Goal: Information Seeking & Learning: Learn about a topic

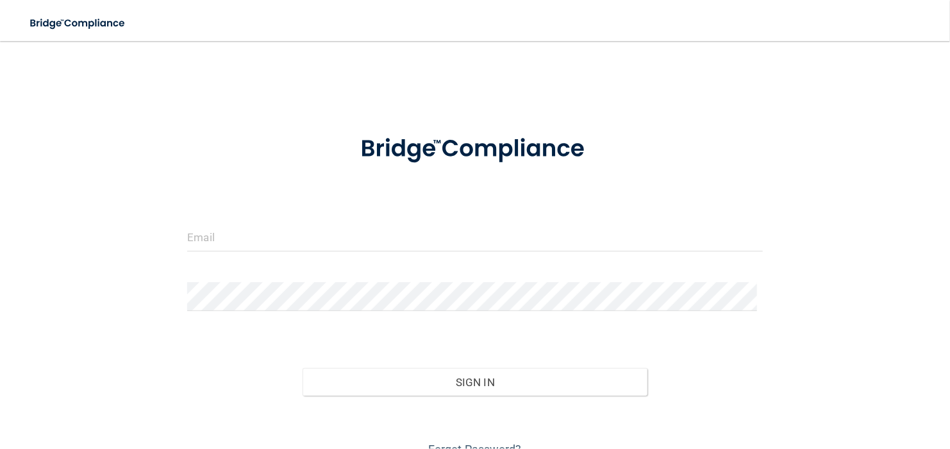
click at [453, 98] on div "Invalid email/password. You don't have permission to access that page. Sign In …" at bounding box center [475, 257] width 899 height 406
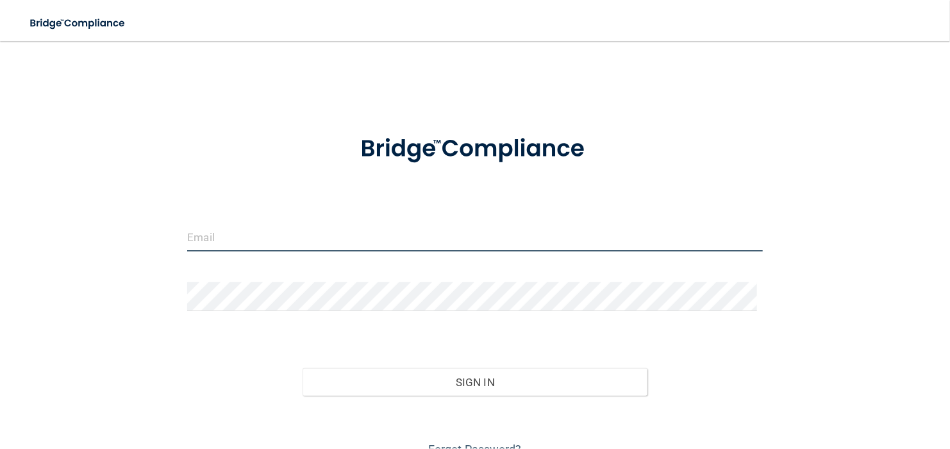
click at [274, 246] on input "email" at bounding box center [474, 237] width 575 height 29
type input "[EMAIL_ADDRESS][DOMAIN_NAME]"
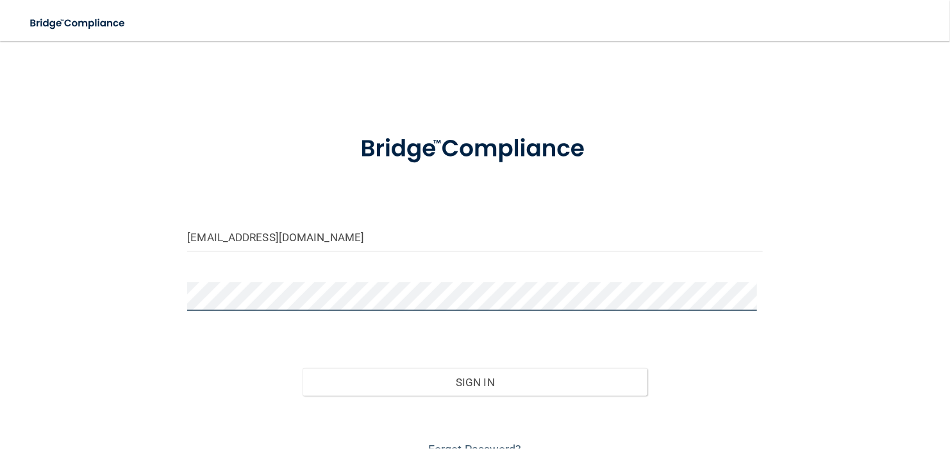
click at [303, 368] on button "Sign In" at bounding box center [475, 382] width 345 height 28
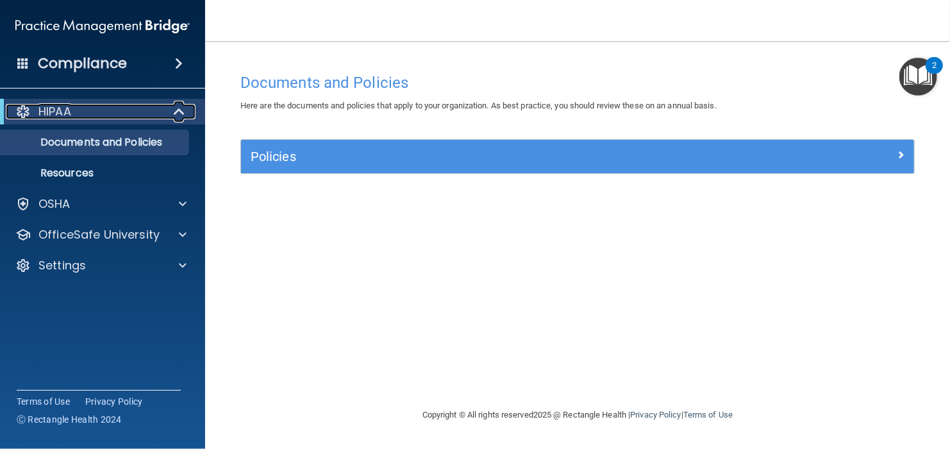
click at [175, 114] on span at bounding box center [180, 111] width 11 height 15
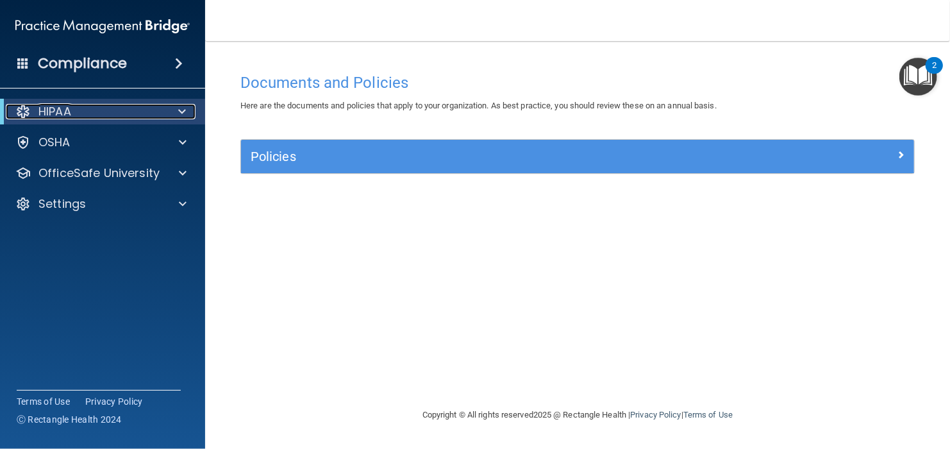
click at [174, 114] on div at bounding box center [179, 111] width 31 height 15
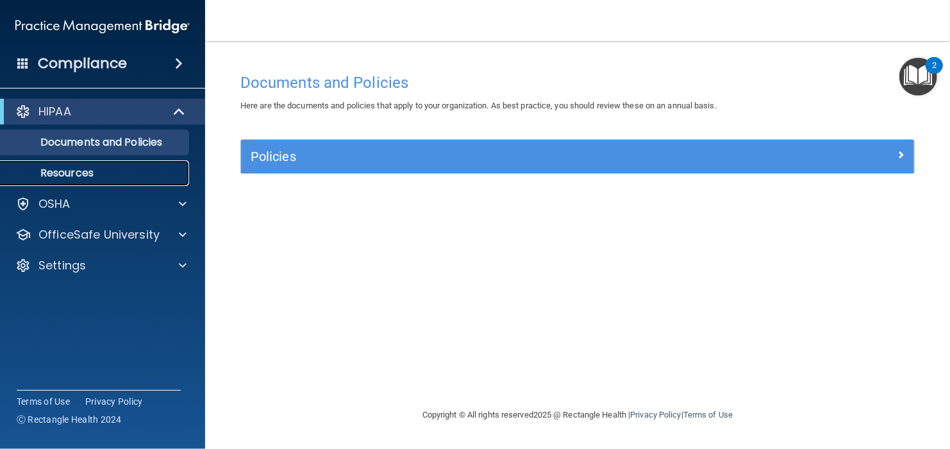
click at [74, 172] on p "Resources" at bounding box center [95, 173] width 175 height 13
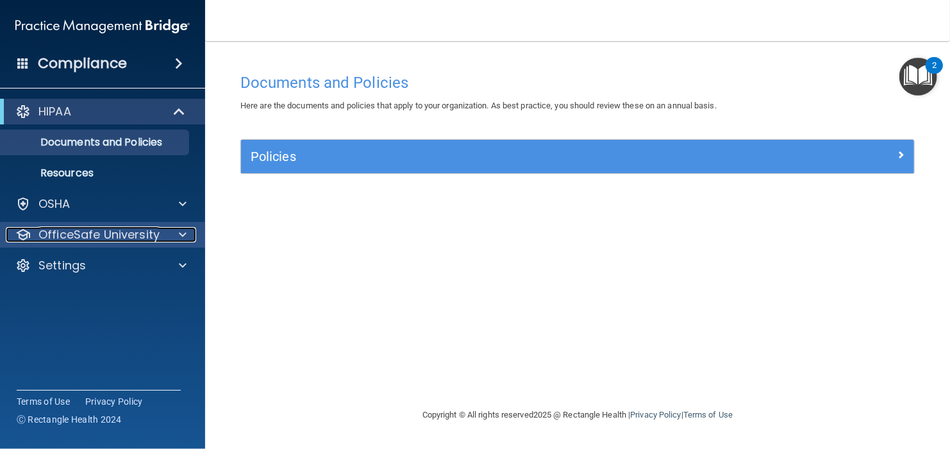
click at [165, 242] on div at bounding box center [181, 234] width 32 height 15
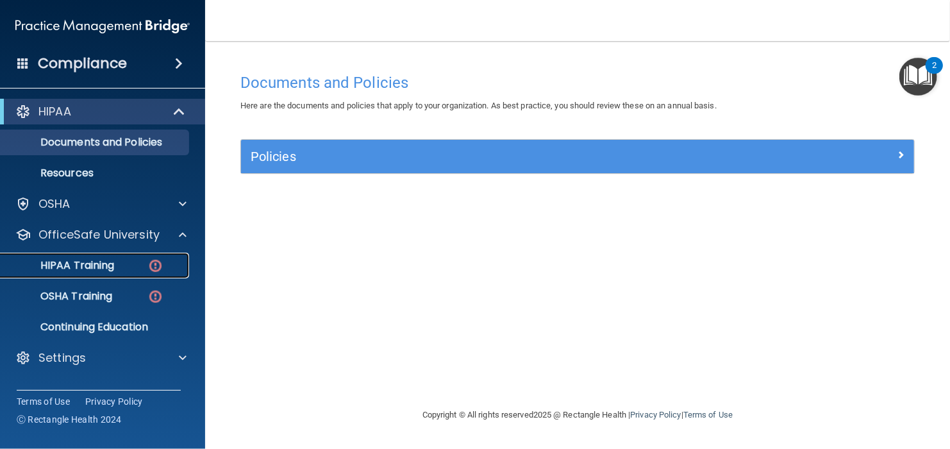
click at [132, 270] on div "HIPAA Training" at bounding box center [95, 265] width 175 height 13
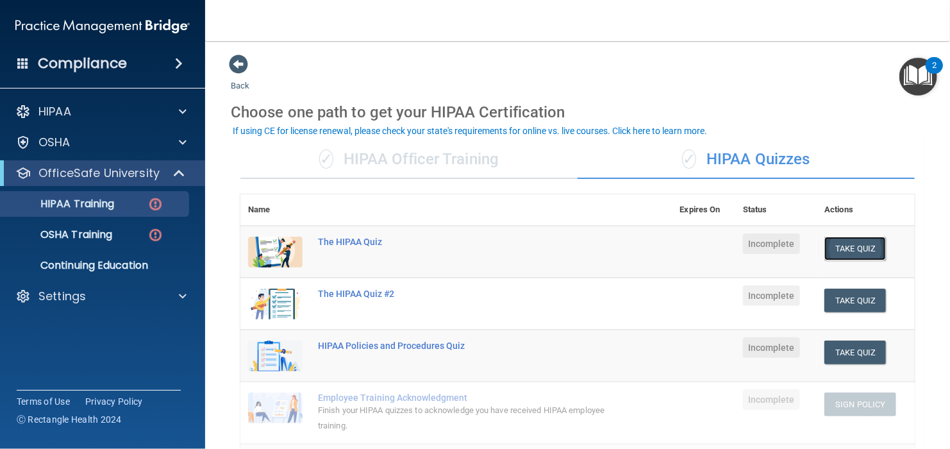
click at [826, 244] on button "Take Quiz" at bounding box center [856, 249] width 62 height 24
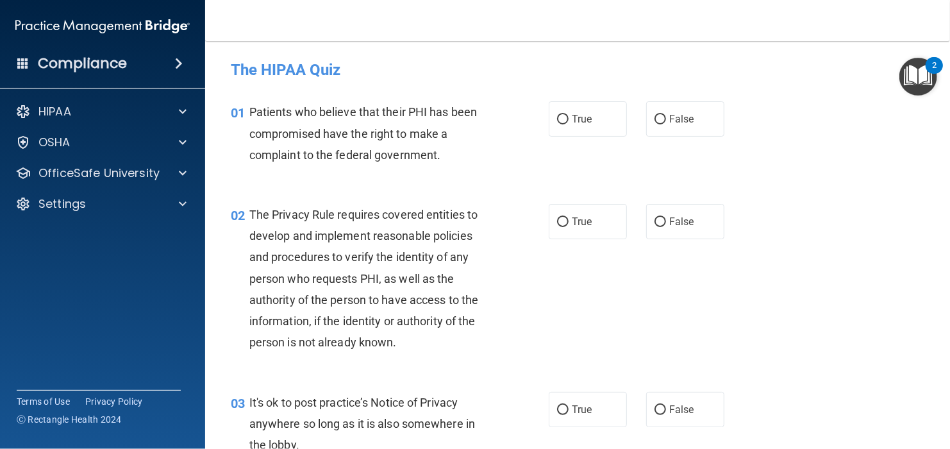
click at [864, 233] on div "02 The Privacy Rule requires covered entities to develop and implement reasonab…" at bounding box center [577, 282] width 713 height 188
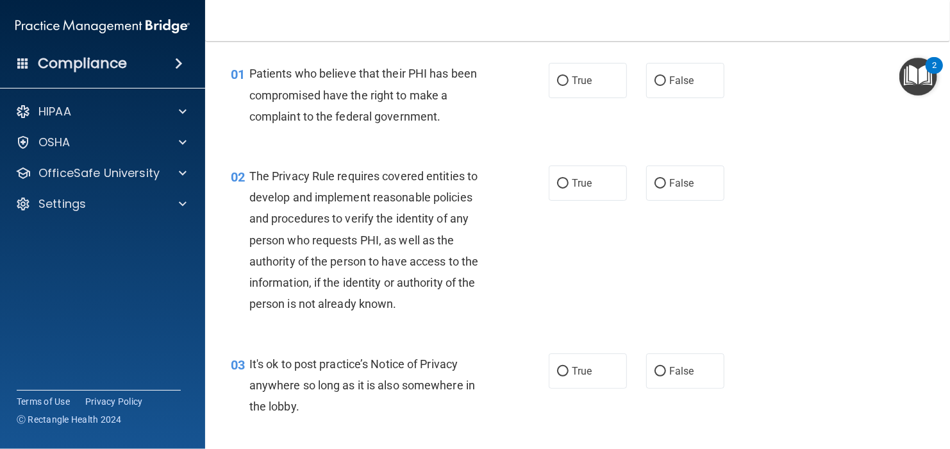
scroll to position [33, 0]
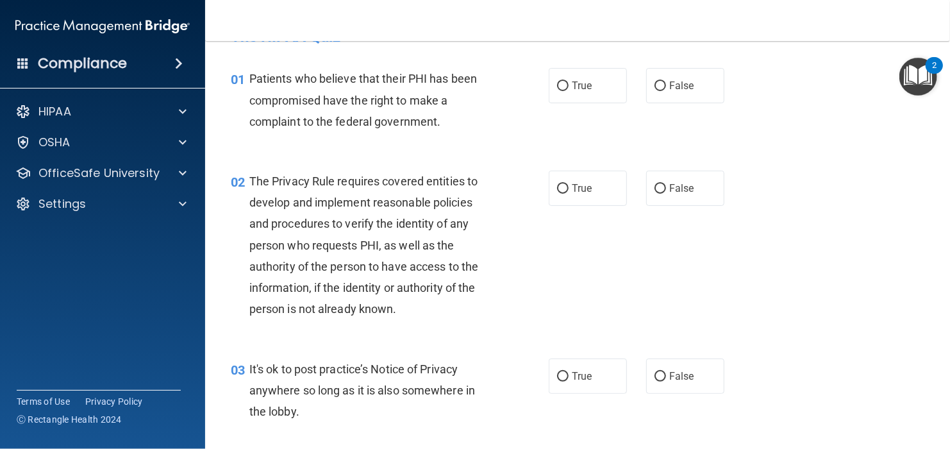
click at [557, 137] on div "01 Patients who believe that their PHI has been compromised have the right to m…" at bounding box center [390, 103] width 357 height 71
click at [828, 236] on div "02 The Privacy Rule requires covered entities to develop and implement reasonab…" at bounding box center [577, 249] width 713 height 188
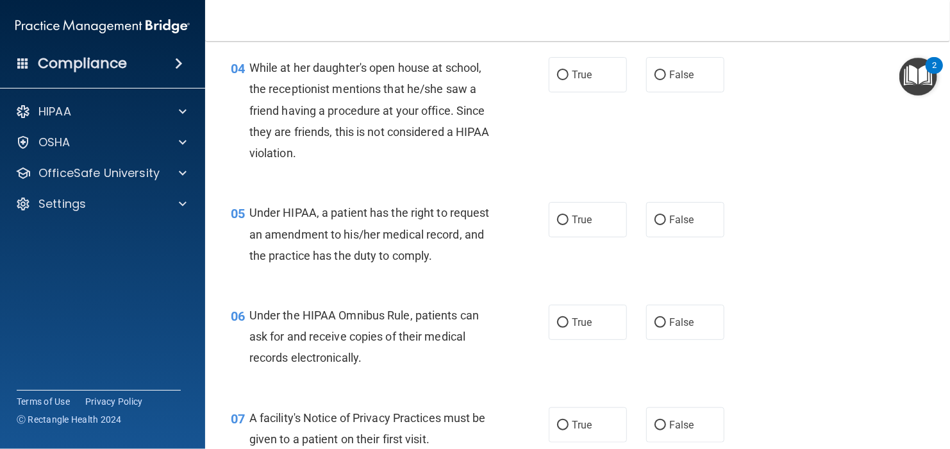
scroll to position [437, 0]
click at [748, 110] on div "04 While at her daughter's open house at school, the receptionist mentions that…" at bounding box center [577, 112] width 713 height 145
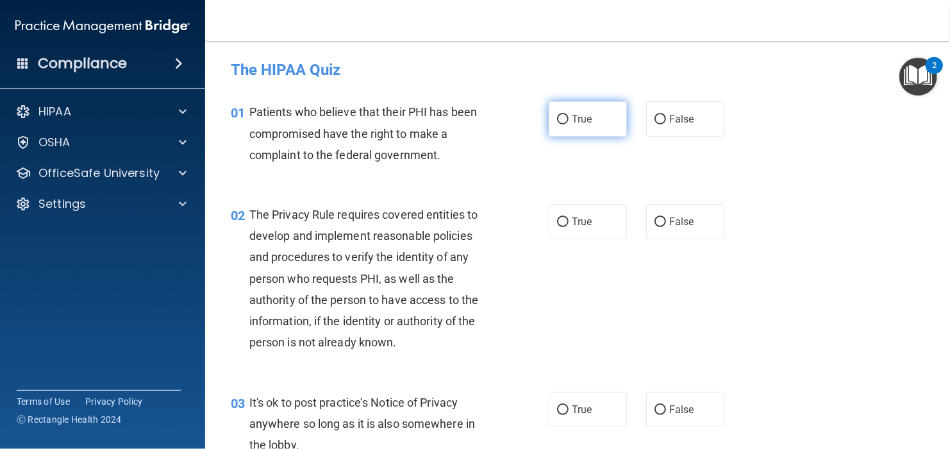
click at [572, 119] on span "True" at bounding box center [582, 119] width 20 height 12
click at [569, 119] on input "True" at bounding box center [563, 120] width 12 height 10
radio input "true"
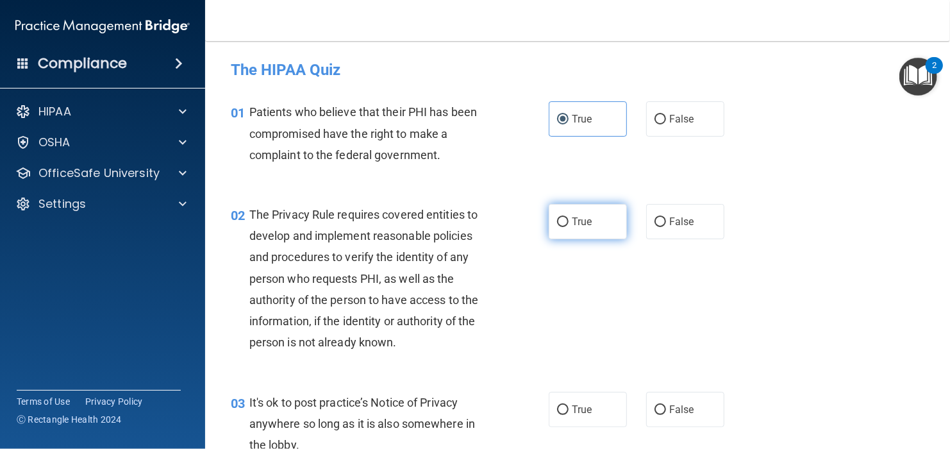
click at [559, 224] on input "True" at bounding box center [563, 222] width 12 height 10
radio input "true"
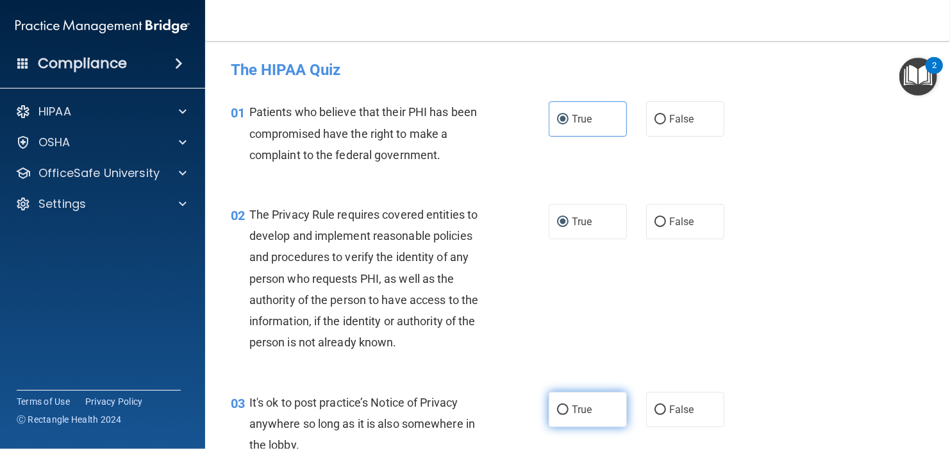
click at [557, 405] on input "True" at bounding box center [563, 410] width 12 height 10
radio input "true"
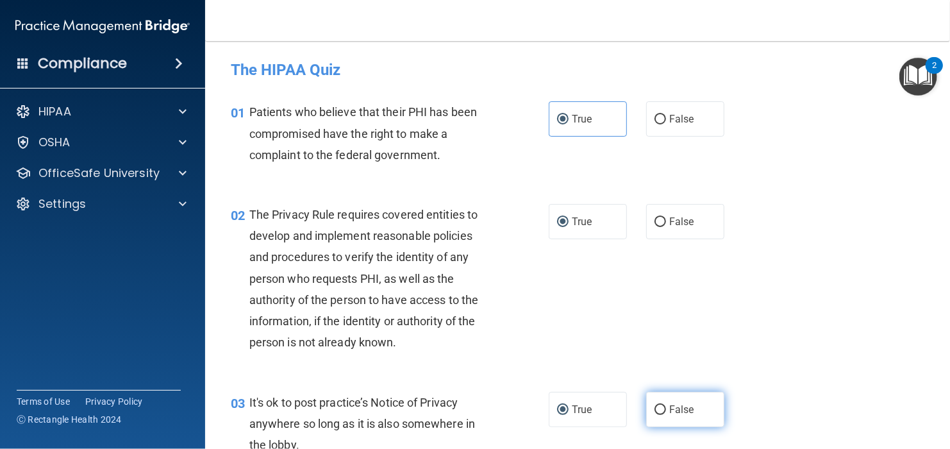
click at [669, 408] on span "False" at bounding box center [681, 409] width 25 height 12
click at [666, 408] on input "False" at bounding box center [661, 410] width 12 height 10
radio input "true"
radio input "false"
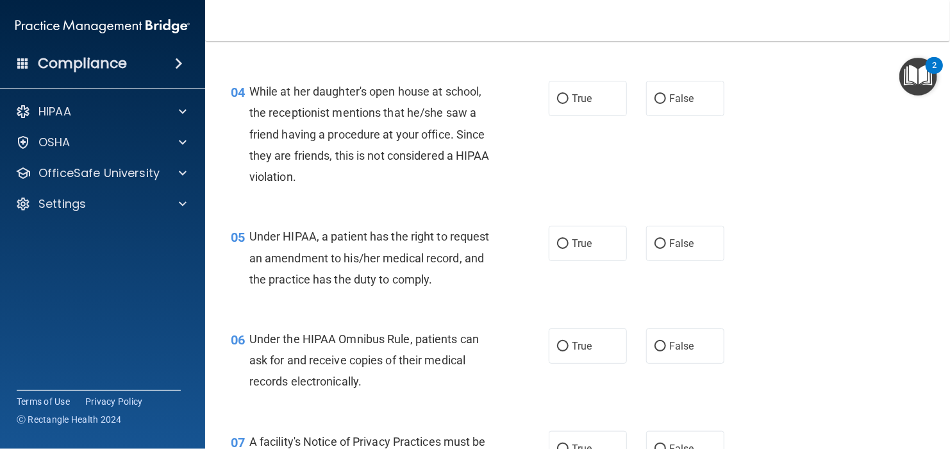
scroll to position [432, 0]
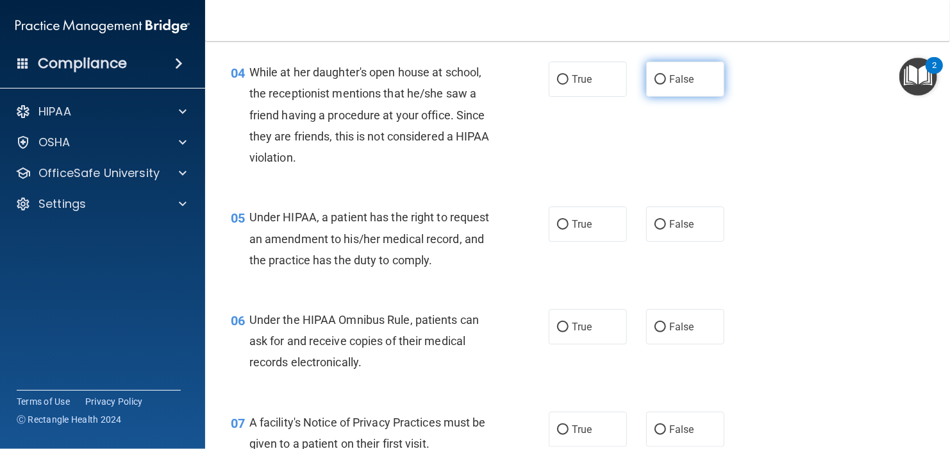
click at [693, 80] on label "False" at bounding box center [685, 79] width 78 height 35
click at [666, 80] on input "False" at bounding box center [661, 80] width 12 height 10
radio input "true"
click at [669, 226] on span "False" at bounding box center [681, 224] width 25 height 12
click at [666, 226] on input "False" at bounding box center [661, 225] width 12 height 10
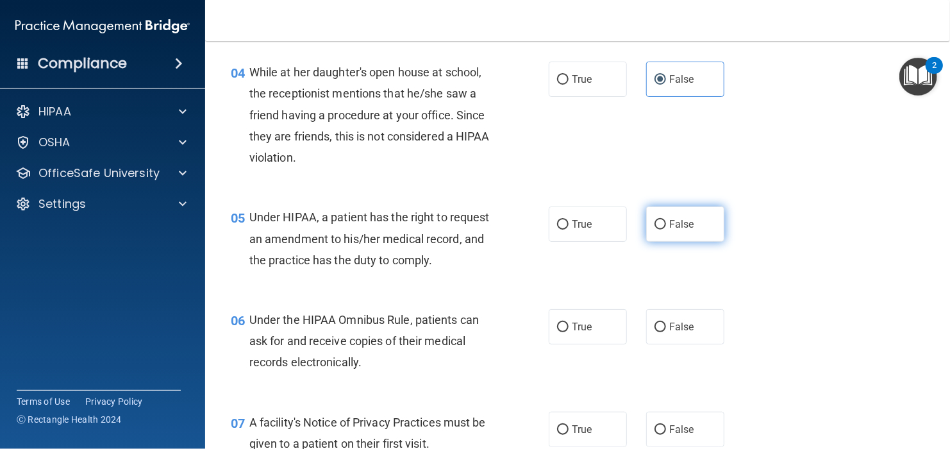
radio input "true"
click at [572, 333] on span "True" at bounding box center [582, 327] width 20 height 12
click at [569, 332] on input "True" at bounding box center [563, 328] width 12 height 10
radio input "true"
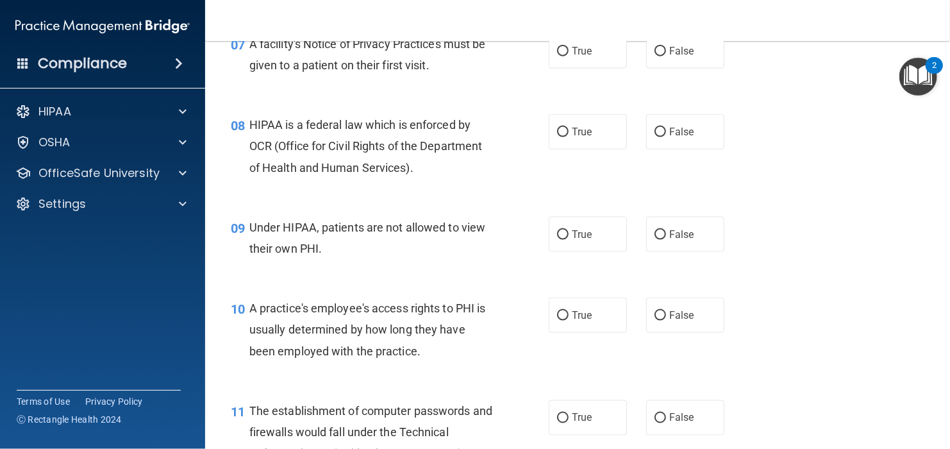
scroll to position [821, 0]
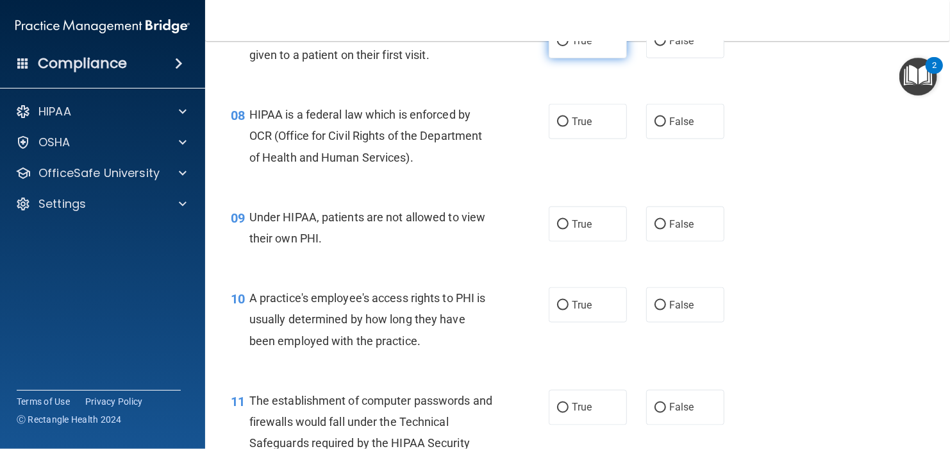
click at [572, 47] on span "True" at bounding box center [582, 41] width 20 height 12
click at [569, 46] on input "True" at bounding box center [563, 42] width 12 height 10
radio input "true"
click at [564, 127] on input "True" at bounding box center [563, 122] width 12 height 10
radio input "true"
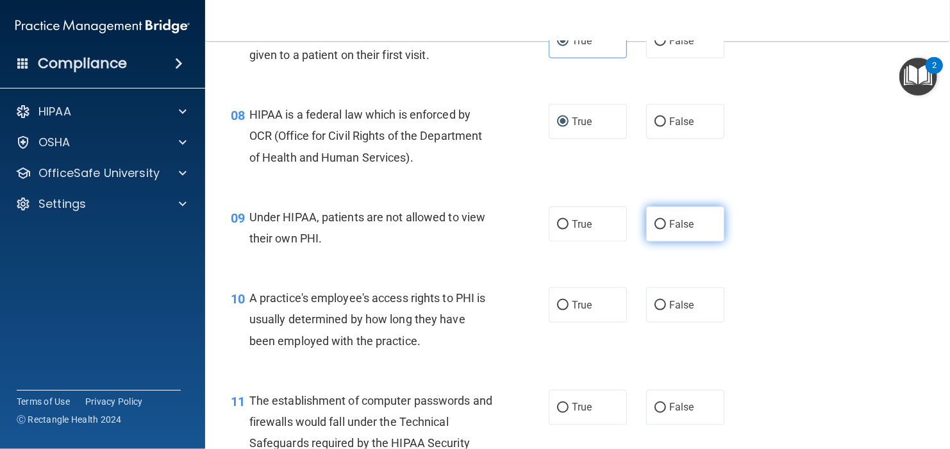
click at [677, 242] on label "False" at bounding box center [685, 223] width 78 height 35
click at [666, 230] on input "False" at bounding box center [661, 225] width 12 height 10
radio input "true"
click at [669, 311] on span "False" at bounding box center [681, 305] width 25 height 12
click at [666, 310] on input "False" at bounding box center [661, 306] width 12 height 10
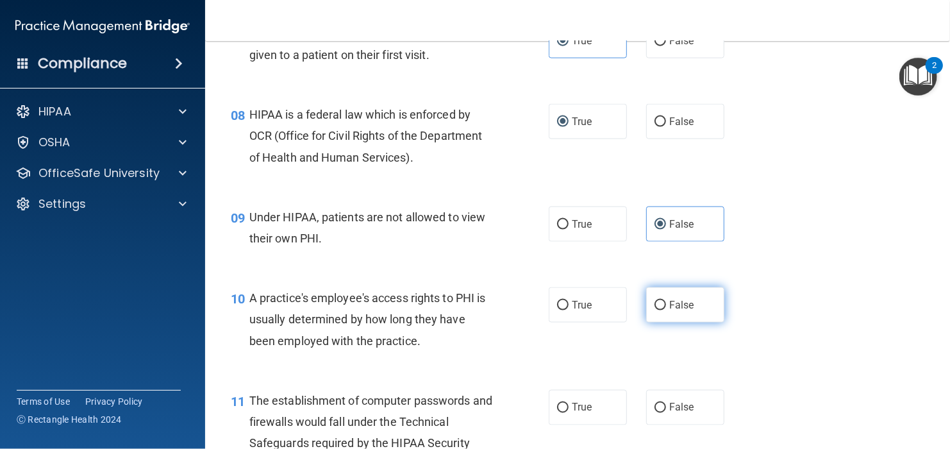
radio input "true"
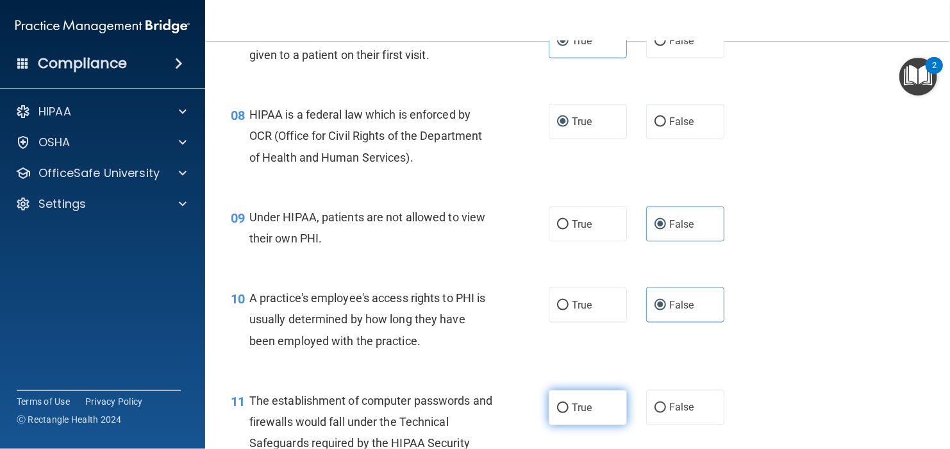
click at [566, 425] on label "True" at bounding box center [588, 407] width 78 height 35
click at [566, 413] on input "True" at bounding box center [563, 408] width 12 height 10
radio input "true"
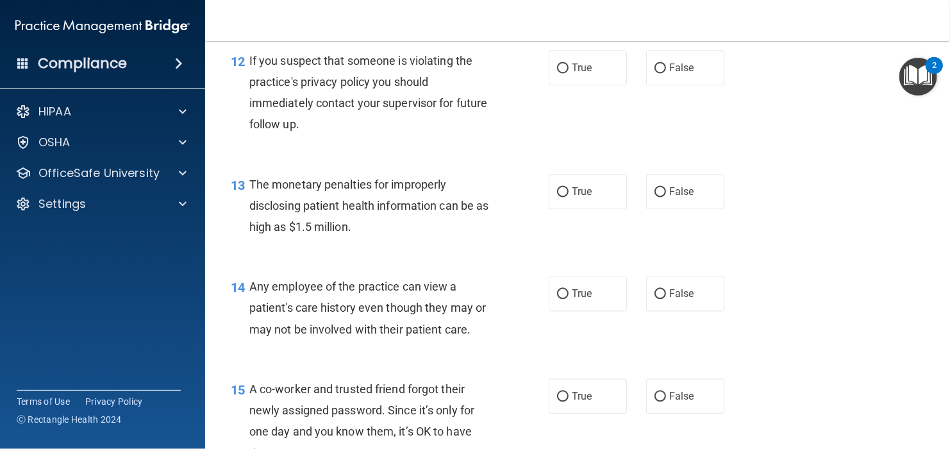
scroll to position [1294, 0]
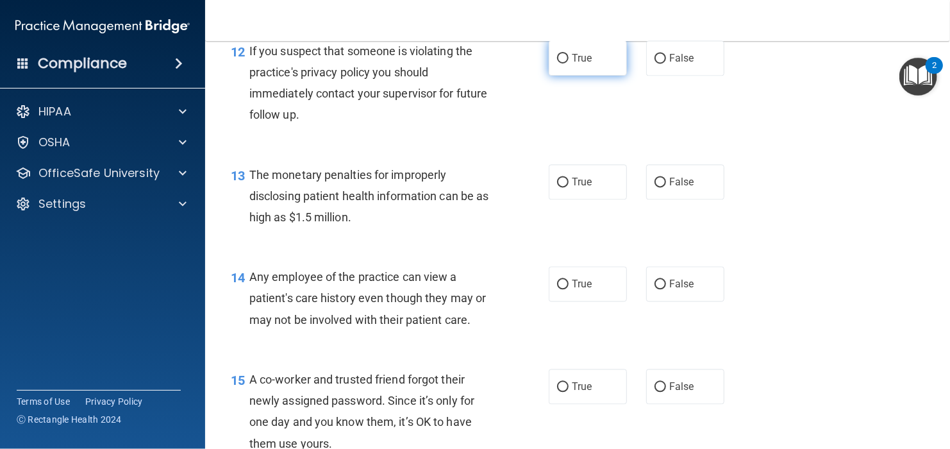
click at [611, 76] on label "True" at bounding box center [588, 57] width 78 height 35
click at [569, 63] on input "True" at bounding box center [563, 59] width 12 height 10
radio input "true"
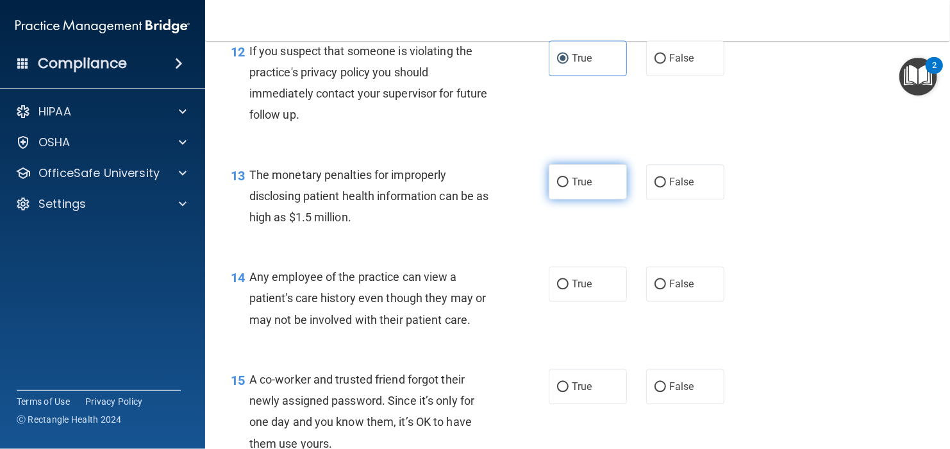
click at [591, 193] on label "True" at bounding box center [588, 181] width 78 height 35
click at [569, 187] on input "True" at bounding box center [563, 183] width 12 height 10
radio input "true"
click at [675, 290] on span "False" at bounding box center [681, 284] width 25 height 12
click at [666, 289] on input "False" at bounding box center [661, 285] width 12 height 10
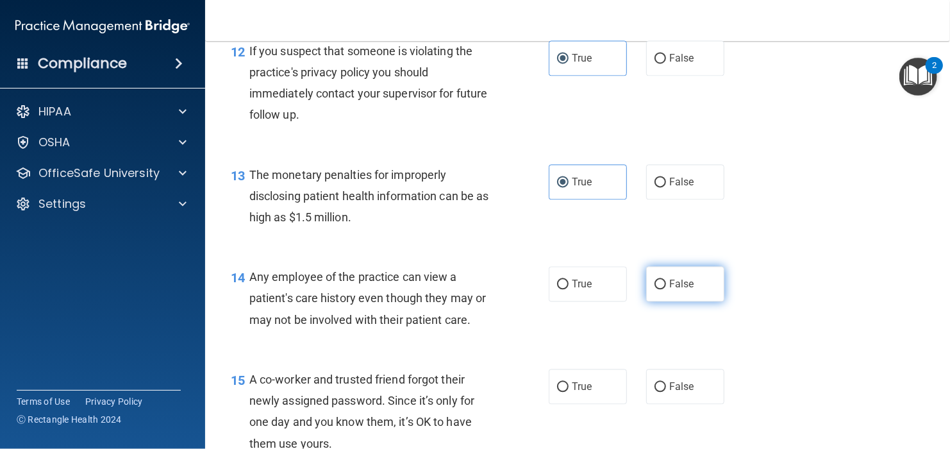
radio input "true"
drag, startPoint x: 675, startPoint y: 308, endPoint x: 623, endPoint y: 382, distance: 90.0
click at [661, 398] on label "False" at bounding box center [685, 386] width 78 height 35
click at [661, 392] on input "False" at bounding box center [661, 387] width 12 height 10
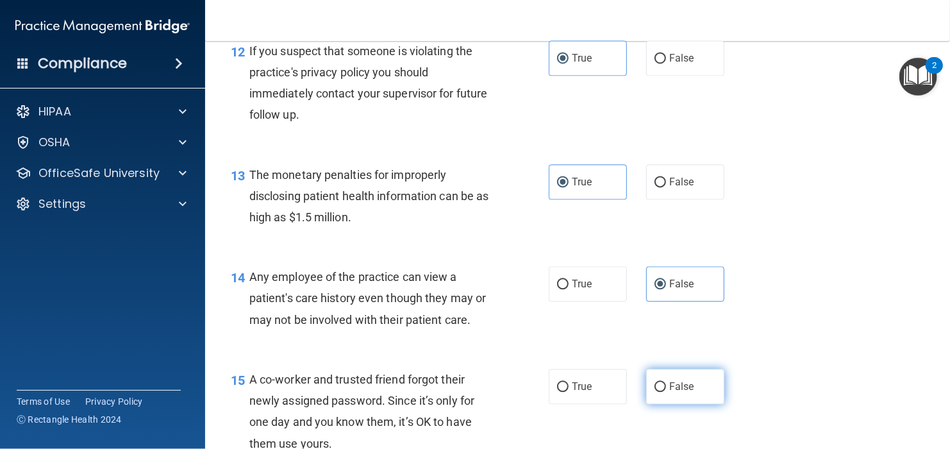
radio input "true"
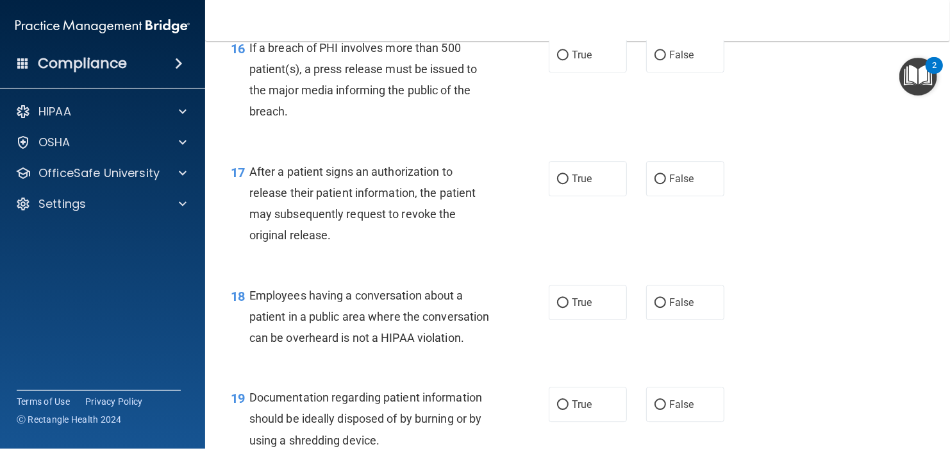
scroll to position [1759, 0]
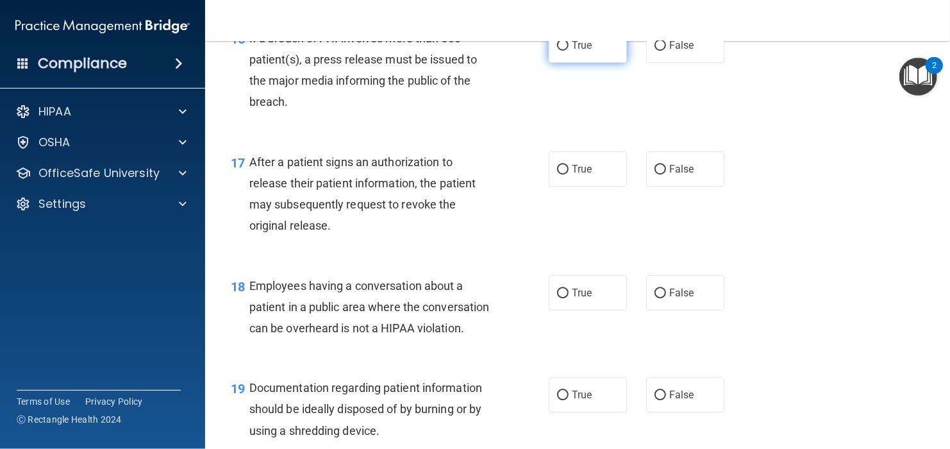
click at [584, 51] on span "True" at bounding box center [582, 45] width 20 height 12
click at [569, 51] on input "True" at bounding box center [563, 46] width 12 height 10
radio input "true"
click at [571, 187] on label "True" at bounding box center [588, 168] width 78 height 35
click at [569, 174] on input "True" at bounding box center [563, 170] width 12 height 10
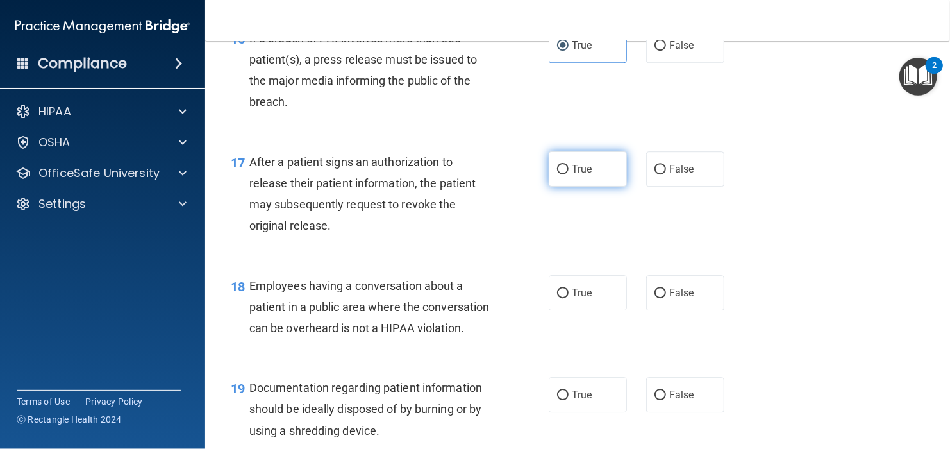
radio input "true"
click at [664, 304] on label "False" at bounding box center [685, 292] width 78 height 35
click at [664, 298] on input "False" at bounding box center [661, 294] width 12 height 10
radio input "true"
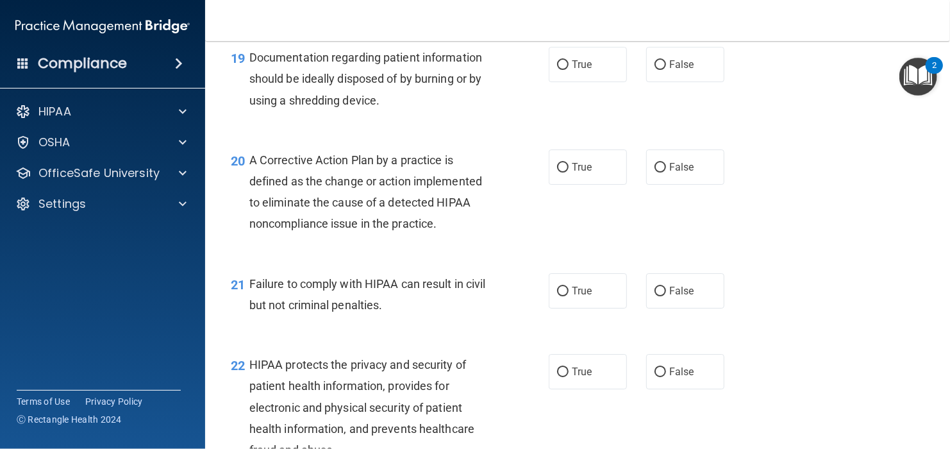
scroll to position [2103, 0]
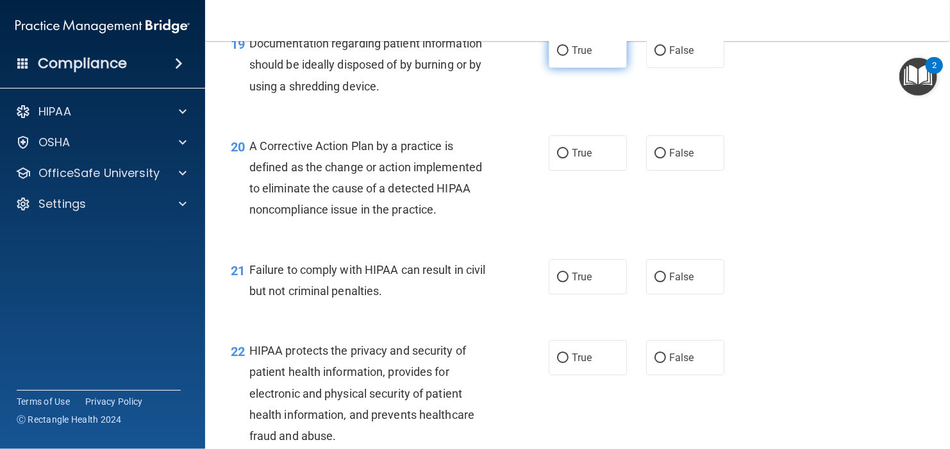
click at [594, 68] on label "True" at bounding box center [588, 50] width 78 height 35
click at [569, 56] on input "True" at bounding box center [563, 51] width 12 height 10
radio input "true"
click at [579, 159] on span "True" at bounding box center [582, 153] width 20 height 12
click at [569, 158] on input "True" at bounding box center [563, 154] width 12 height 10
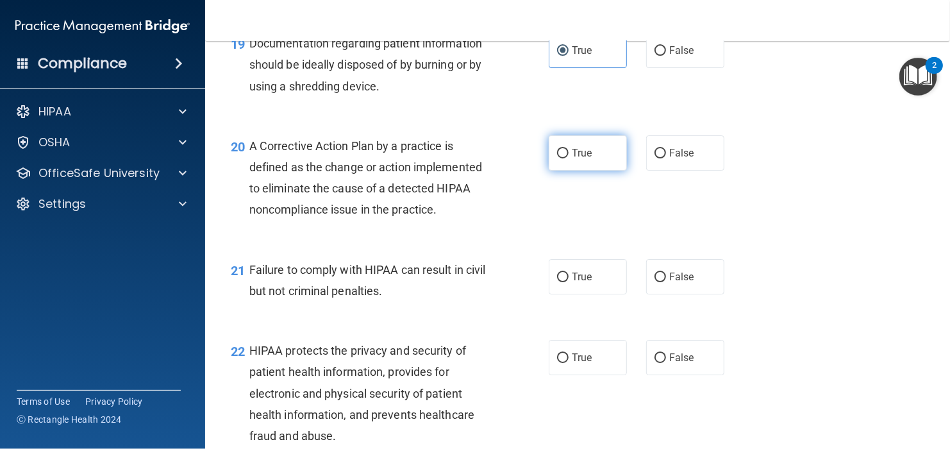
radio input "true"
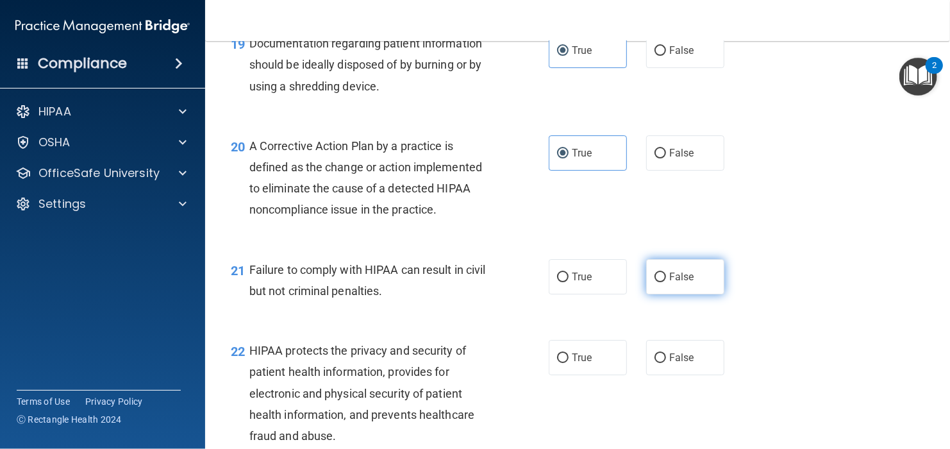
click at [661, 294] on label "False" at bounding box center [685, 276] width 78 height 35
click at [661, 282] on input "False" at bounding box center [661, 278] width 12 height 10
radio input "true"
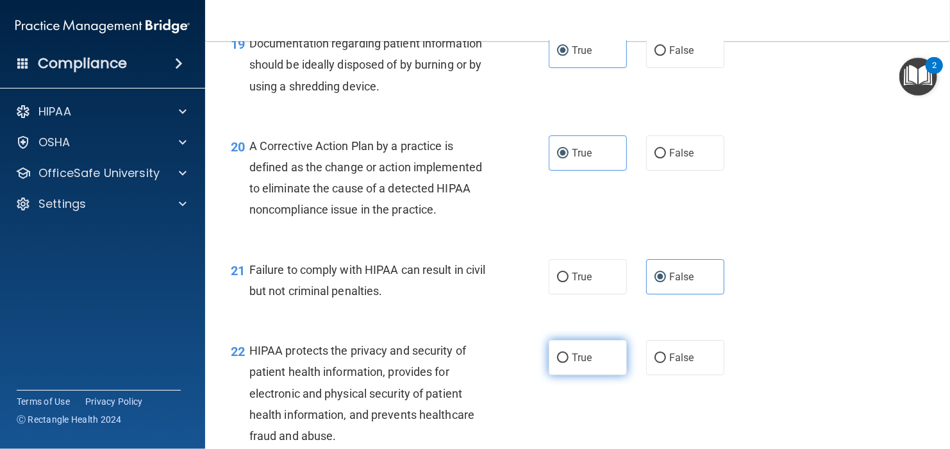
click at [592, 375] on label "True" at bounding box center [588, 357] width 78 height 35
click at [569, 363] on input "True" at bounding box center [563, 358] width 12 height 10
radio input "true"
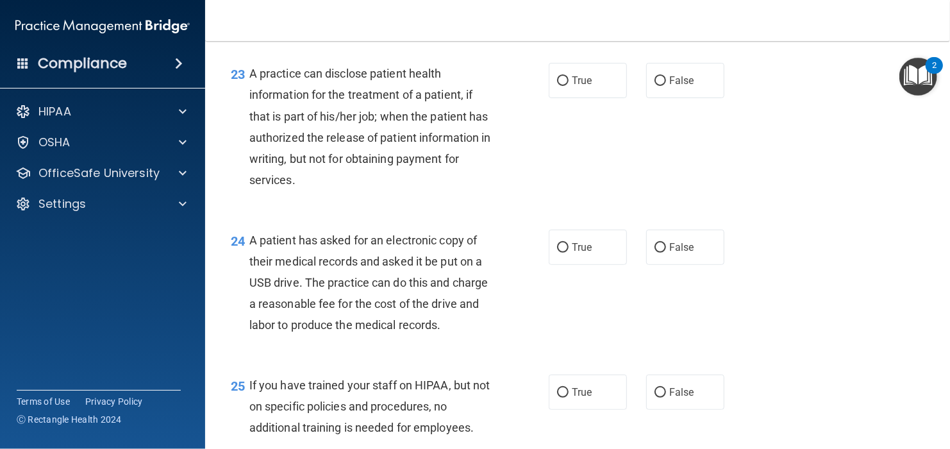
scroll to position [2535, 0]
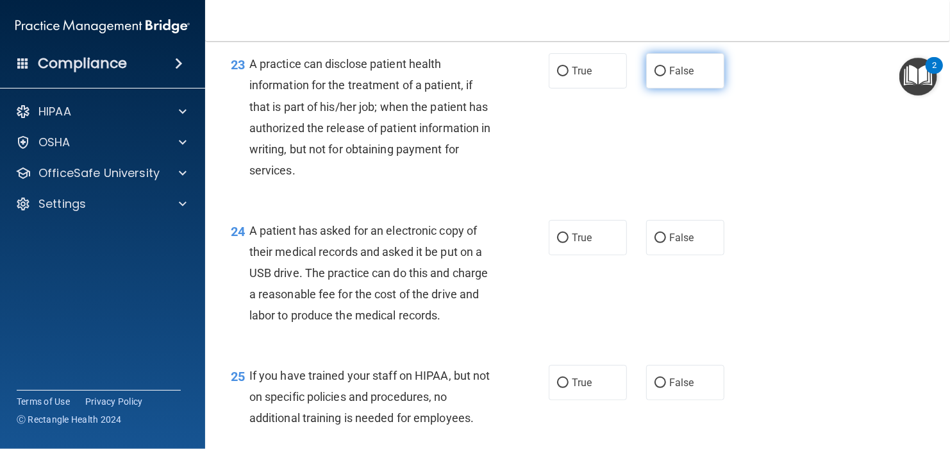
click at [669, 88] on label "False" at bounding box center [685, 70] width 78 height 35
click at [666, 76] on input "False" at bounding box center [661, 72] width 12 height 10
radio input "true"
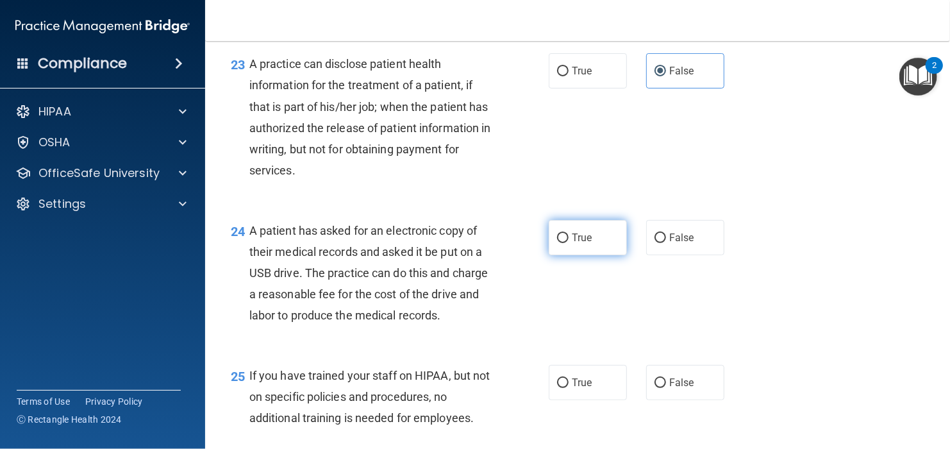
click at [568, 255] on label "True" at bounding box center [588, 237] width 78 height 35
click at [568, 243] on input "True" at bounding box center [563, 238] width 12 height 10
radio input "true"
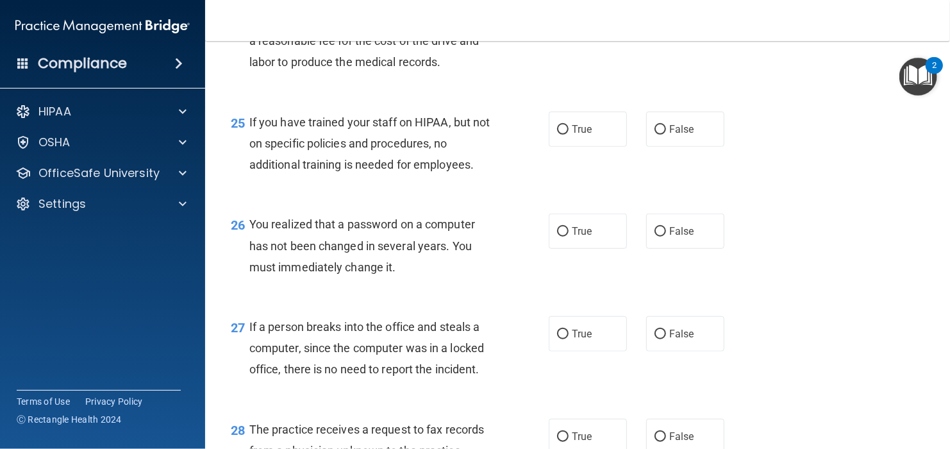
scroll to position [2842, 0]
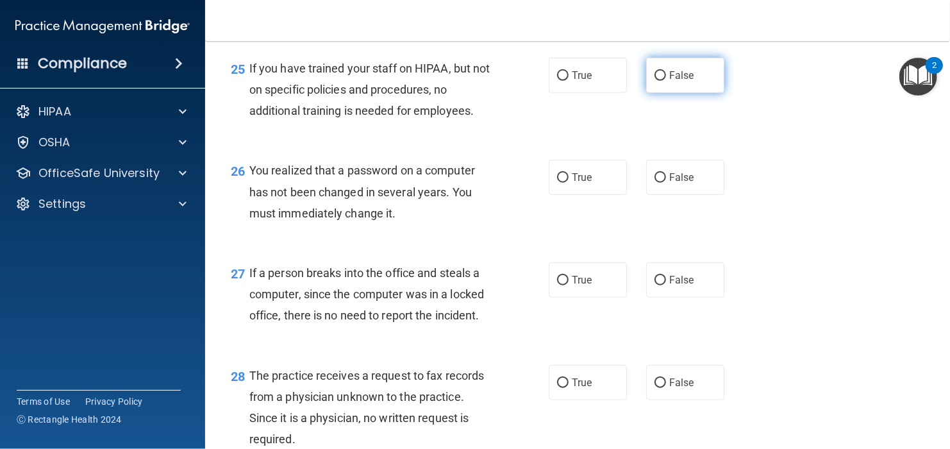
click at [682, 93] on label "False" at bounding box center [685, 75] width 78 height 35
click at [666, 81] on input "False" at bounding box center [661, 76] width 12 height 10
radio input "true"
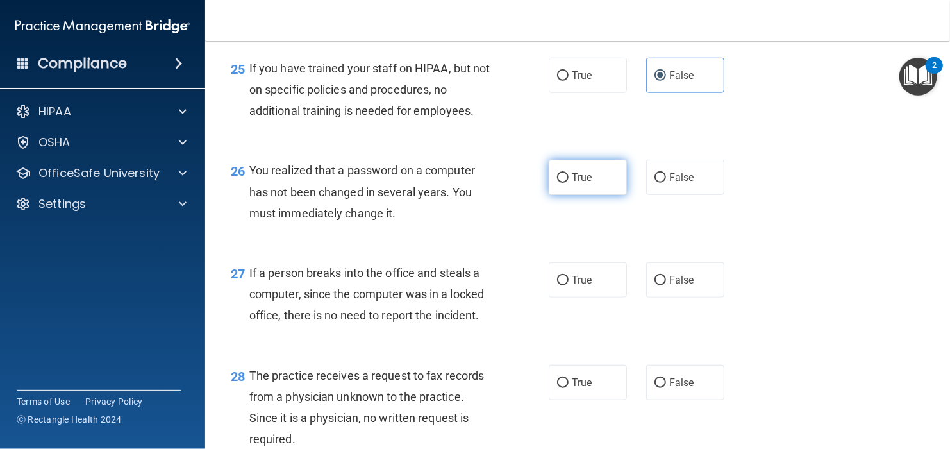
click at [549, 195] on label "True" at bounding box center [588, 177] width 78 height 35
click at [557, 183] on input "True" at bounding box center [563, 178] width 12 height 10
radio input "true"
click at [549, 195] on label "True" at bounding box center [588, 177] width 78 height 35
click at [557, 183] on input "True" at bounding box center [563, 178] width 12 height 10
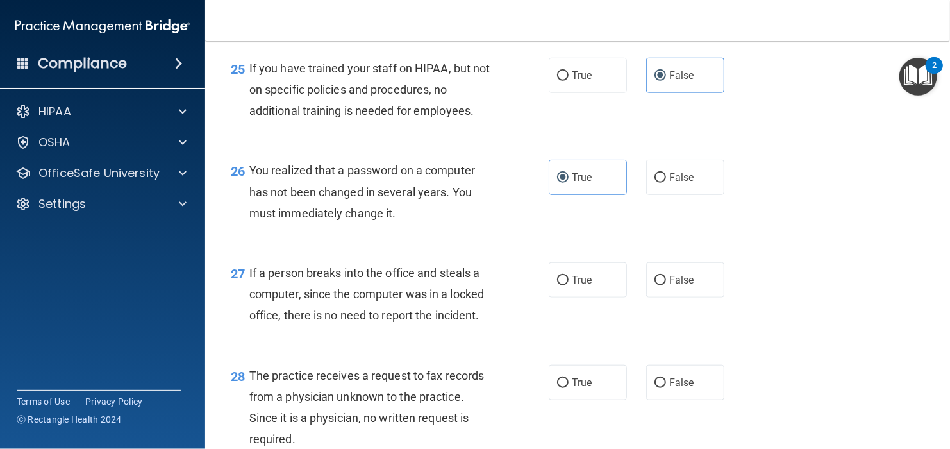
click at [764, 237] on div "26 You realized that a password on a computer has not been changed in several y…" at bounding box center [577, 195] width 713 height 103
click at [655, 285] on input "False" at bounding box center [661, 281] width 12 height 10
radio input "true"
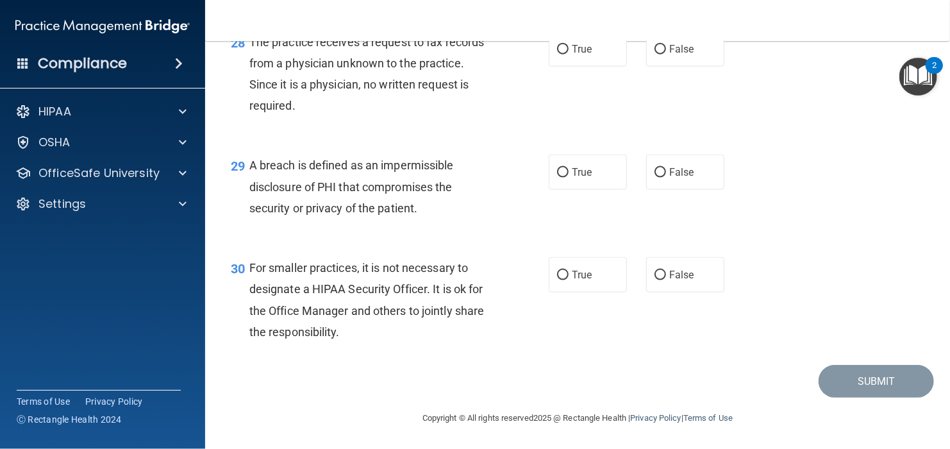
scroll to position [3240, 0]
click at [669, 49] on span "False" at bounding box center [681, 49] width 25 height 12
click at [666, 49] on input "False" at bounding box center [661, 50] width 12 height 10
radio input "true"
click at [557, 192] on div "29 A breach is defined as an impermissible disclosure of PHI that compromises t…" at bounding box center [390, 190] width 357 height 71
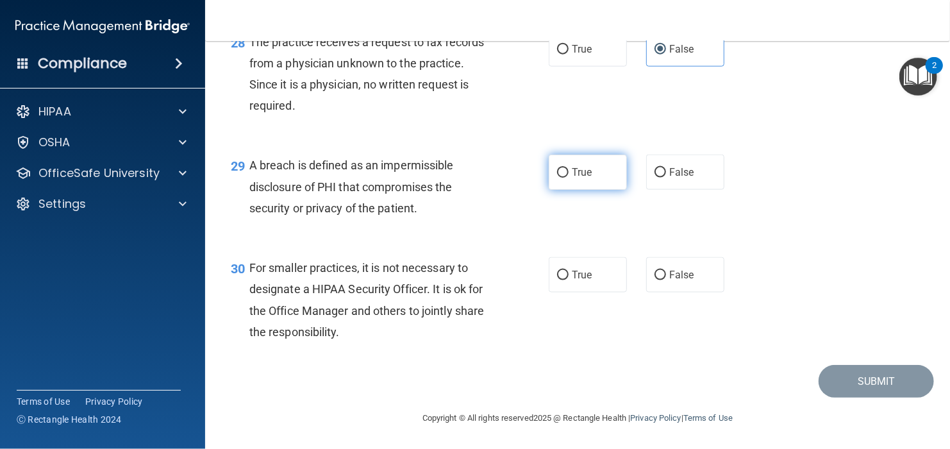
click at [556, 165] on label "True" at bounding box center [588, 172] width 78 height 35
click at [557, 168] on input "True" at bounding box center [563, 173] width 12 height 10
radio input "true"
click at [575, 280] on span "True" at bounding box center [582, 275] width 20 height 12
click at [569, 280] on input "True" at bounding box center [563, 276] width 12 height 10
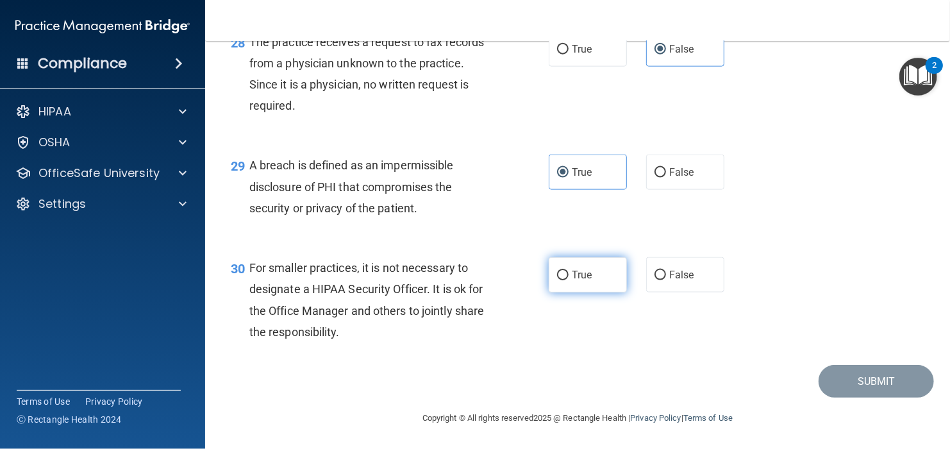
radio input "true"
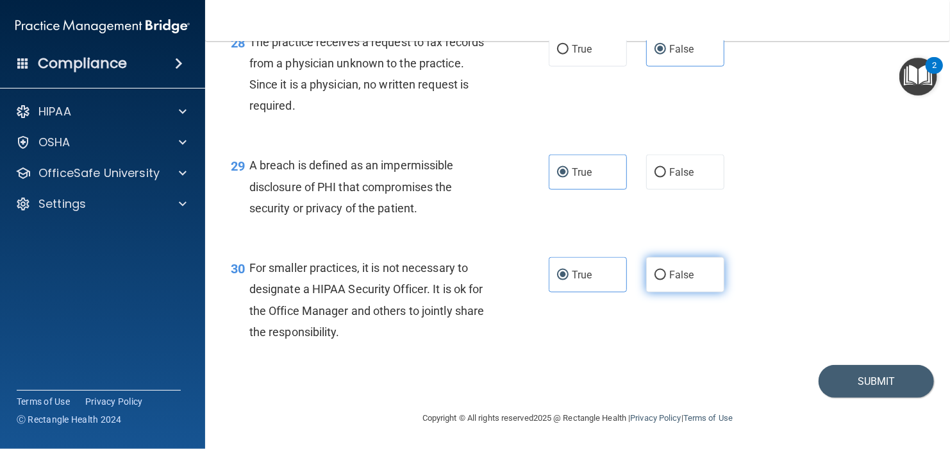
click at [662, 265] on label "False" at bounding box center [685, 274] width 78 height 35
click at [662, 271] on input "False" at bounding box center [661, 276] width 12 height 10
radio input "true"
radio input "false"
click at [831, 375] on button "Submit" at bounding box center [876, 381] width 115 height 33
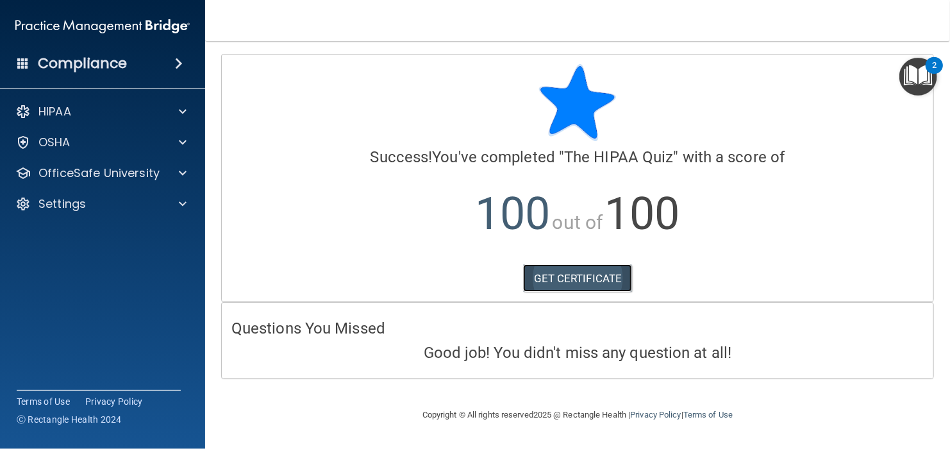
click at [603, 274] on link "GET CERTIFICATE" at bounding box center [578, 278] width 110 height 28
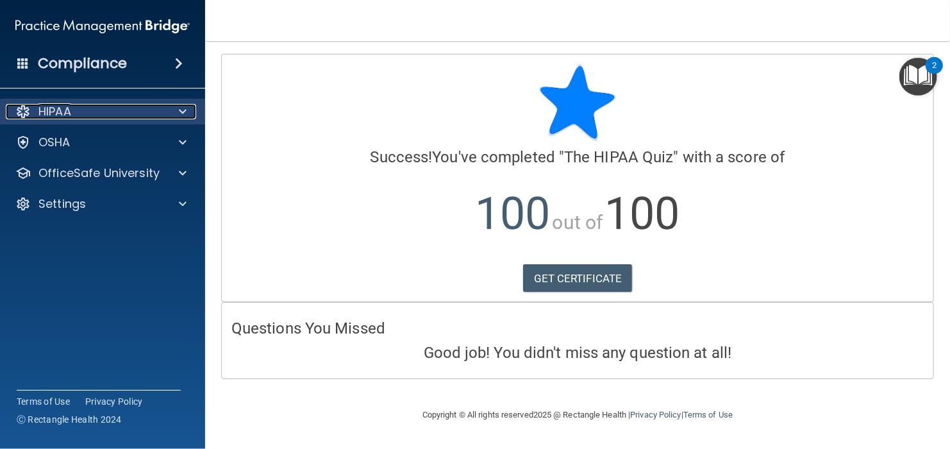
click at [180, 117] on span at bounding box center [183, 111] width 8 height 15
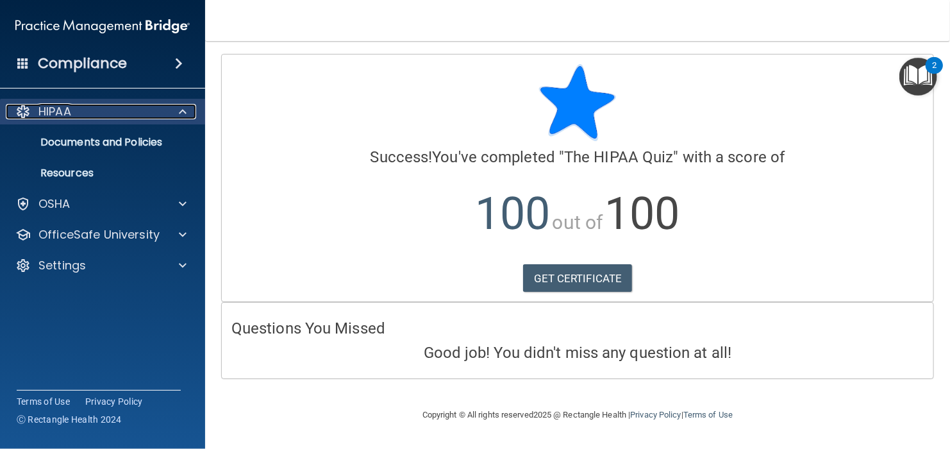
click at [85, 104] on div "HIPAA" at bounding box center [85, 111] width 159 height 15
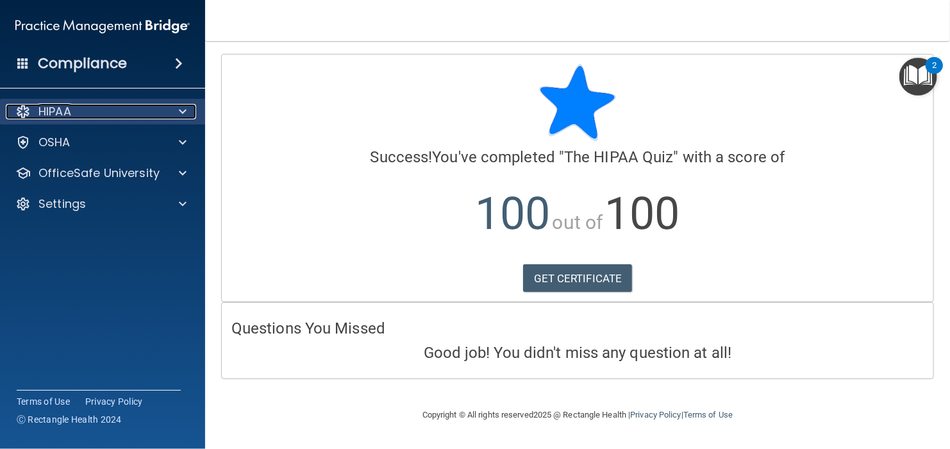
click at [85, 104] on div "HIPAA" at bounding box center [85, 111] width 159 height 15
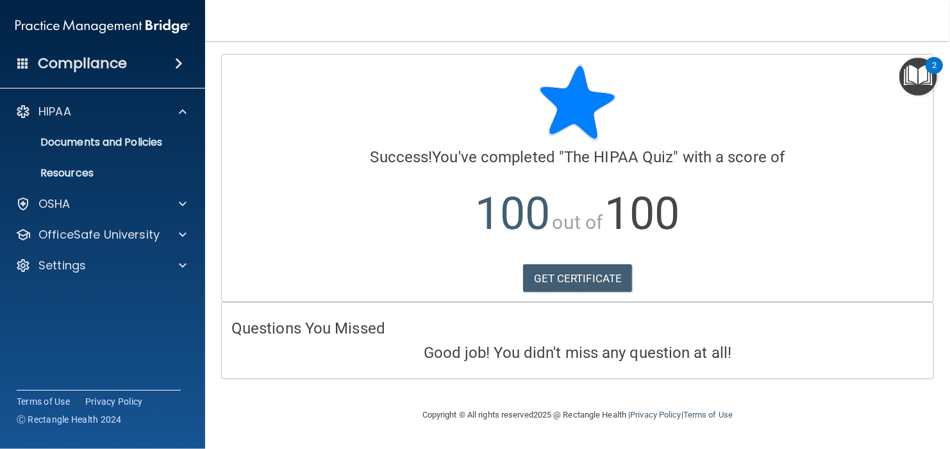
click at [190, 331] on div "Compliance HIPAA Documents and Policies Report an Incident Business Associates …" at bounding box center [102, 224] width 205 height 449
click at [175, 233] on div at bounding box center [181, 234] width 32 height 15
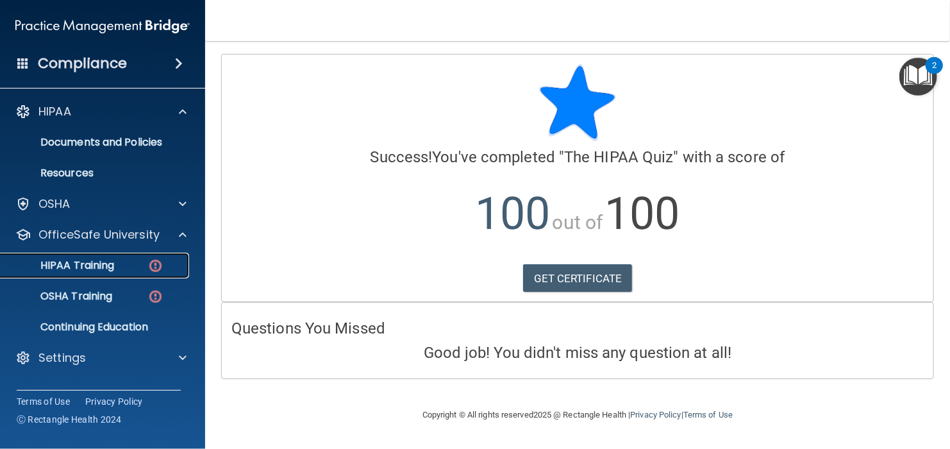
click at [140, 263] on div "HIPAA Training" at bounding box center [95, 265] width 175 height 13
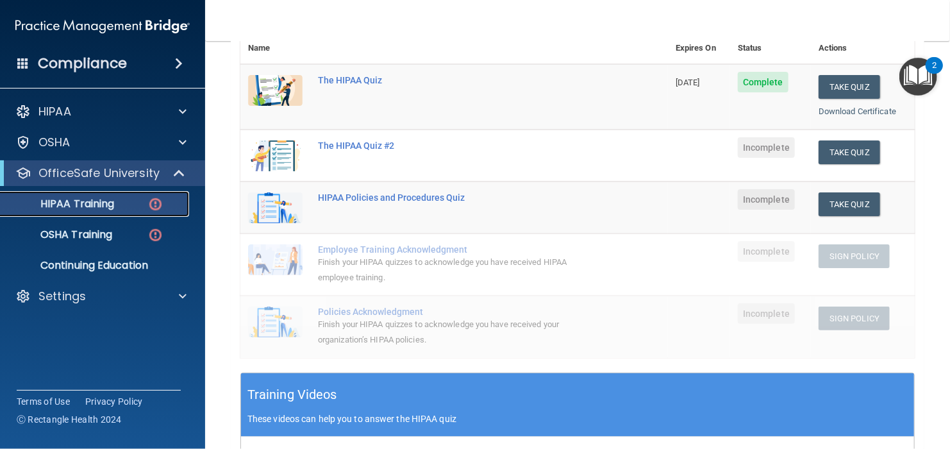
scroll to position [97, 0]
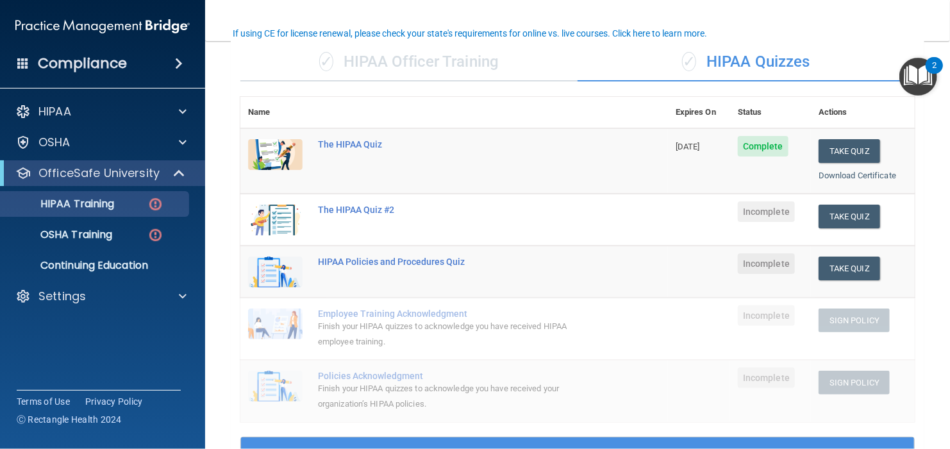
drag, startPoint x: 854, startPoint y: 223, endPoint x: 635, endPoint y: 274, distance: 224.6
click at [635, 274] on td "HIPAA Policies and Procedures Quiz" at bounding box center [489, 272] width 358 height 52
click at [848, 212] on button "Take Quiz" at bounding box center [850, 217] width 62 height 24
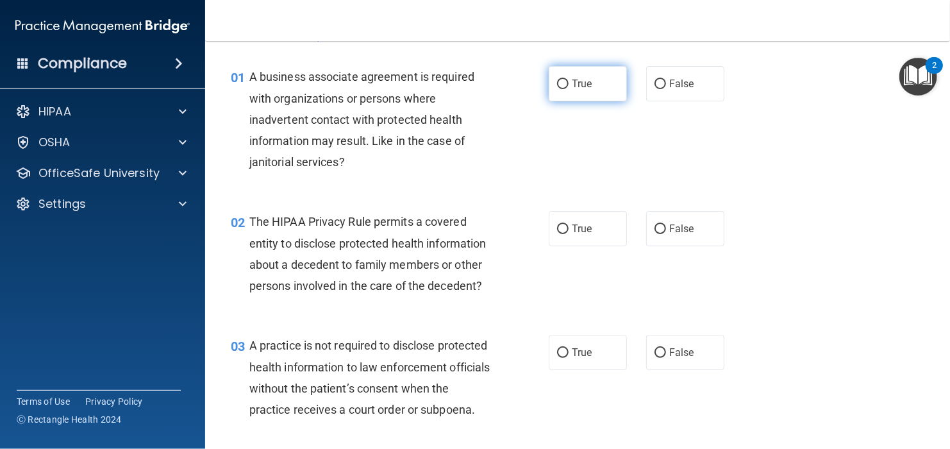
scroll to position [64, 0]
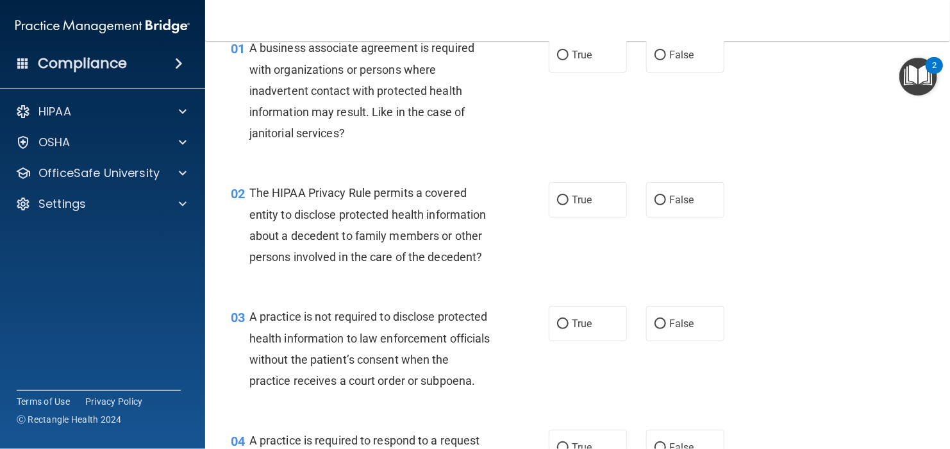
drag, startPoint x: 650, startPoint y: 49, endPoint x: 633, endPoint y: 116, distance: 68.7
click at [633, 116] on div "01 A business associate agreement is required with organizations or persons whe…" at bounding box center [577, 93] width 713 height 145
click at [660, 62] on label "False" at bounding box center [685, 54] width 78 height 35
click at [660, 60] on input "False" at bounding box center [661, 56] width 12 height 10
radio input "true"
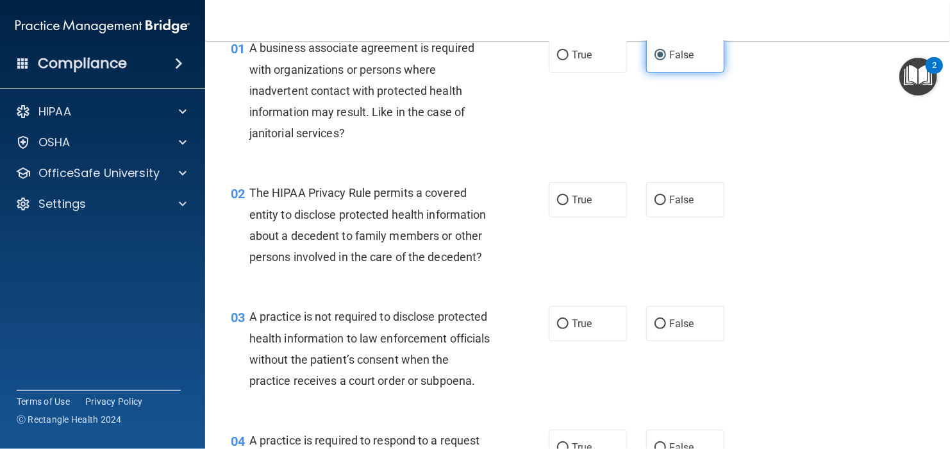
scroll to position [128, 0]
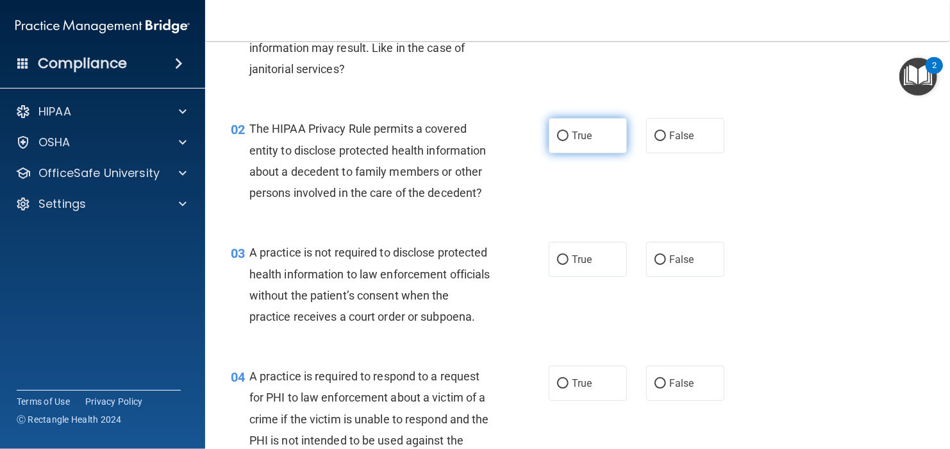
click at [577, 137] on span "True" at bounding box center [582, 136] width 20 height 12
click at [569, 137] on input "True" at bounding box center [563, 136] width 12 height 10
radio input "true"
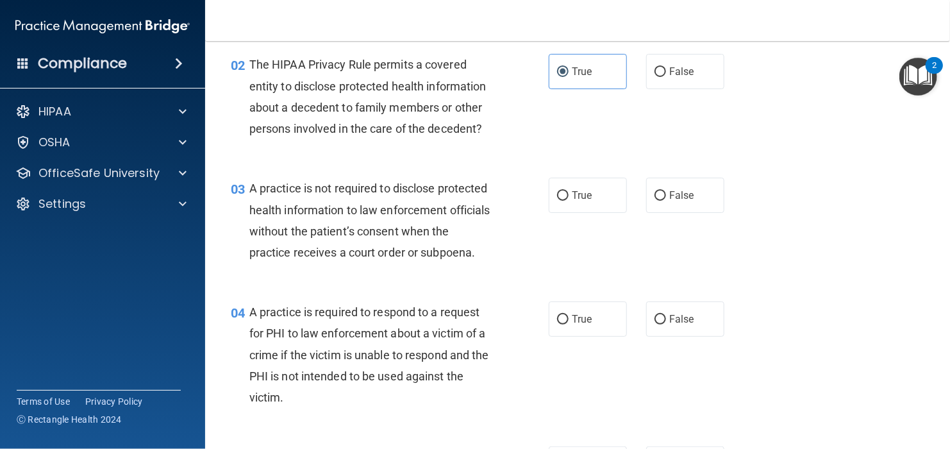
scroll to position [257, 0]
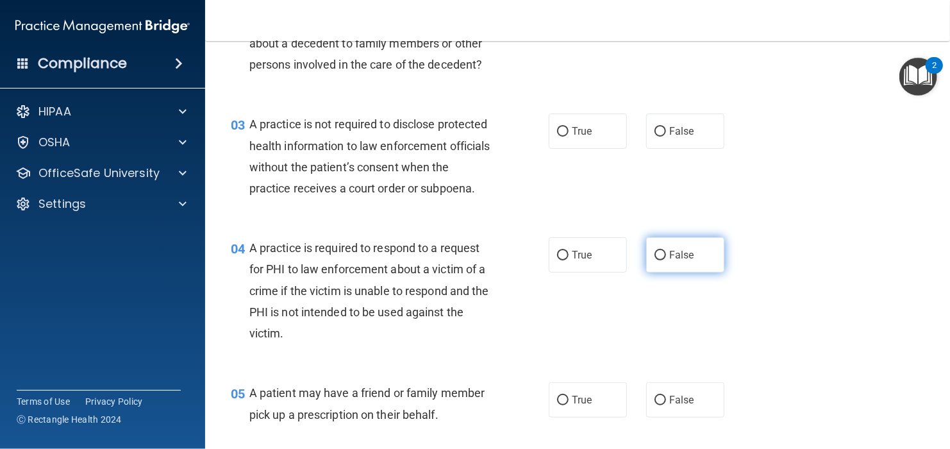
click at [652, 265] on label "False" at bounding box center [685, 254] width 78 height 35
click at [655, 260] on input "False" at bounding box center [661, 256] width 12 height 10
radio input "true"
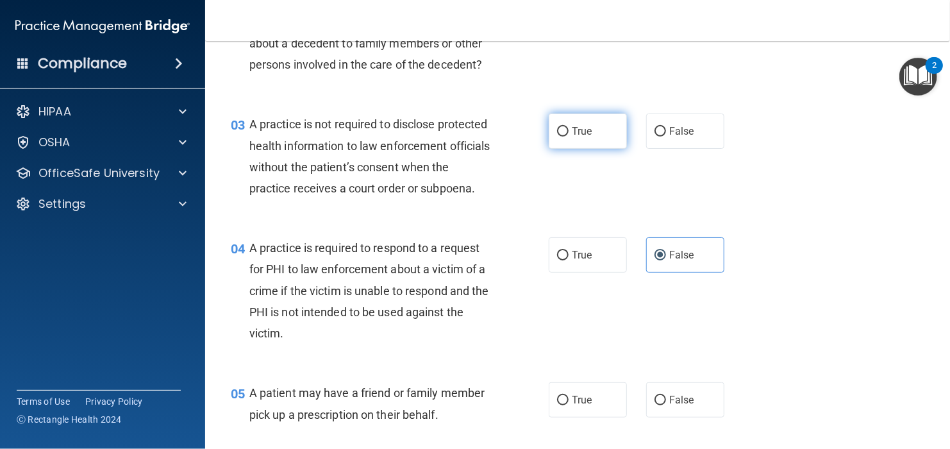
click at [551, 135] on label "True" at bounding box center [588, 131] width 78 height 35
click at [557, 135] on input "True" at bounding box center [563, 132] width 12 height 10
radio input "true"
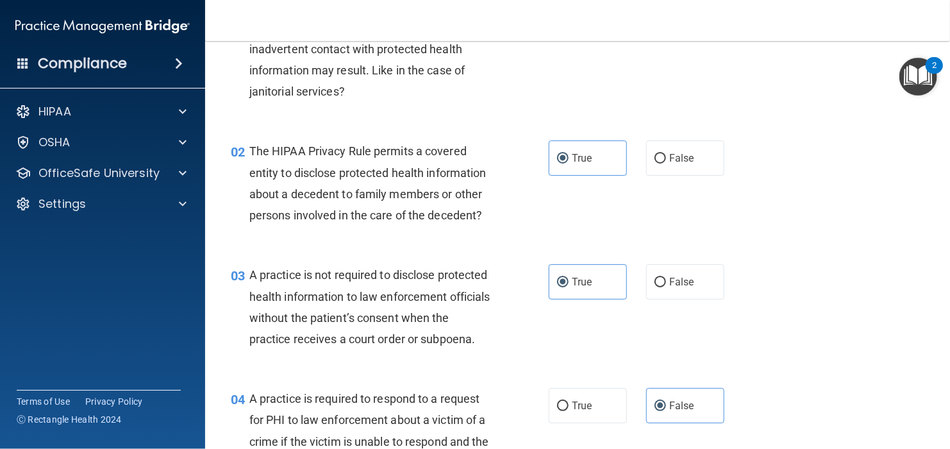
scroll to position [128, 0]
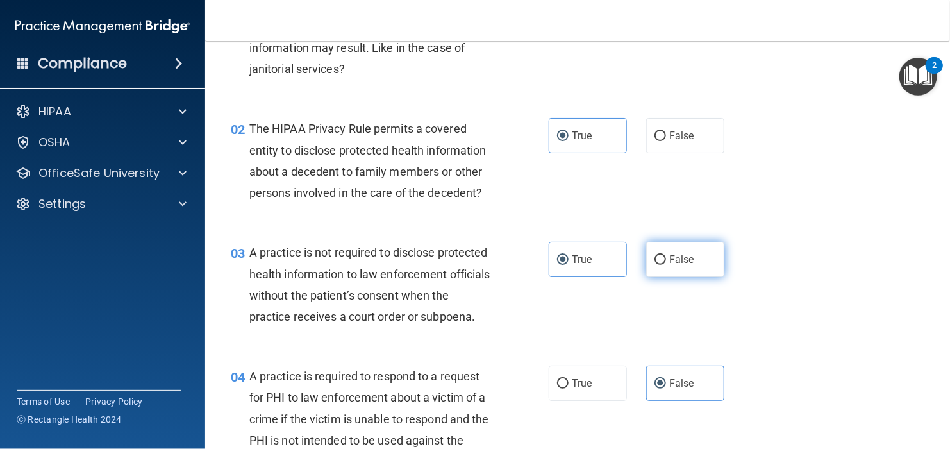
click at [665, 270] on label "False" at bounding box center [685, 259] width 78 height 35
click at [665, 265] on input "False" at bounding box center [661, 260] width 12 height 10
radio input "true"
radio input "false"
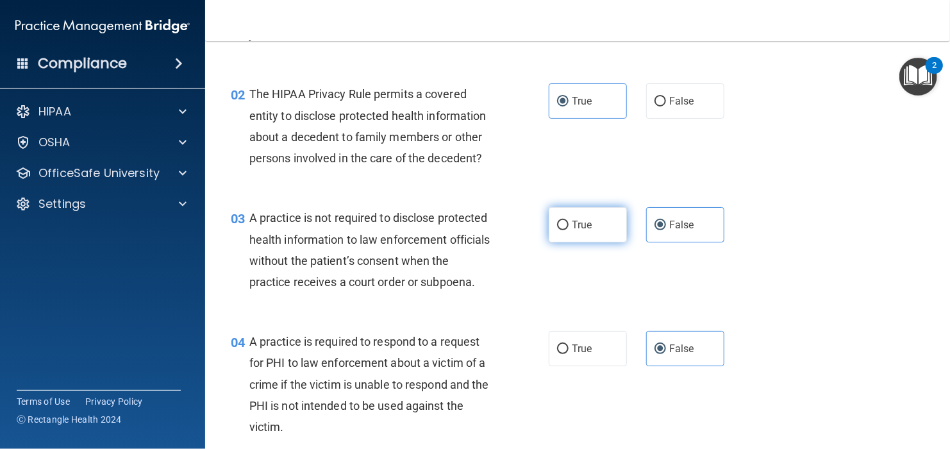
scroll to position [192, 0]
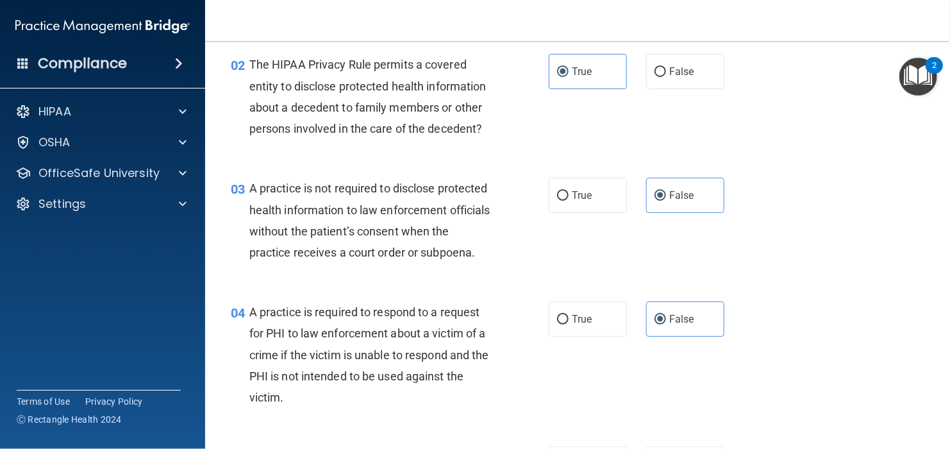
click at [545, 269] on div "03 A practice is not required to disclose protected health information to law e…" at bounding box center [390, 224] width 357 height 92
click at [682, 325] on span "False" at bounding box center [681, 319] width 25 height 12
click at [666, 324] on input "False" at bounding box center [661, 320] width 12 height 10
click at [655, 324] on input "False" at bounding box center [661, 320] width 12 height 10
drag, startPoint x: 648, startPoint y: 338, endPoint x: 576, endPoint y: 301, distance: 80.9
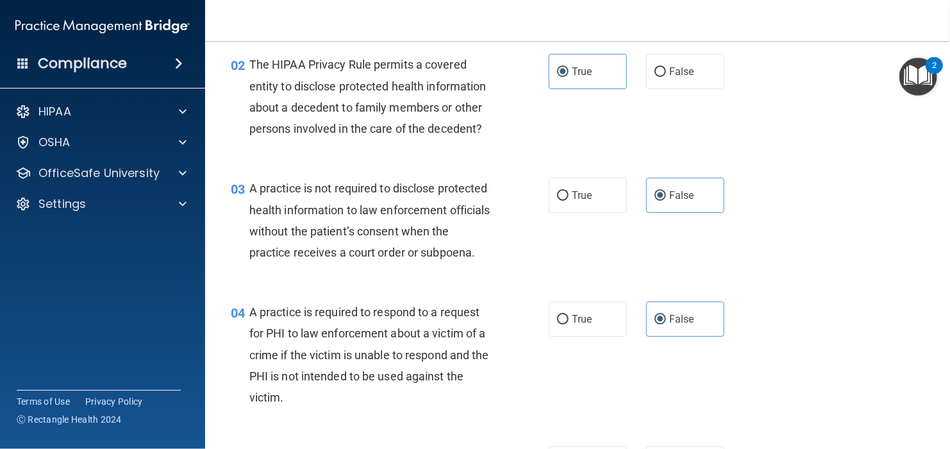
click at [576, 285] on div "03 A practice is not required to disclose protected health information to law e…" at bounding box center [577, 224] width 713 height 124
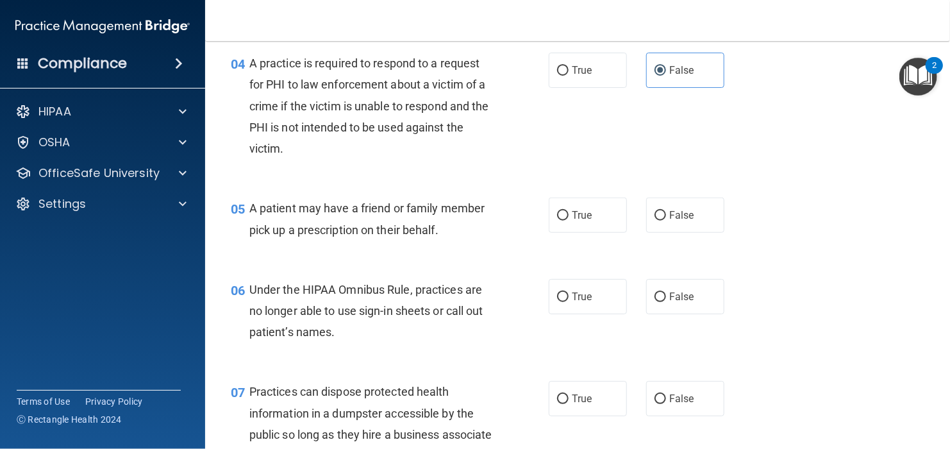
scroll to position [449, 0]
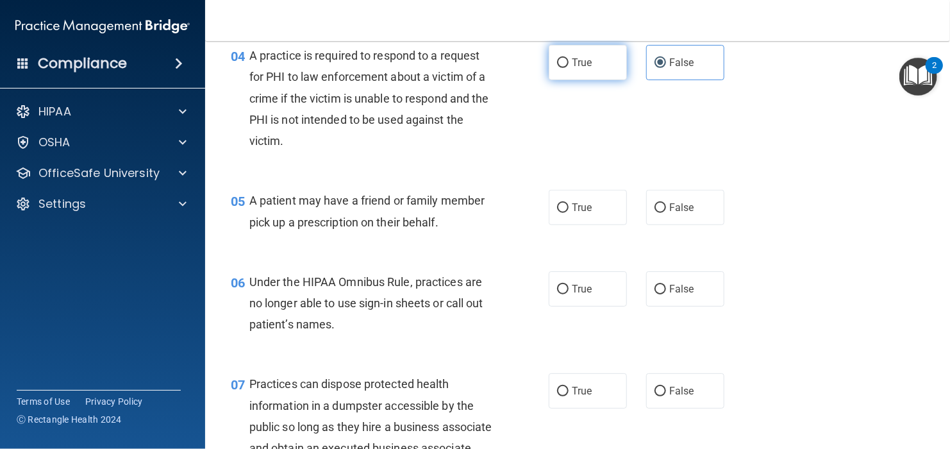
click at [550, 80] on label "True" at bounding box center [588, 62] width 78 height 35
click at [557, 68] on input "True" at bounding box center [563, 63] width 12 height 10
radio input "true"
radio input "false"
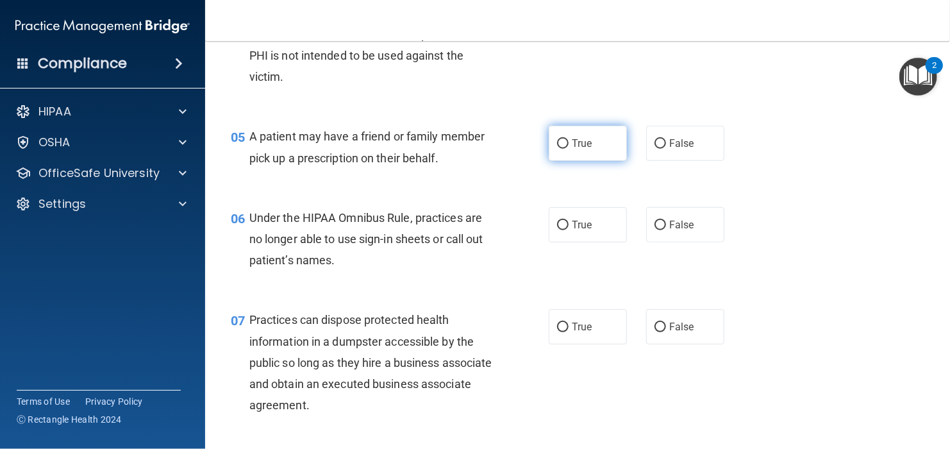
click at [569, 161] on label "True" at bounding box center [588, 143] width 78 height 35
click at [569, 149] on input "True" at bounding box center [563, 144] width 12 height 10
radio input "true"
click at [680, 239] on label "False" at bounding box center [685, 224] width 78 height 35
click at [666, 230] on input "False" at bounding box center [661, 226] width 12 height 10
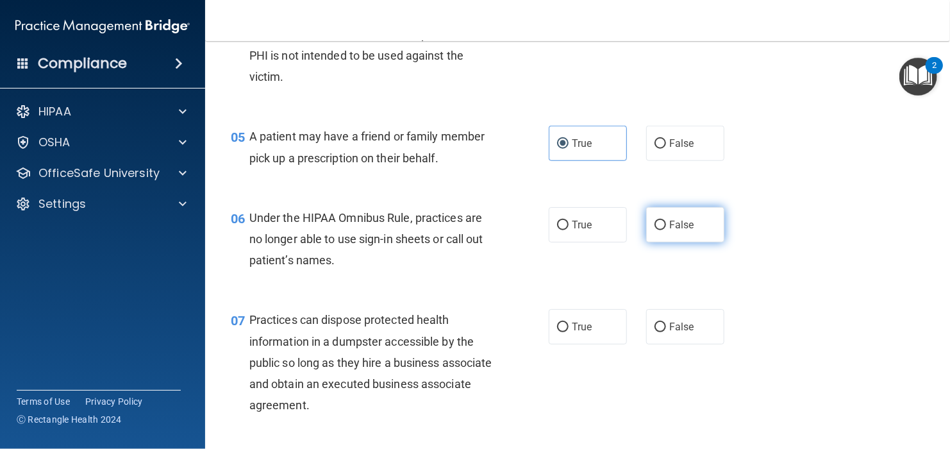
radio input "true"
click at [669, 333] on span "False" at bounding box center [681, 327] width 25 height 12
click at [666, 332] on input "False" at bounding box center [661, 328] width 12 height 10
radio input "true"
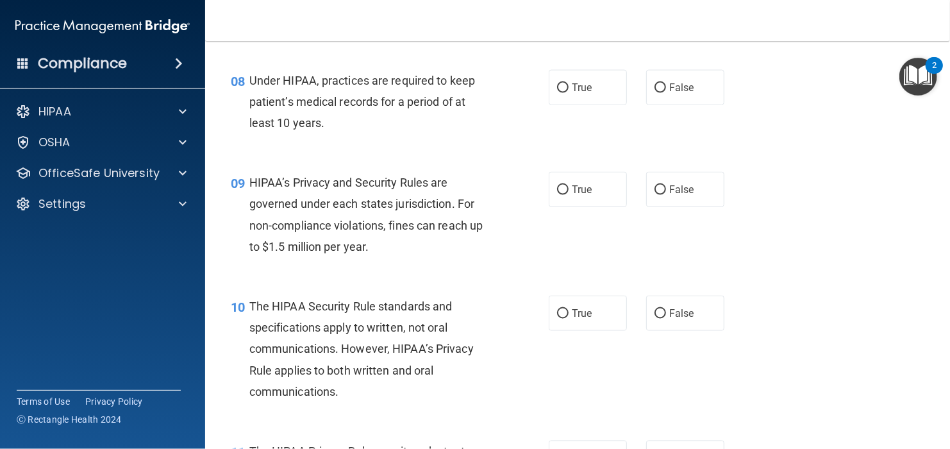
scroll to position [898, 0]
click at [655, 93] on input "False" at bounding box center [661, 88] width 12 height 10
radio input "true"
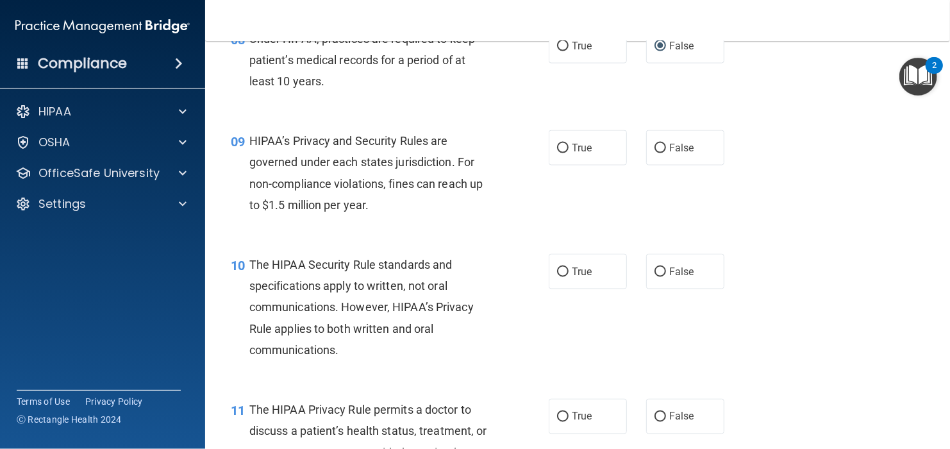
scroll to position [962, 0]
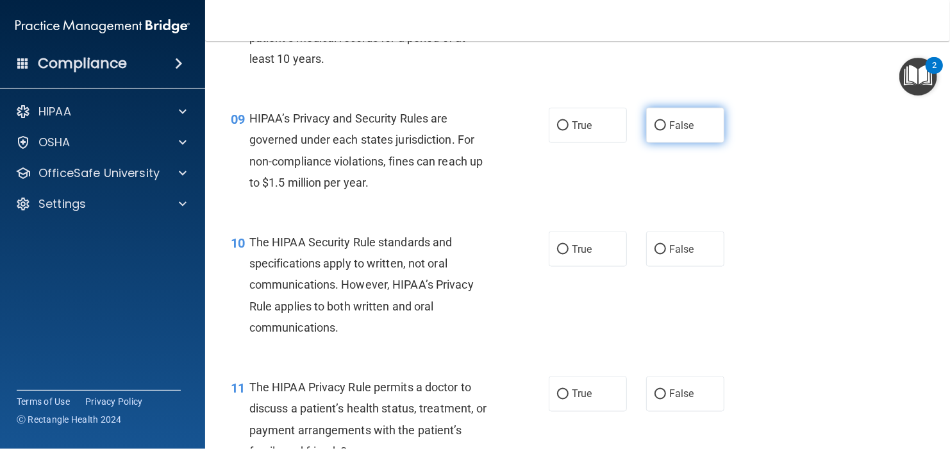
click at [661, 143] on label "False" at bounding box center [685, 125] width 78 height 35
click at [661, 131] on input "False" at bounding box center [661, 126] width 12 height 10
radio input "true"
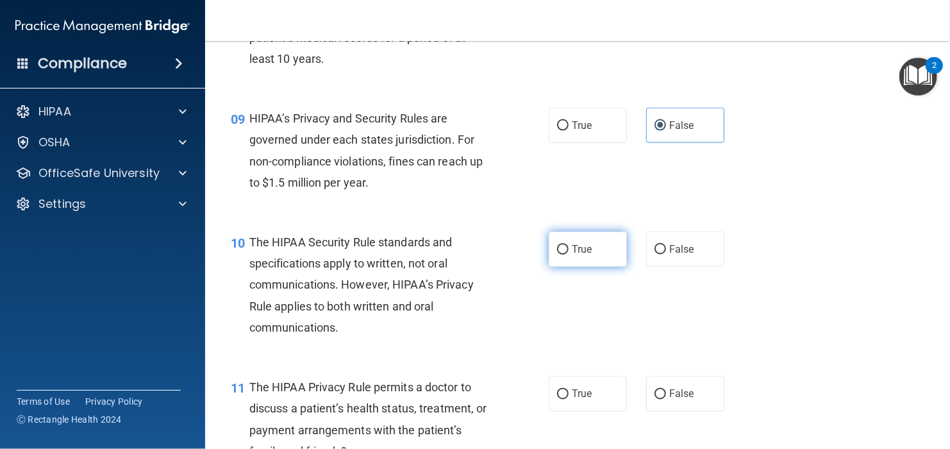
click at [600, 267] on label "True" at bounding box center [588, 248] width 78 height 35
click at [569, 255] on input "True" at bounding box center [563, 250] width 12 height 10
radio input "true"
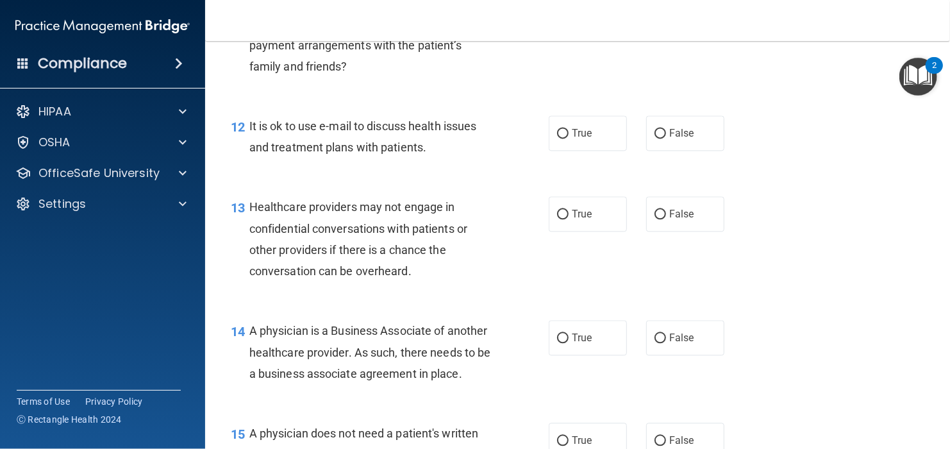
scroll to position [1283, 0]
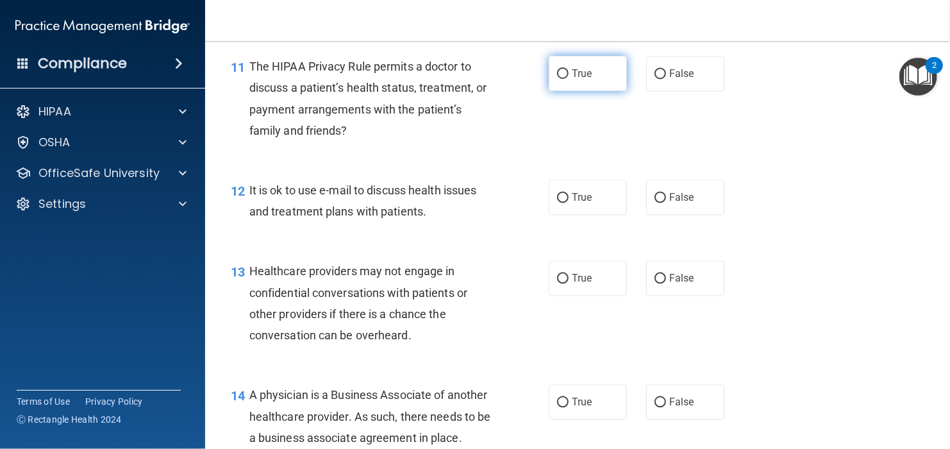
click at [585, 91] on label "True" at bounding box center [588, 73] width 78 height 35
click at [569, 79] on input "True" at bounding box center [563, 74] width 12 height 10
radio input "true"
click at [569, 215] on label "True" at bounding box center [588, 197] width 78 height 35
click at [569, 203] on input "True" at bounding box center [563, 198] width 12 height 10
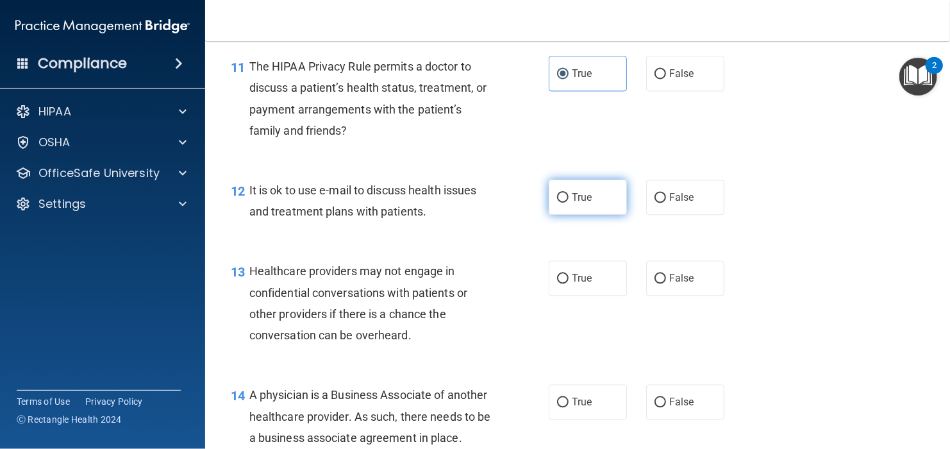
radio input "true"
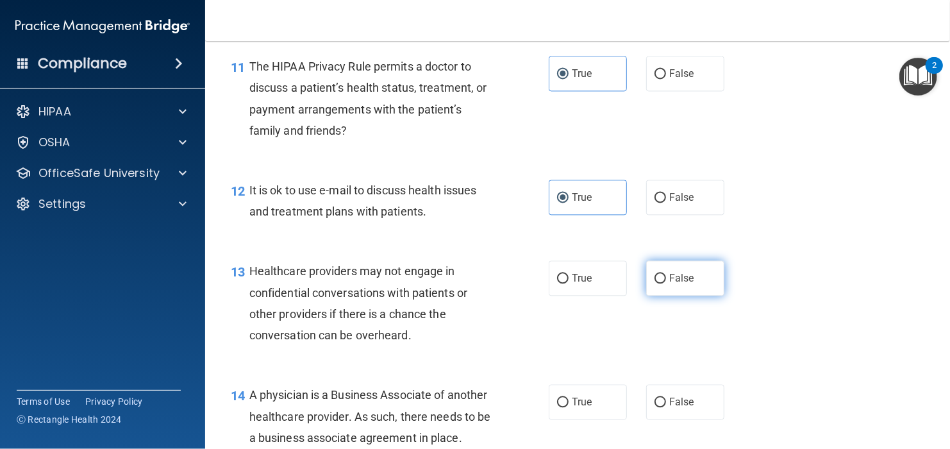
click at [656, 283] on input "False" at bounding box center [661, 279] width 12 height 10
radio input "true"
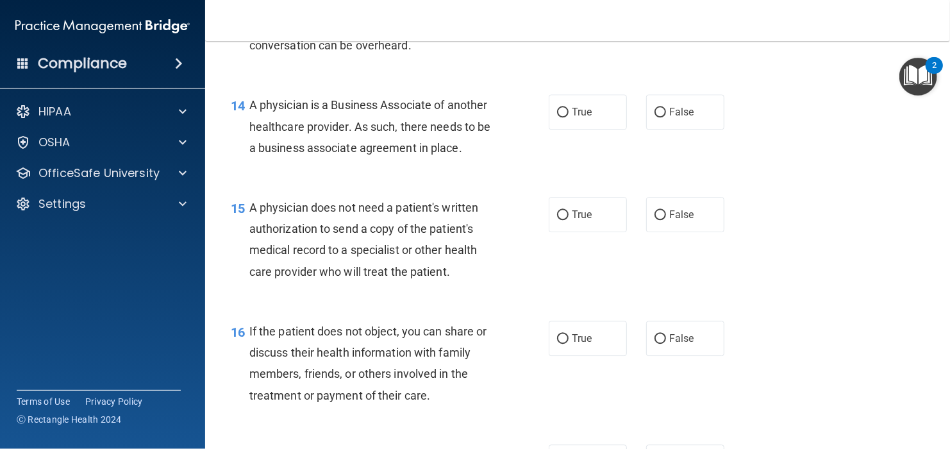
scroll to position [1603, 0]
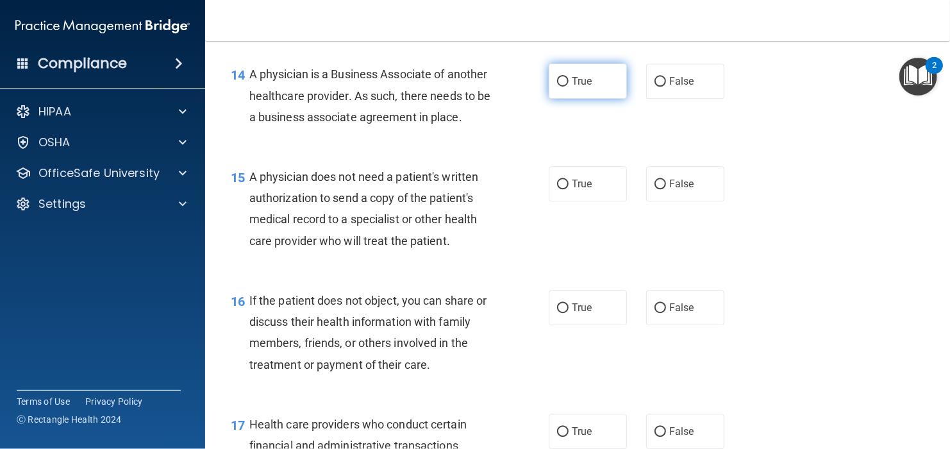
click at [563, 88] on label "True" at bounding box center [588, 80] width 78 height 35
click at [563, 87] on input "True" at bounding box center [563, 82] width 12 height 10
radio input "true"
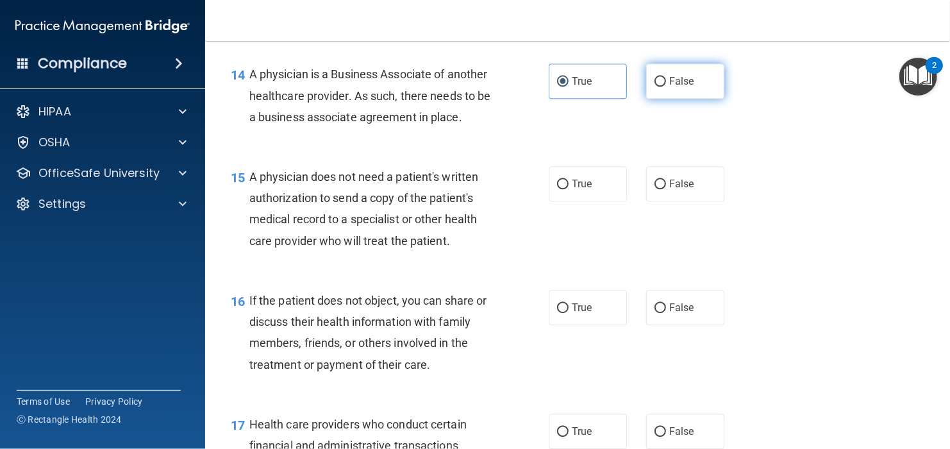
click at [680, 87] on span "False" at bounding box center [681, 81] width 25 height 12
click at [666, 87] on input "False" at bounding box center [661, 82] width 12 height 10
radio input "true"
radio input "false"
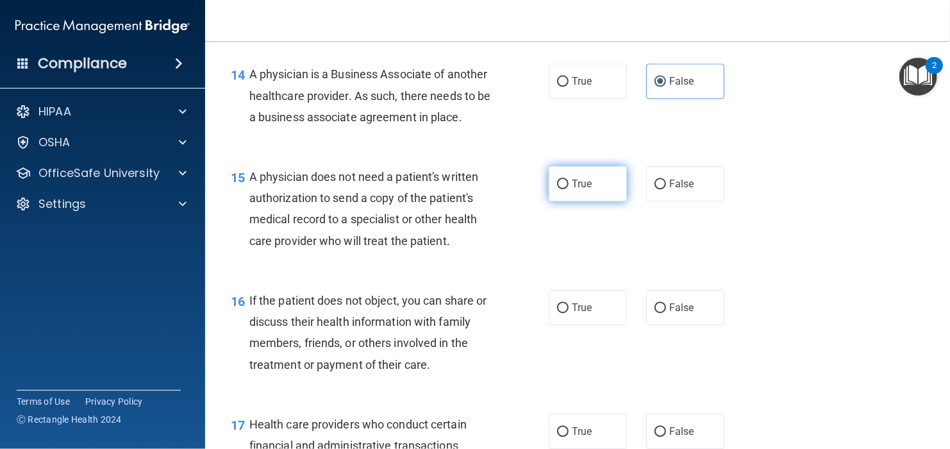
click at [612, 201] on label "True" at bounding box center [588, 183] width 78 height 35
click at [569, 189] on input "True" at bounding box center [563, 185] width 12 height 10
radio input "true"
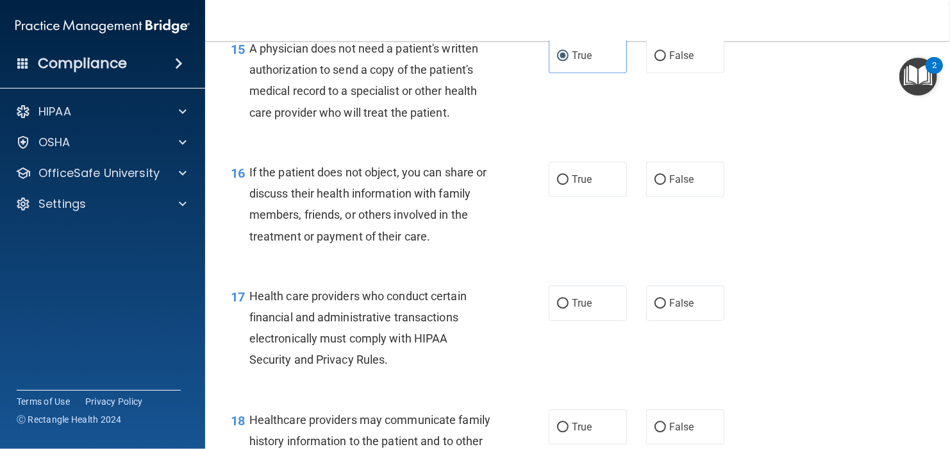
scroll to position [1796, 0]
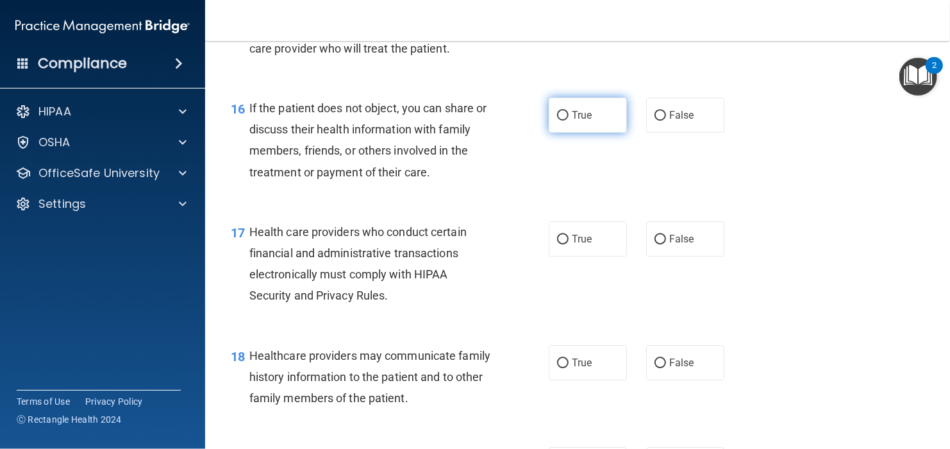
click at [609, 133] on label "True" at bounding box center [588, 114] width 78 height 35
click at [569, 121] on input "True" at bounding box center [563, 116] width 12 height 10
radio input "true"
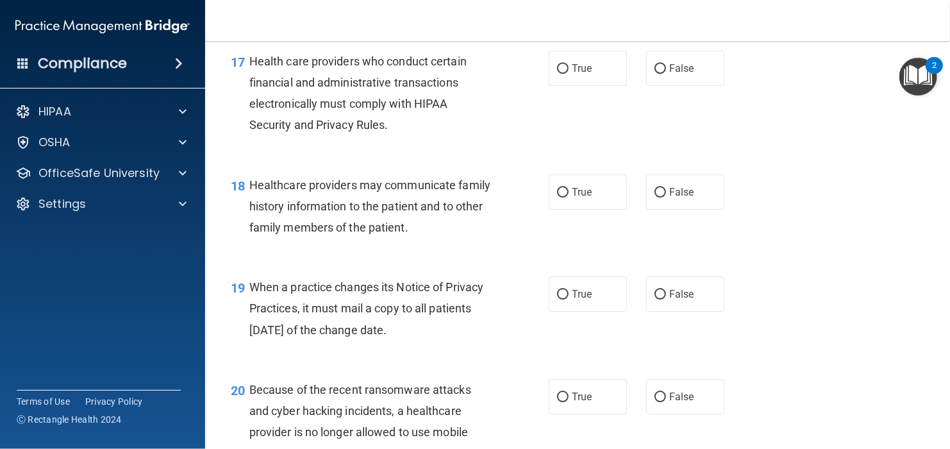
scroll to position [1988, 0]
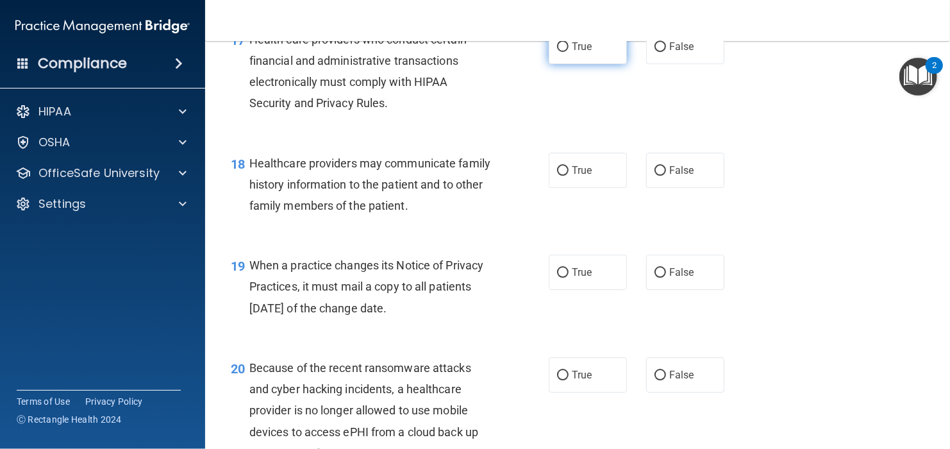
click at [557, 52] on input "True" at bounding box center [563, 47] width 12 height 10
radio input "true"
click at [573, 188] on label "True" at bounding box center [588, 170] width 78 height 35
click at [569, 176] on input "True" at bounding box center [563, 171] width 12 height 10
radio input "true"
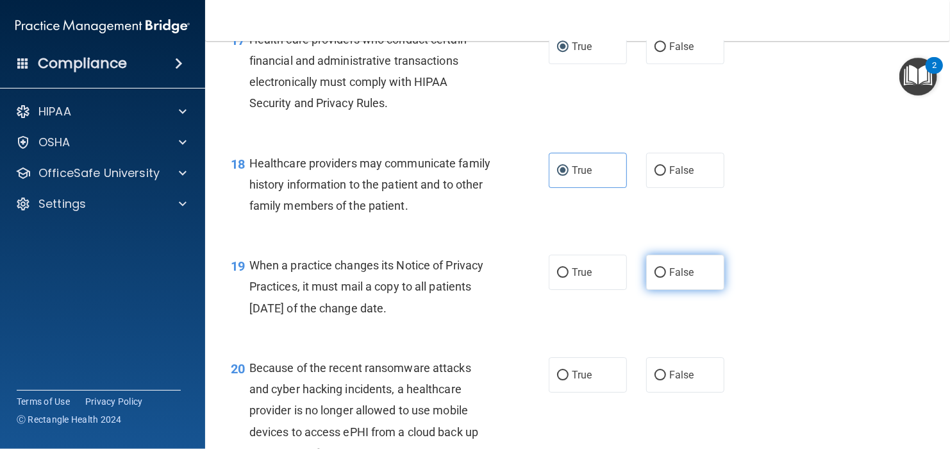
click at [651, 290] on label "False" at bounding box center [685, 272] width 78 height 35
click at [655, 278] on input "False" at bounding box center [661, 273] width 12 height 10
radio input "true"
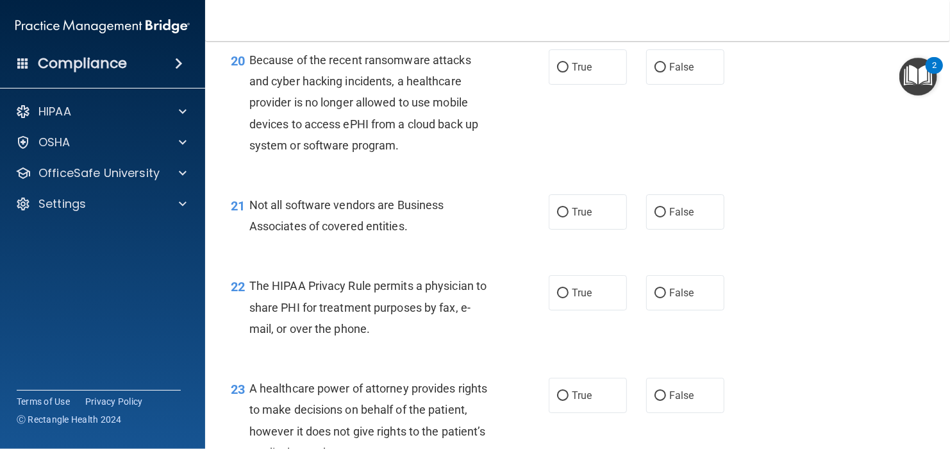
scroll to position [2309, 0]
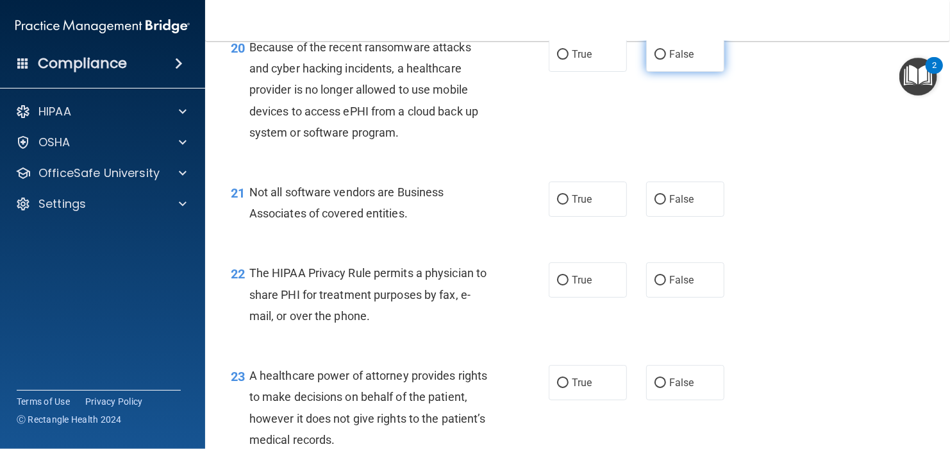
click at [671, 72] on label "False" at bounding box center [685, 54] width 78 height 35
click at [666, 60] on input "False" at bounding box center [661, 55] width 12 height 10
radio input "true"
click at [591, 217] on label "True" at bounding box center [588, 198] width 78 height 35
click at [569, 205] on input "True" at bounding box center [563, 200] width 12 height 10
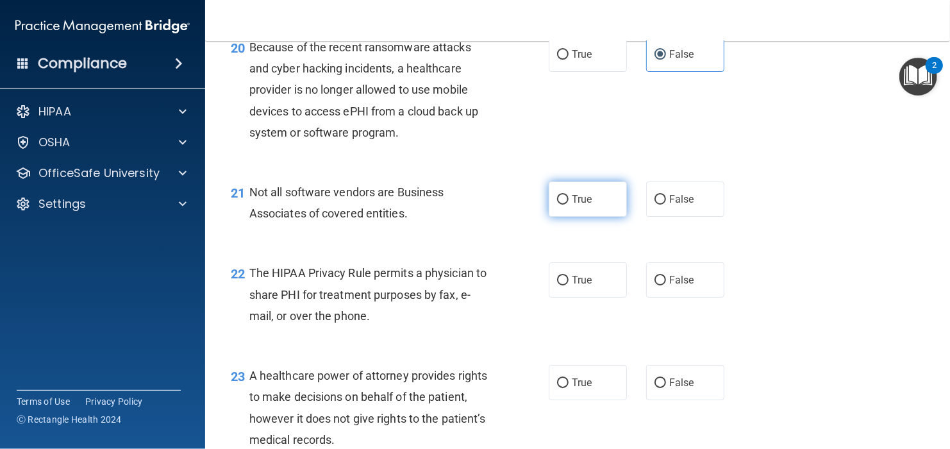
radio input "true"
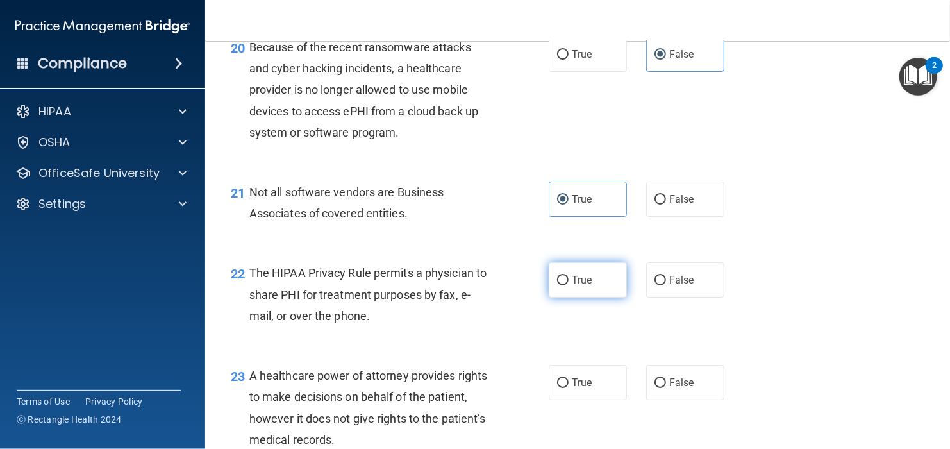
click at [594, 298] on label "True" at bounding box center [588, 279] width 78 height 35
click at [569, 285] on input "True" at bounding box center [563, 281] width 12 height 10
radio input "true"
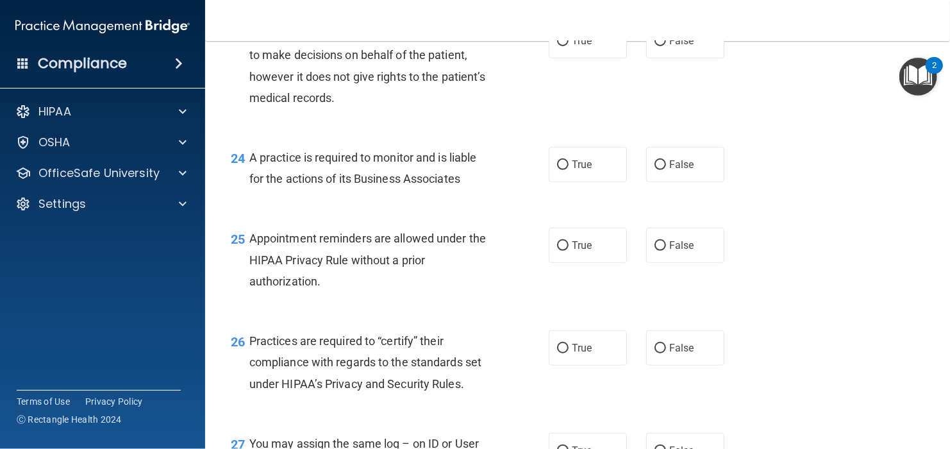
scroll to position [2629, 0]
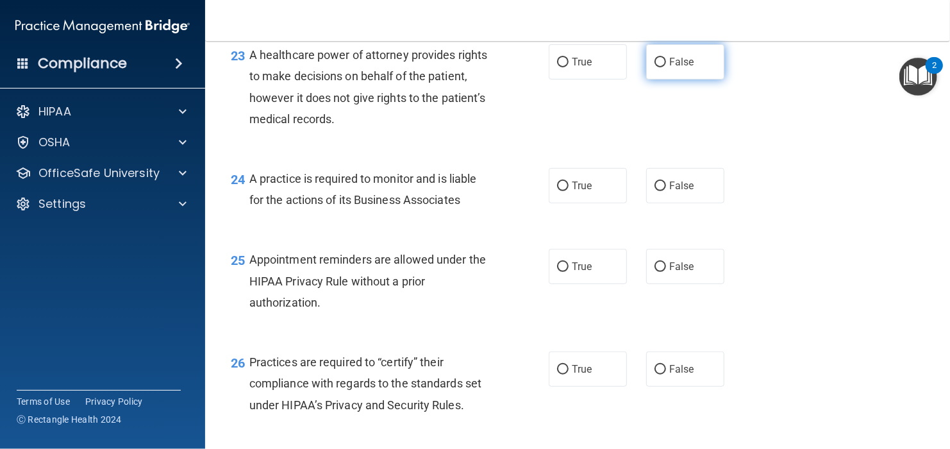
click at [703, 80] on label "False" at bounding box center [685, 61] width 78 height 35
click at [666, 67] on input "False" at bounding box center [661, 63] width 12 height 10
radio input "true"
click at [578, 192] on span "True" at bounding box center [582, 186] width 20 height 12
click at [569, 191] on input "True" at bounding box center [563, 186] width 12 height 10
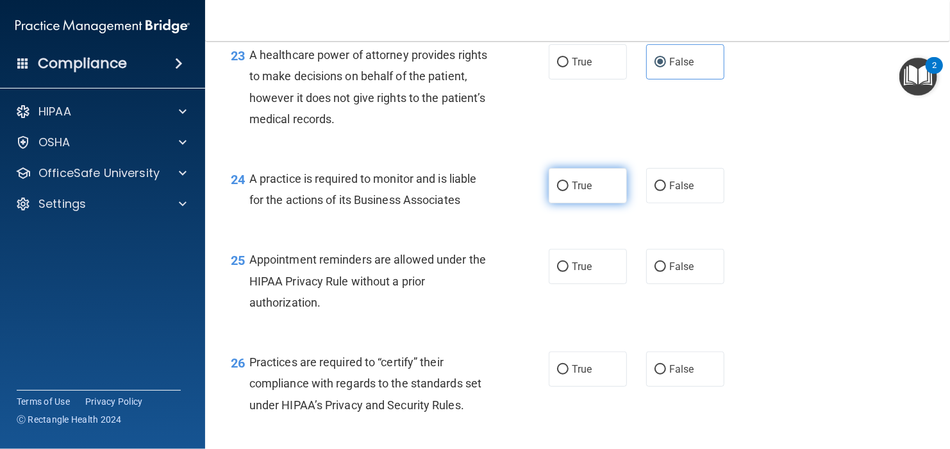
radio input "true"
click at [574, 284] on label "True" at bounding box center [588, 266] width 78 height 35
click at [569, 272] on input "True" at bounding box center [563, 267] width 12 height 10
radio input "true"
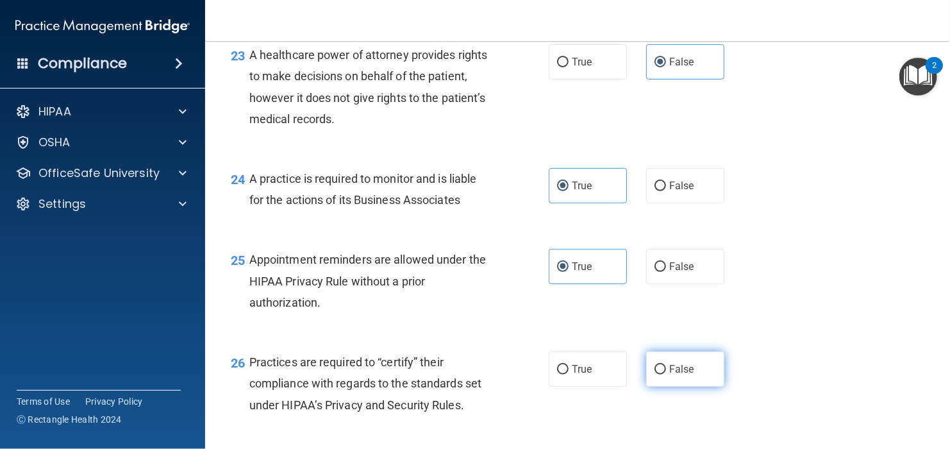
click at [669, 375] on span "False" at bounding box center [681, 369] width 25 height 12
click at [666, 374] on input "False" at bounding box center [661, 370] width 12 height 10
radio input "true"
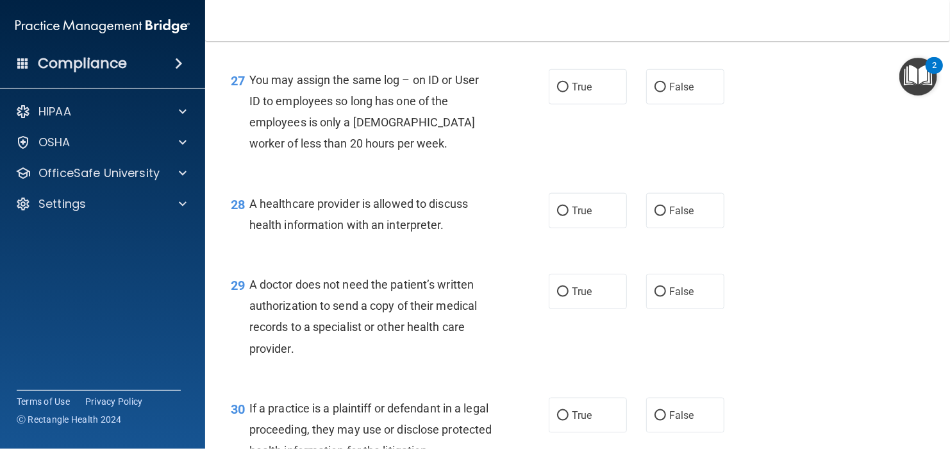
scroll to position [3078, 0]
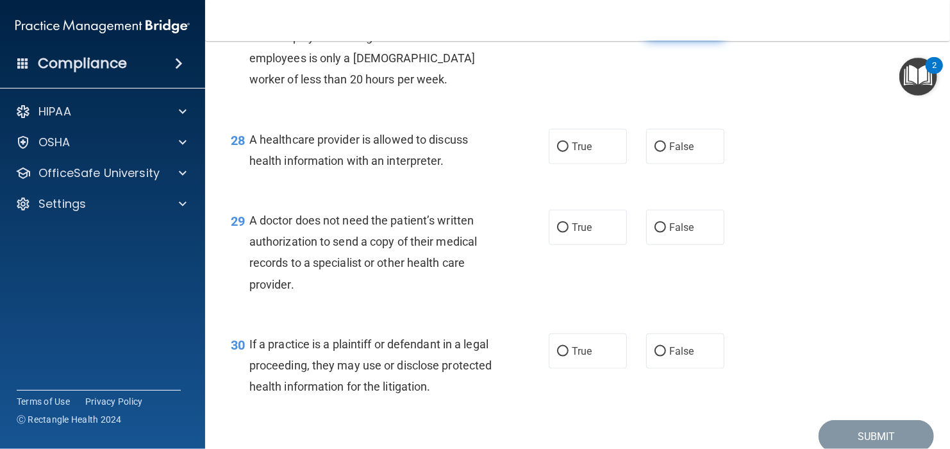
click at [651, 40] on label "False" at bounding box center [685, 22] width 78 height 35
click at [655, 28] on input "False" at bounding box center [661, 24] width 12 height 10
radio input "true"
click at [569, 164] on label "True" at bounding box center [588, 146] width 78 height 35
click at [569, 152] on input "True" at bounding box center [563, 147] width 12 height 10
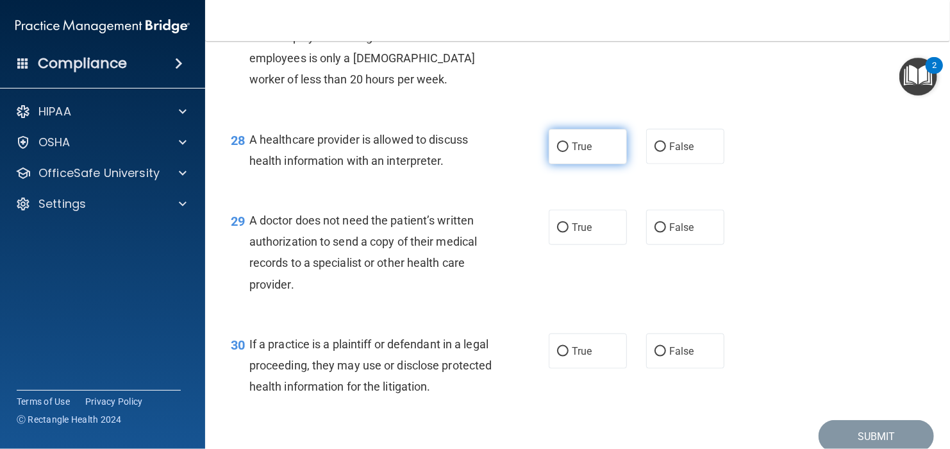
radio input "true"
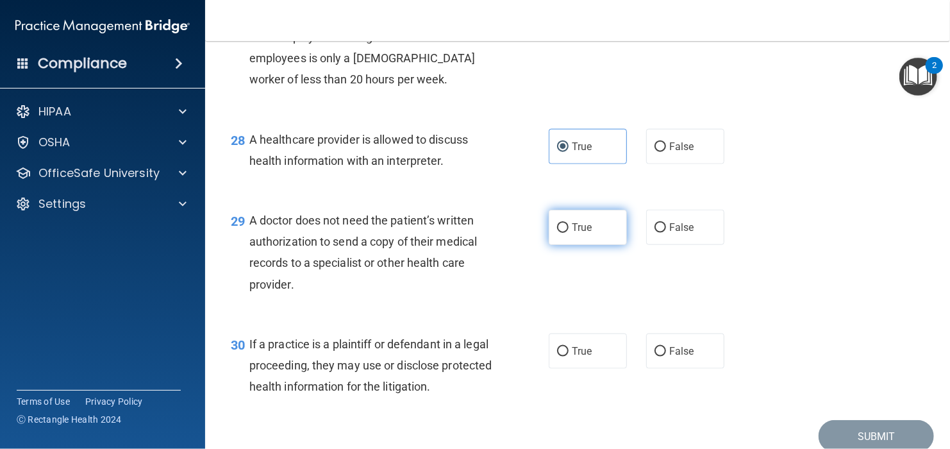
click at [568, 245] on label "True" at bounding box center [588, 227] width 78 height 35
click at [568, 233] on input "True" at bounding box center [563, 228] width 12 height 10
radio input "true"
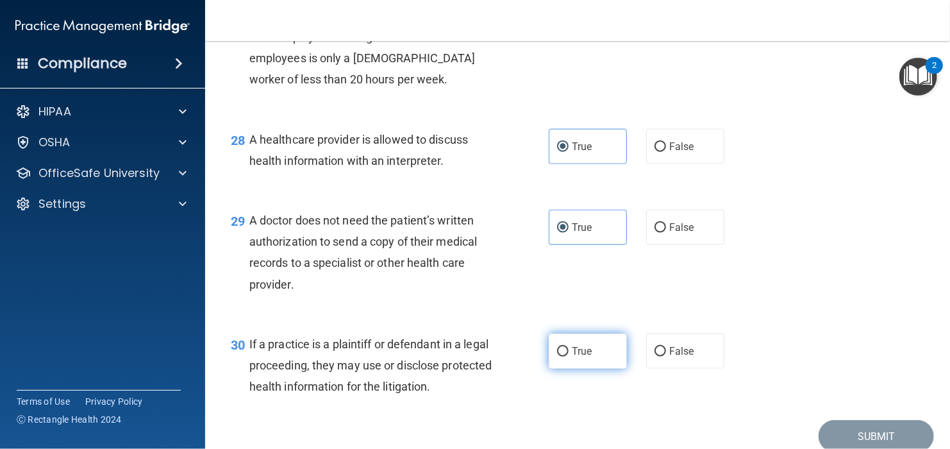
click at [564, 369] on label "True" at bounding box center [588, 350] width 78 height 35
click at [564, 357] on input "True" at bounding box center [563, 352] width 12 height 10
radio input "true"
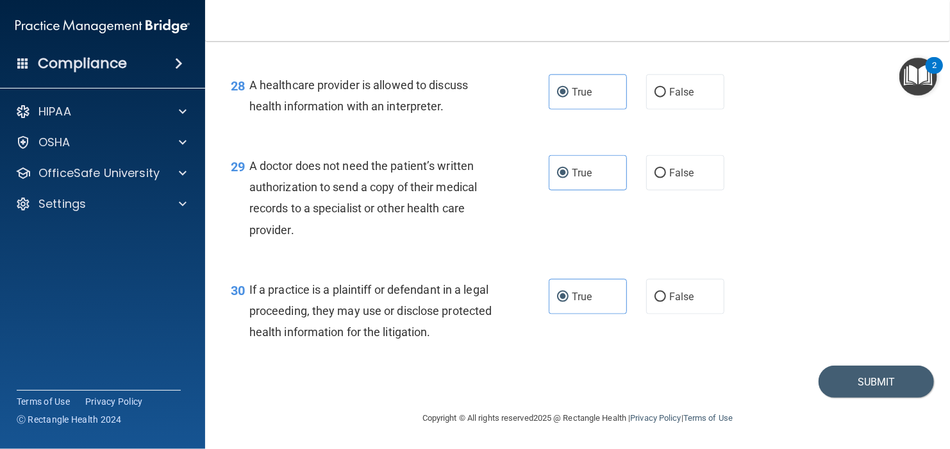
scroll to position [3175, 0]
click at [819, 372] on button "Submit" at bounding box center [876, 382] width 115 height 33
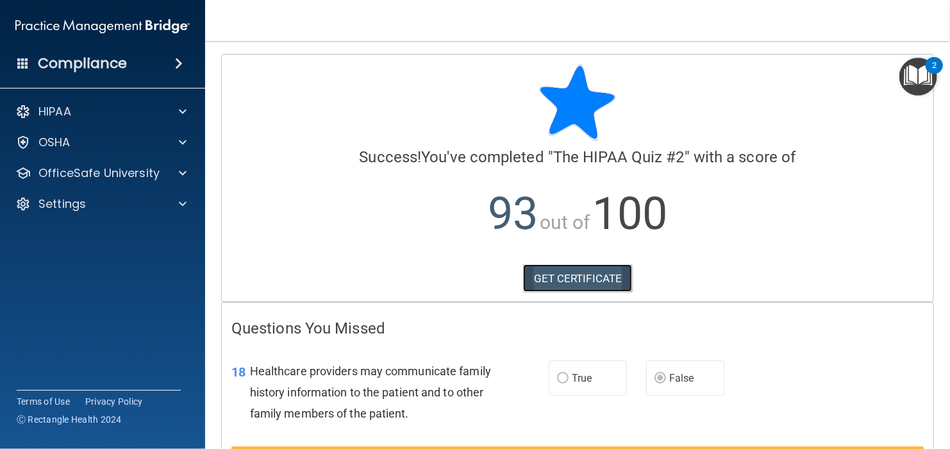
click at [559, 279] on link "GET CERTIFICATE" at bounding box center [578, 278] width 110 height 28
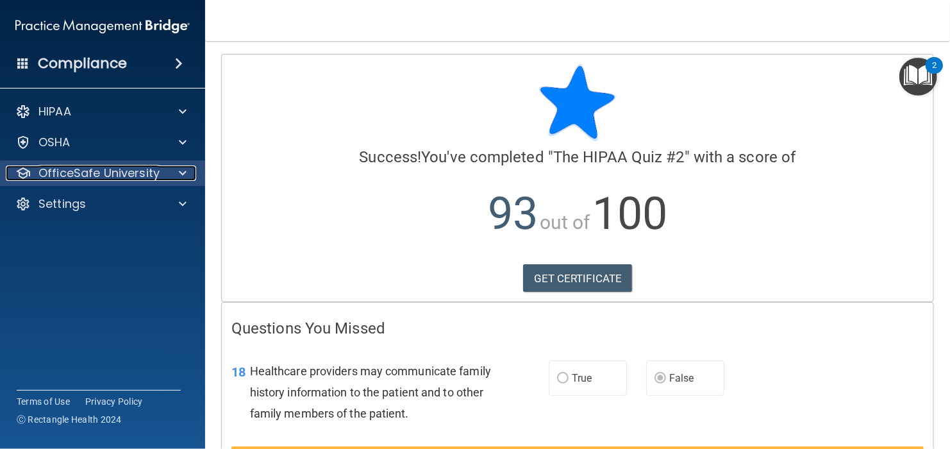
click at [173, 180] on div at bounding box center [181, 172] width 32 height 15
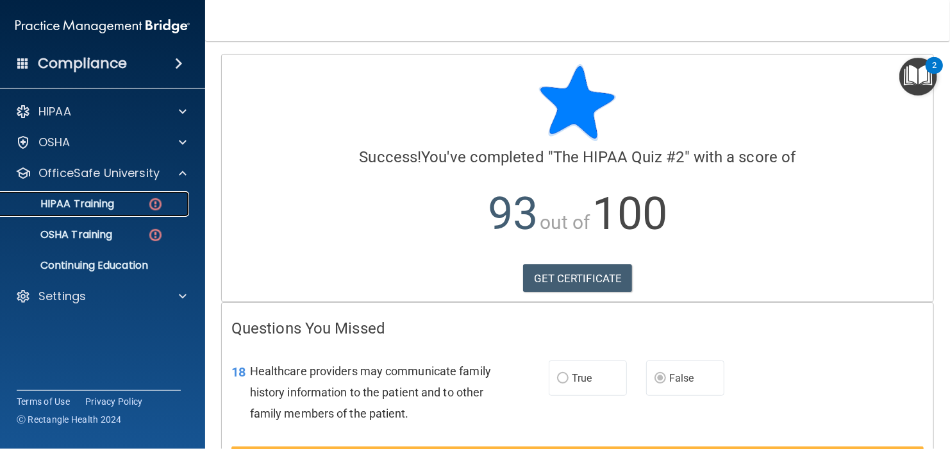
click at [140, 203] on div "HIPAA Training" at bounding box center [95, 204] width 175 height 13
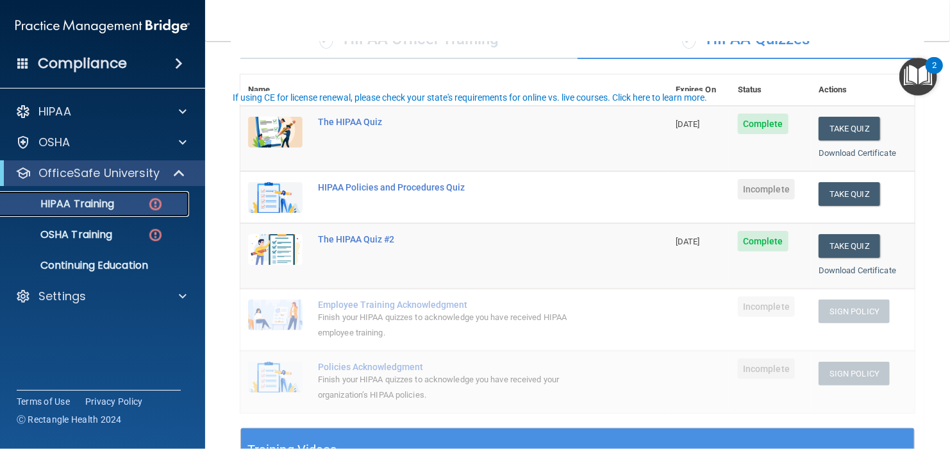
scroll to position [128, 0]
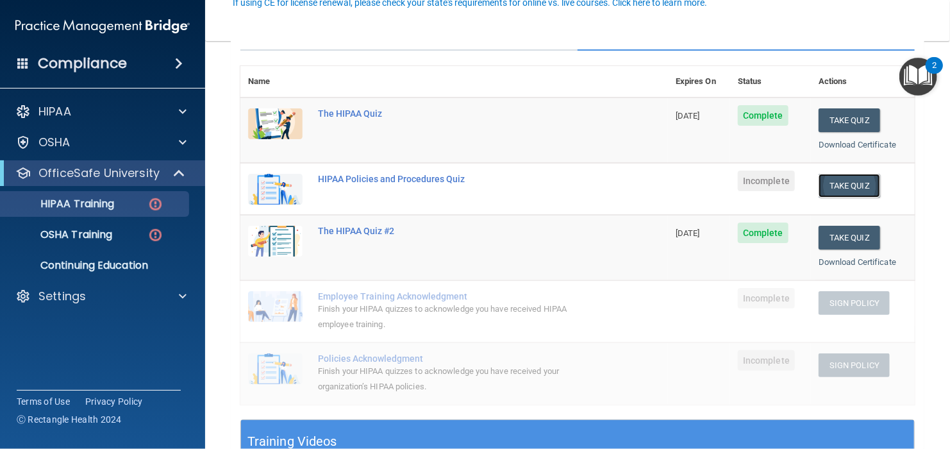
click at [855, 180] on button "Take Quiz" at bounding box center [850, 186] width 62 height 24
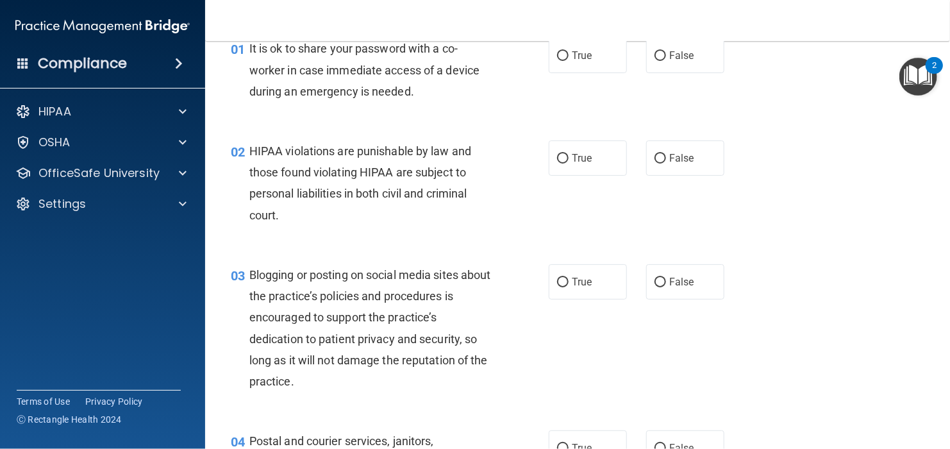
scroll to position [64, 0]
click at [662, 62] on label "False" at bounding box center [685, 54] width 78 height 35
click at [662, 60] on input "False" at bounding box center [661, 56] width 12 height 10
radio input "true"
click at [587, 152] on span "True" at bounding box center [582, 157] width 20 height 12
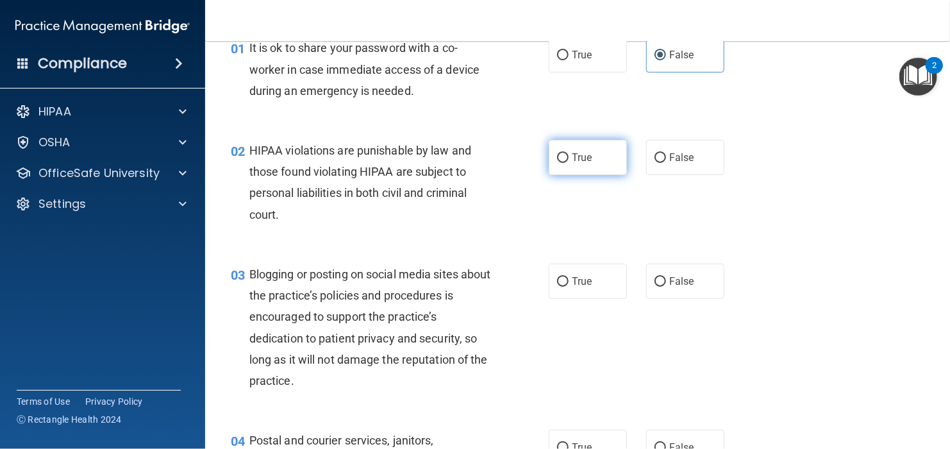
click at [569, 153] on input "True" at bounding box center [563, 158] width 12 height 10
radio input "true"
click at [587, 152] on span "True" at bounding box center [582, 157] width 20 height 12
click at [569, 153] on input "True" at bounding box center [563, 158] width 12 height 10
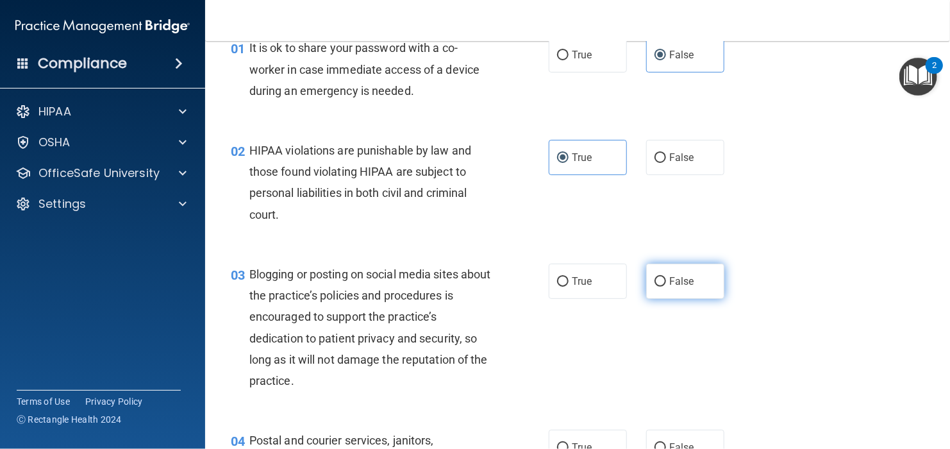
click at [657, 278] on input "False" at bounding box center [661, 282] width 12 height 10
radio input "true"
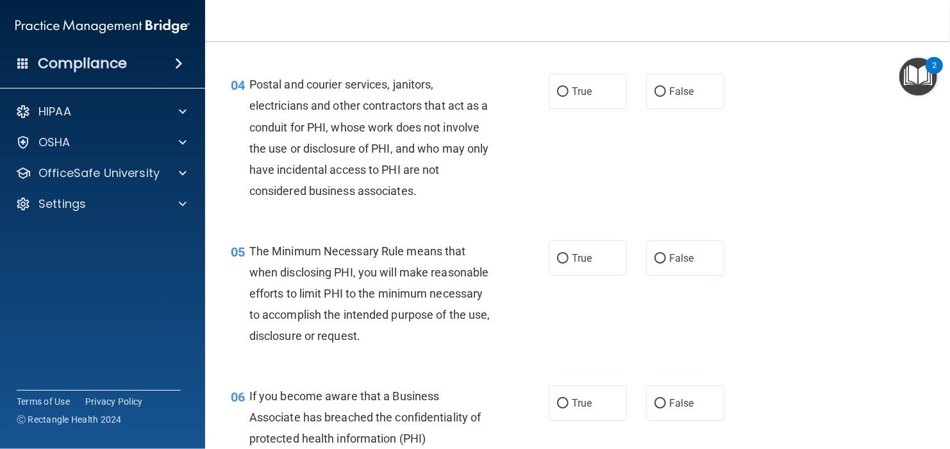
scroll to position [449, 0]
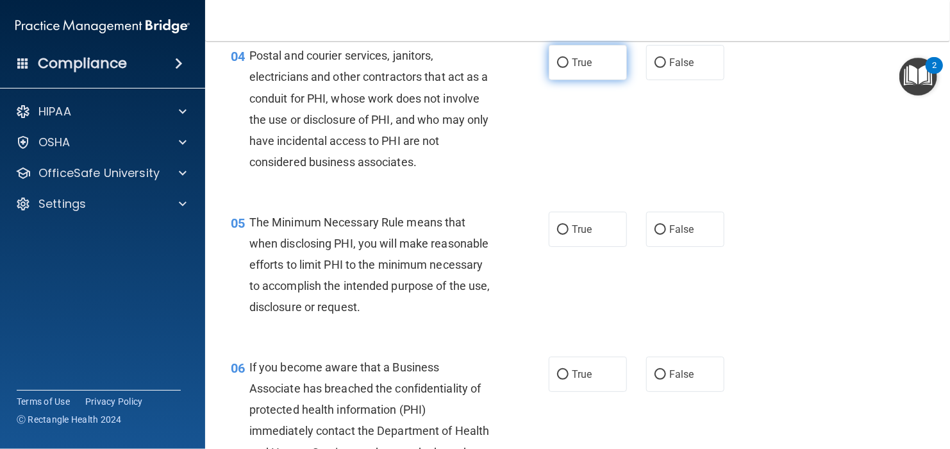
click at [593, 65] on label "True" at bounding box center [588, 62] width 78 height 35
click at [569, 65] on input "True" at bounding box center [563, 63] width 12 height 10
radio input "true"
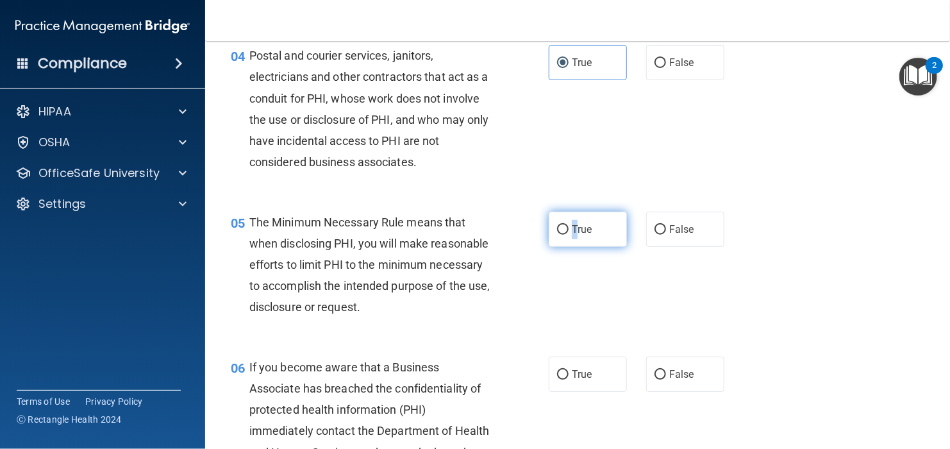
click at [571, 214] on label "True" at bounding box center [588, 229] width 78 height 35
click at [569, 242] on label "True" at bounding box center [588, 229] width 78 height 35
click at [569, 235] on input "True" at bounding box center [563, 230] width 12 height 10
radio input "true"
click at [569, 242] on label "True" at bounding box center [588, 229] width 78 height 35
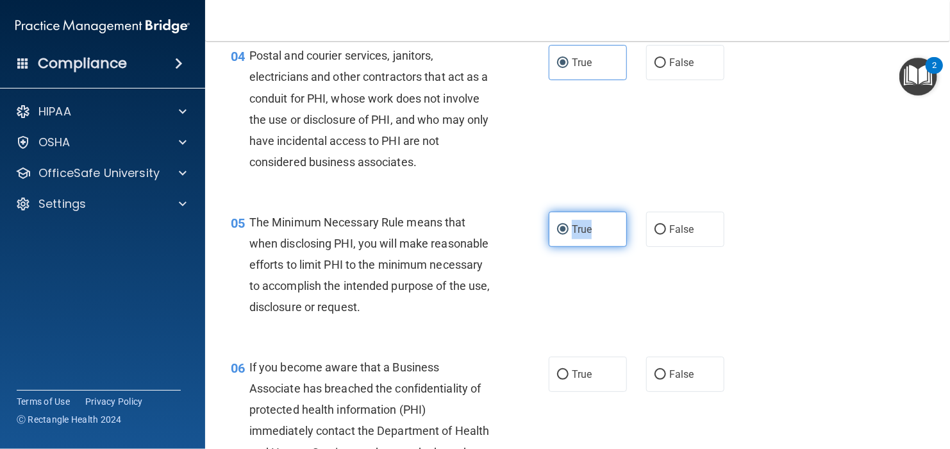
click at [569, 235] on input "True" at bounding box center [563, 230] width 12 height 10
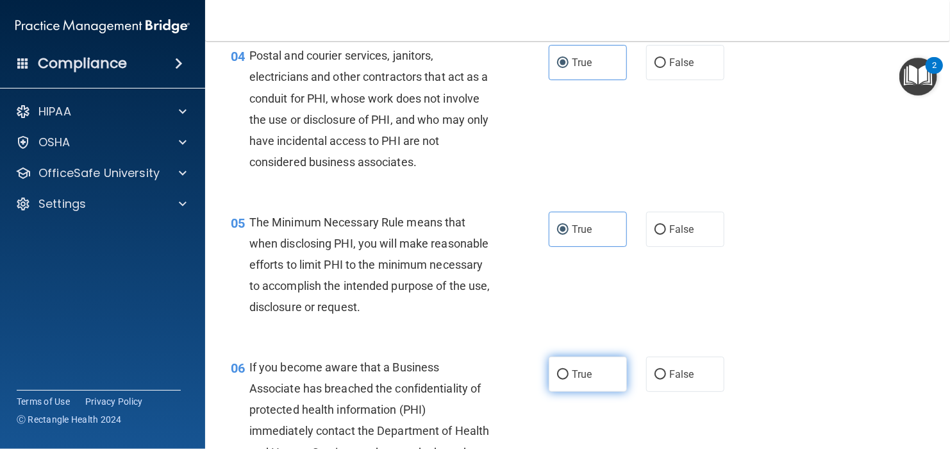
click at [554, 388] on label "True" at bounding box center [588, 374] width 78 height 35
click at [557, 380] on input "True" at bounding box center [563, 375] width 12 height 10
radio input "true"
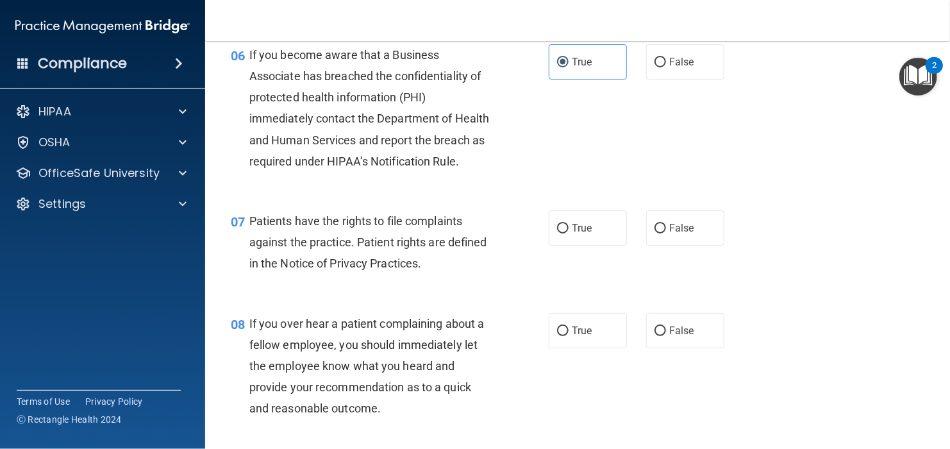
scroll to position [770, 0]
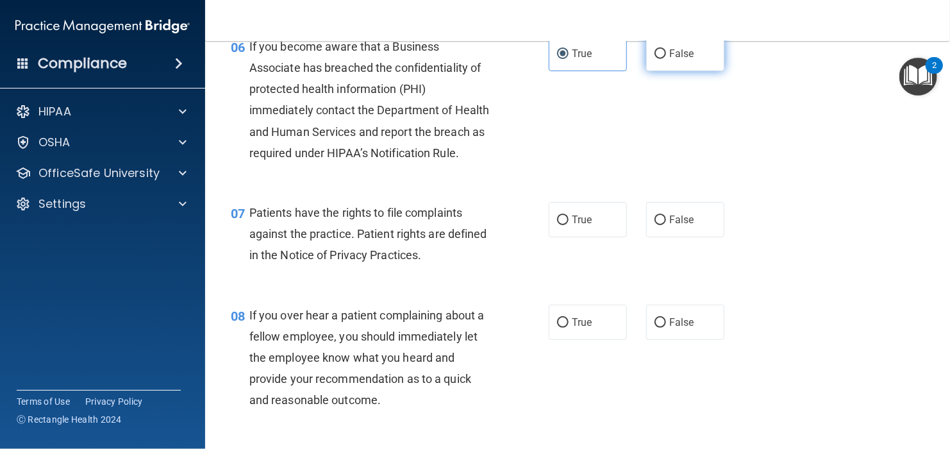
click at [707, 71] on label "False" at bounding box center [685, 53] width 78 height 35
click at [666, 59] on input "False" at bounding box center [661, 54] width 12 height 10
radio input "true"
radio input "false"
click at [564, 237] on label "True" at bounding box center [588, 219] width 78 height 35
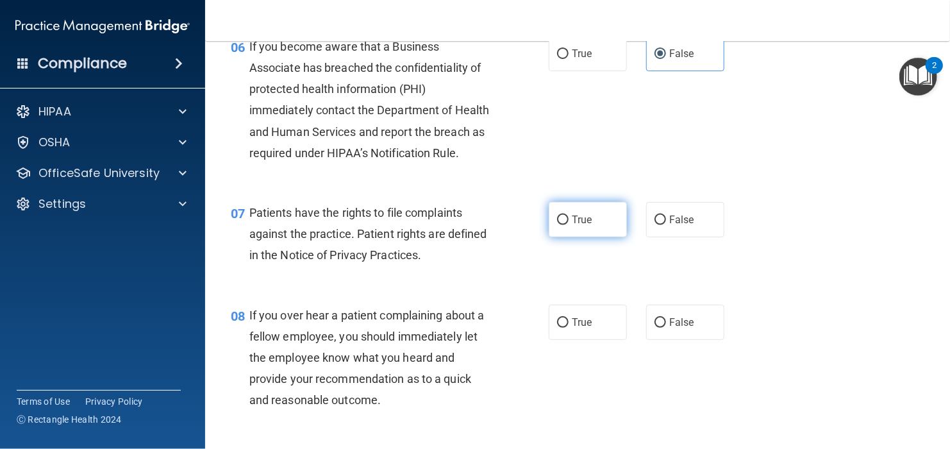
click at [564, 225] on input "True" at bounding box center [563, 220] width 12 height 10
radio input "true"
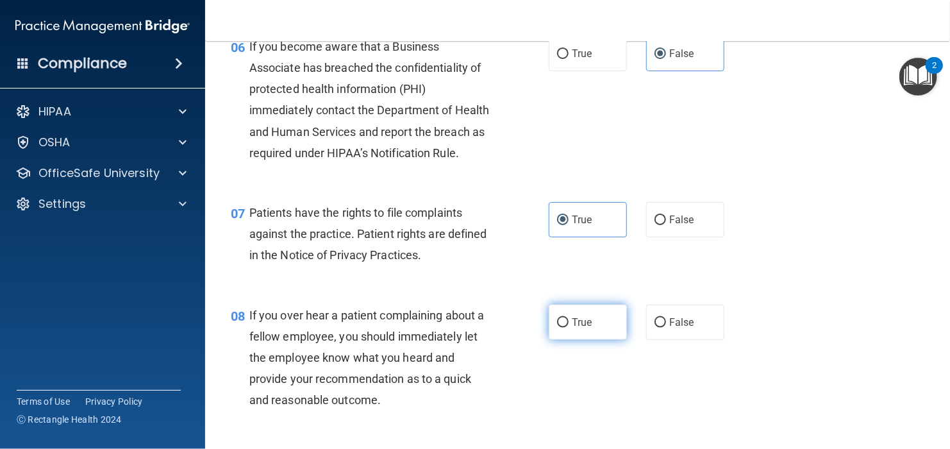
click at [561, 340] on label "True" at bounding box center [588, 322] width 78 height 35
click at [561, 328] on input "True" at bounding box center [563, 323] width 12 height 10
radio input "true"
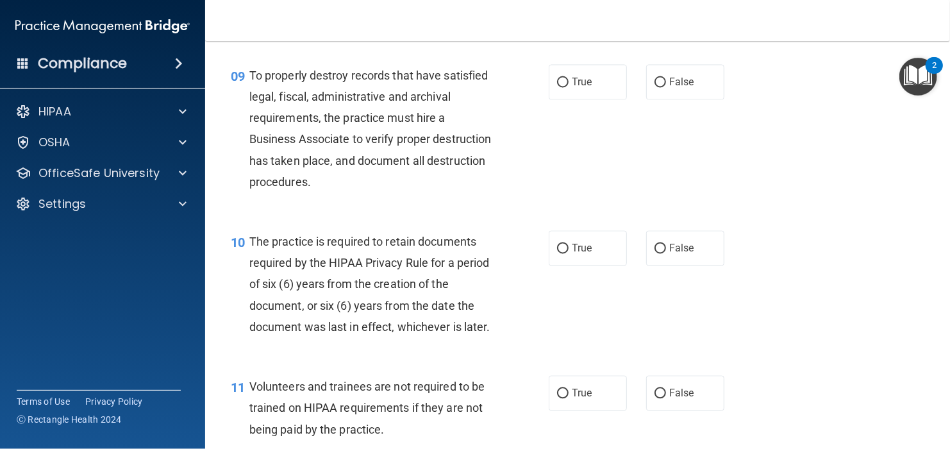
scroll to position [1218, 0]
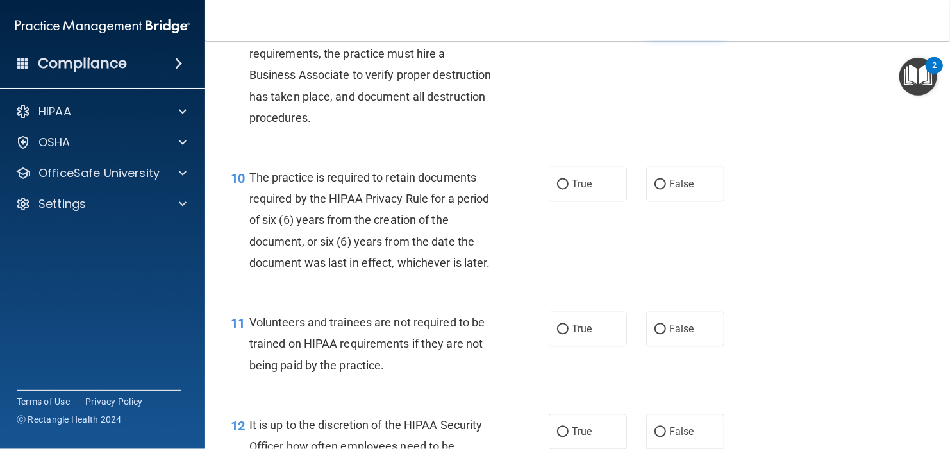
click at [655, 24] on input "False" at bounding box center [661, 19] width 12 height 10
radio input "true"
click at [596, 202] on label "True" at bounding box center [588, 184] width 78 height 35
click at [569, 190] on input "True" at bounding box center [563, 185] width 12 height 10
radio input "true"
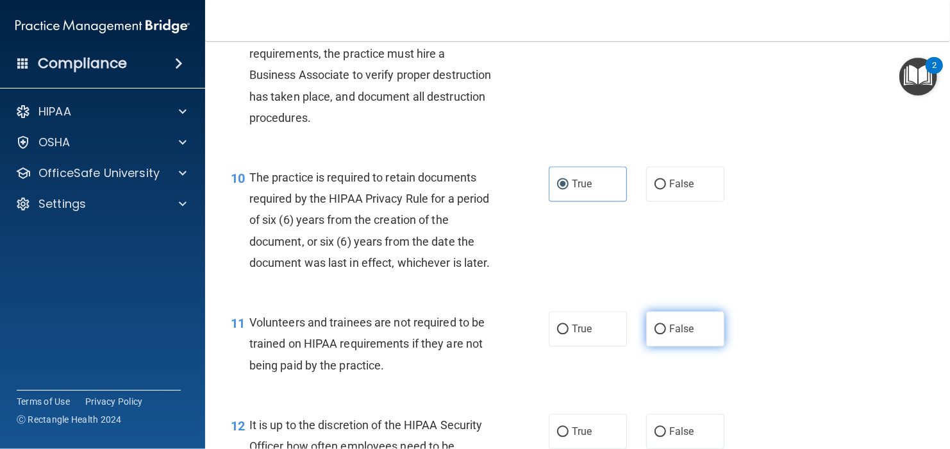
click at [657, 335] on input "False" at bounding box center [661, 330] width 12 height 10
radio input "true"
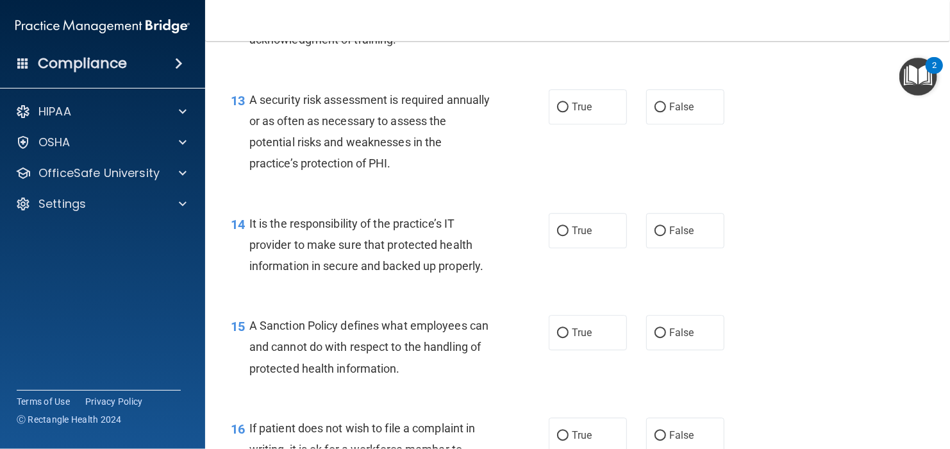
scroll to position [1603, 0]
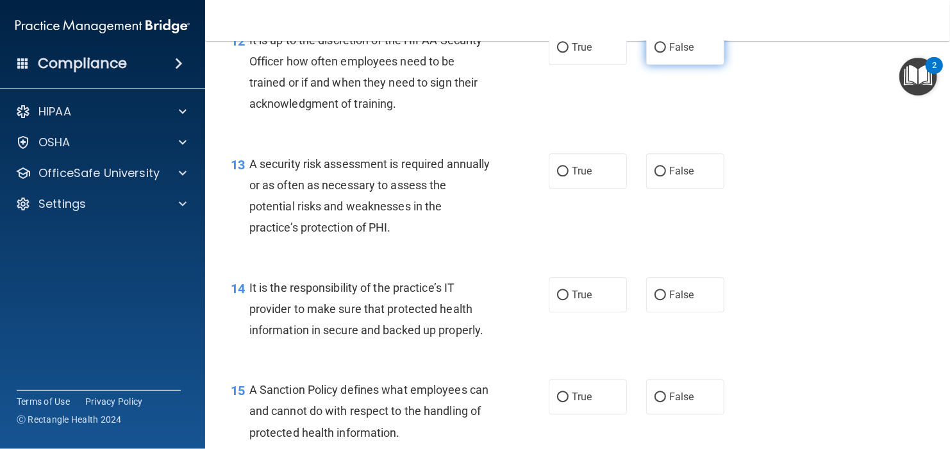
click at [682, 53] on span "False" at bounding box center [681, 47] width 25 height 12
click at [666, 53] on input "False" at bounding box center [661, 48] width 12 height 10
radio input "true"
click at [582, 189] on label "True" at bounding box center [588, 170] width 78 height 35
click at [569, 176] on input "True" at bounding box center [563, 172] width 12 height 10
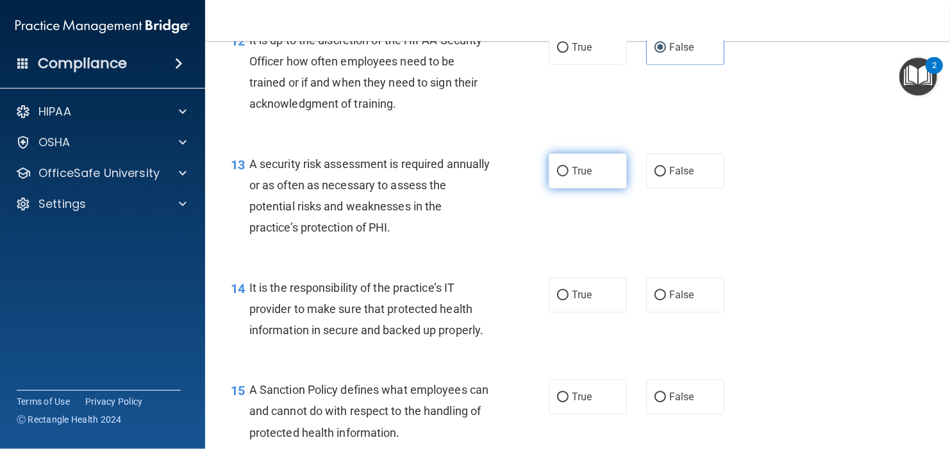
radio input "true"
click at [664, 312] on label "False" at bounding box center [685, 294] width 78 height 35
click at [664, 300] on input "False" at bounding box center [661, 295] width 12 height 10
radio input "true"
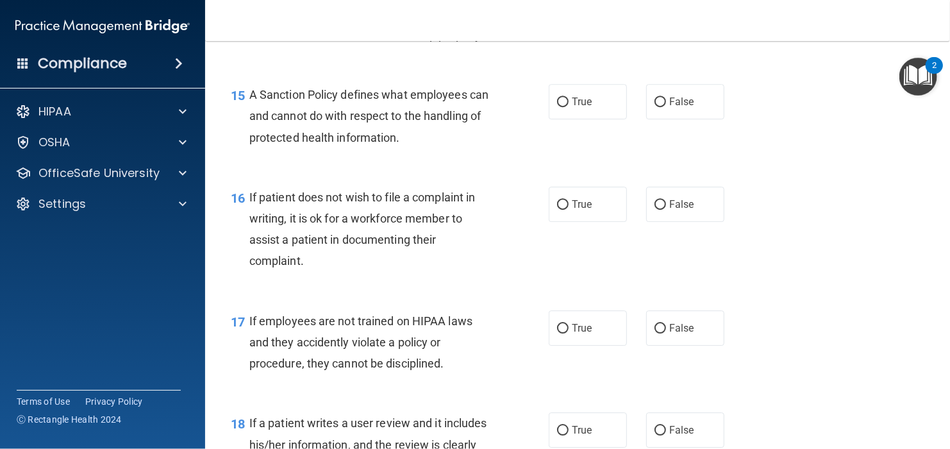
scroll to position [1988, 0]
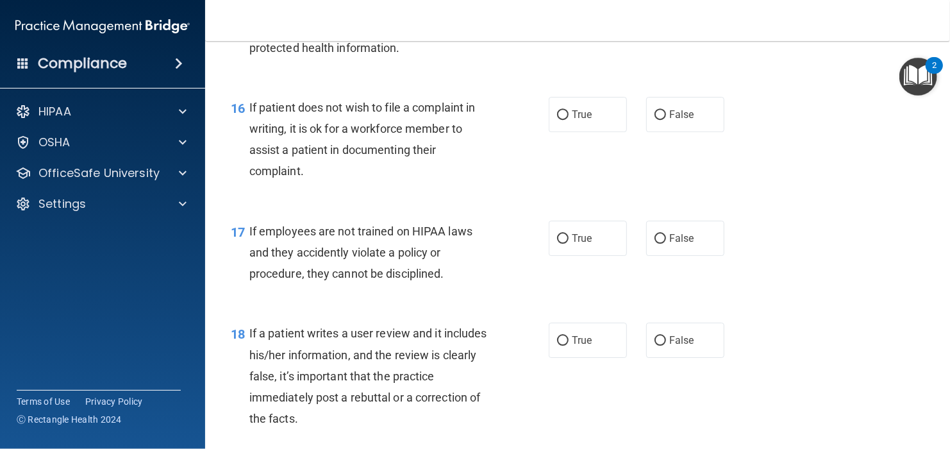
click at [656, 17] on input "False" at bounding box center [661, 13] width 12 height 10
radio input "true"
click at [596, 132] on label "True" at bounding box center [588, 114] width 78 height 35
click at [569, 120] on input "True" at bounding box center [563, 115] width 12 height 10
radio input "true"
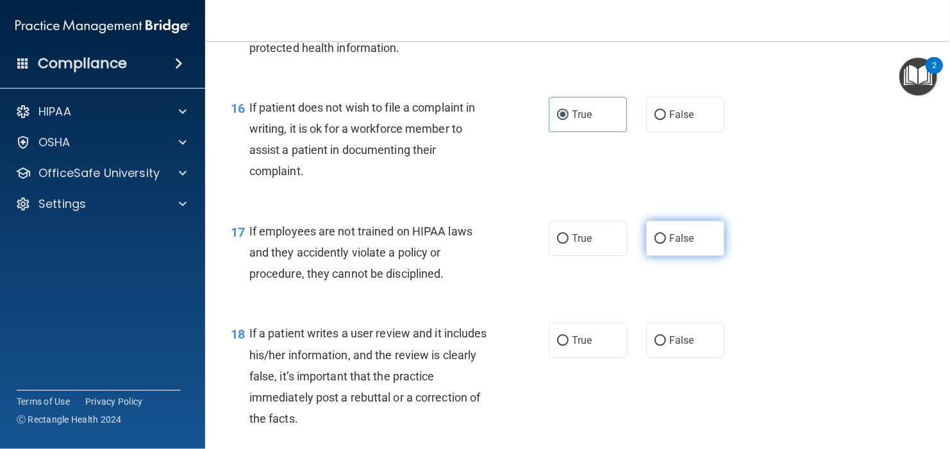
click at [684, 256] on label "False" at bounding box center [685, 238] width 78 height 35
click at [666, 244] on input "False" at bounding box center [661, 239] width 12 height 10
radio input "true"
click at [684, 256] on label "False" at bounding box center [685, 238] width 78 height 35
click at [666, 244] on input "False" at bounding box center [661, 239] width 12 height 10
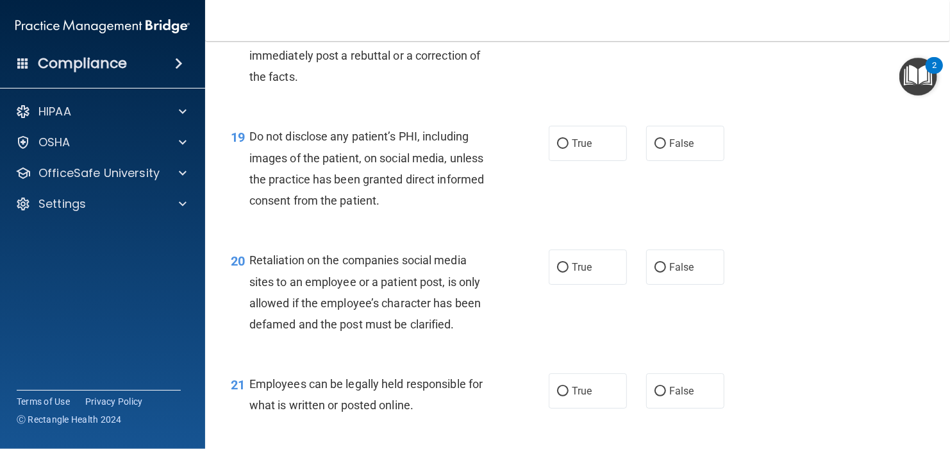
scroll to position [2309, 0]
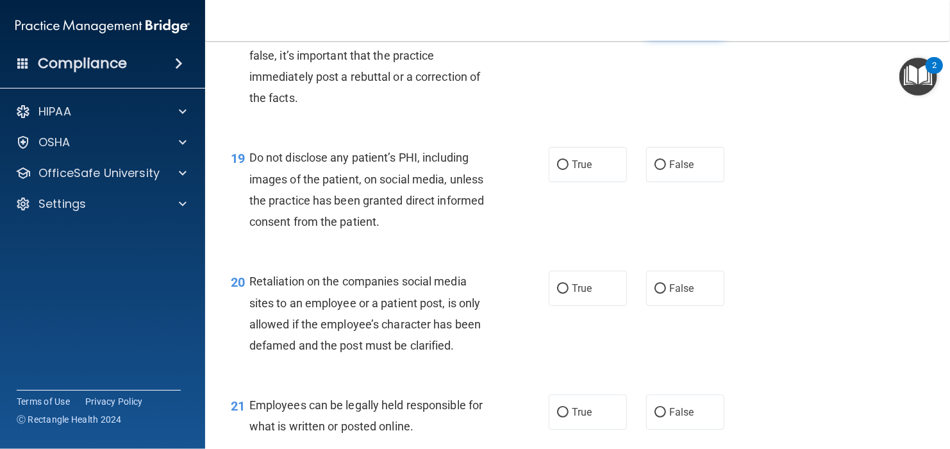
click at [684, 37] on label "False" at bounding box center [685, 19] width 78 height 35
click at [666, 25] on input "False" at bounding box center [661, 20] width 12 height 10
radio input "true"
click at [571, 182] on label "True" at bounding box center [588, 164] width 78 height 35
click at [569, 170] on input "True" at bounding box center [563, 165] width 12 height 10
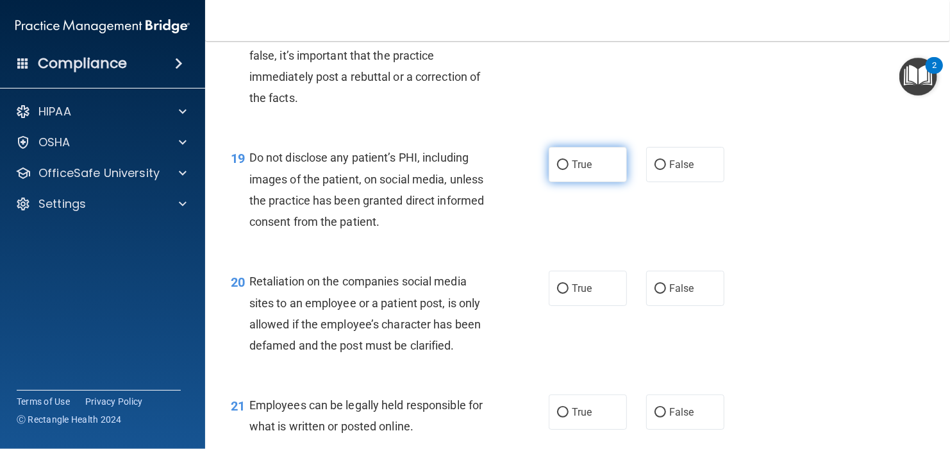
radio input "true"
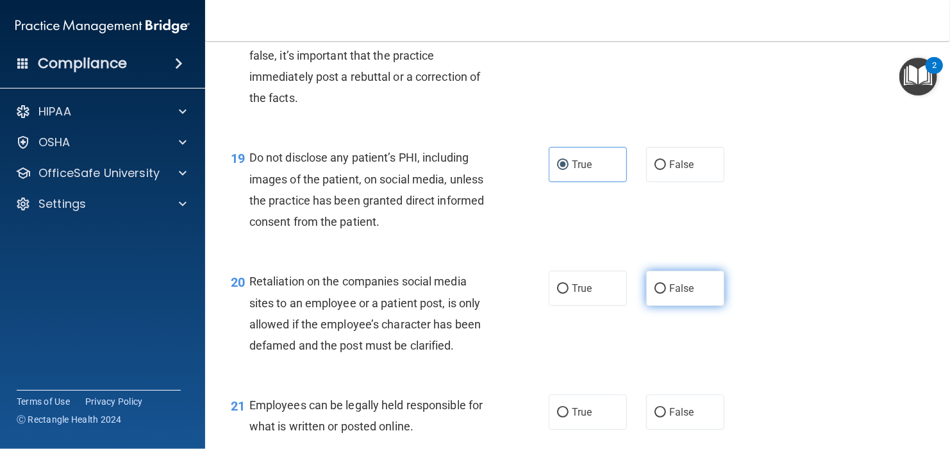
click at [647, 306] on label "False" at bounding box center [685, 288] width 78 height 35
click at [655, 294] on input "False" at bounding box center [661, 289] width 12 height 10
radio input "true"
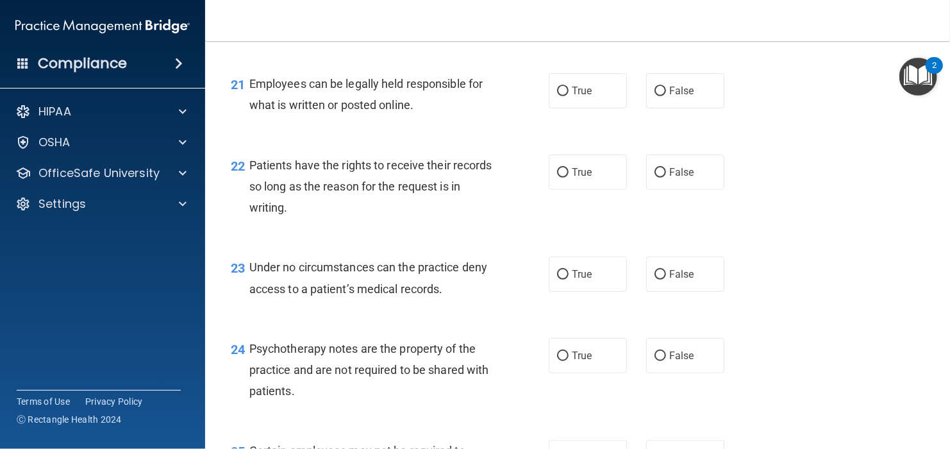
scroll to position [2629, 0]
click at [589, 109] on label "True" at bounding box center [588, 91] width 78 height 35
click at [569, 97] on input "True" at bounding box center [563, 92] width 12 height 10
radio input "true"
click at [675, 179] on span "False" at bounding box center [681, 173] width 25 height 12
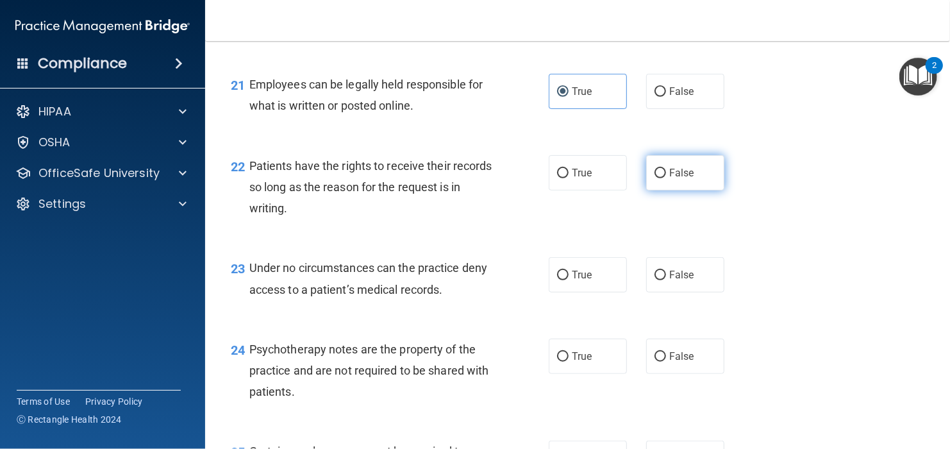
click at [666, 178] on input "False" at bounding box center [661, 174] width 12 height 10
radio input "true"
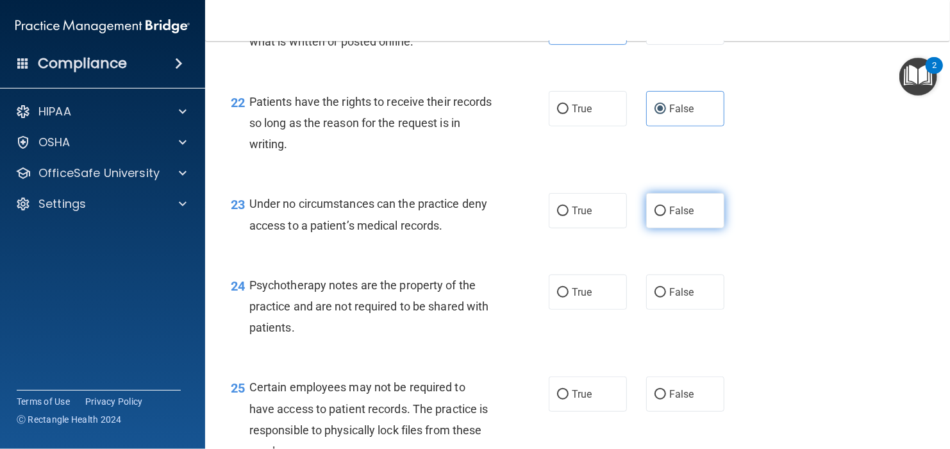
click at [684, 228] on label "False" at bounding box center [685, 210] width 78 height 35
click at [666, 216] on input "False" at bounding box center [661, 211] width 12 height 10
radio input "true"
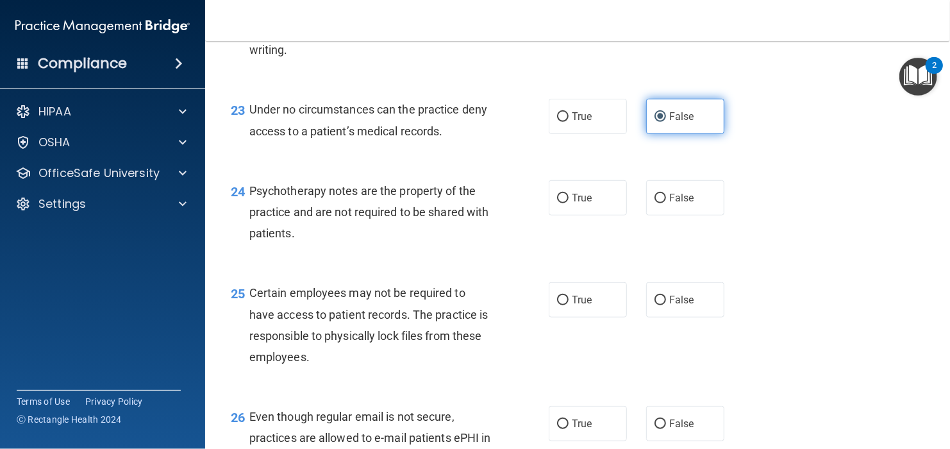
scroll to position [2950, 0]
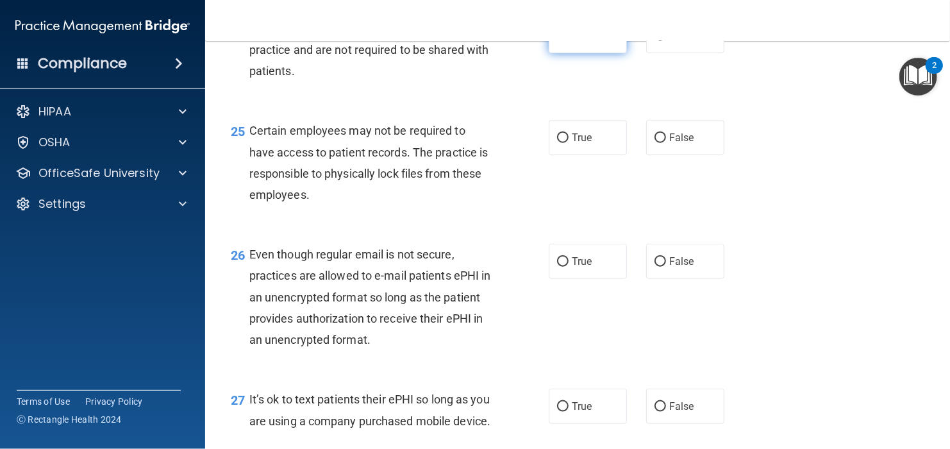
click at [565, 53] on label "True" at bounding box center [588, 35] width 78 height 35
click at [565, 41] on input "True" at bounding box center [563, 36] width 12 height 10
radio input "true"
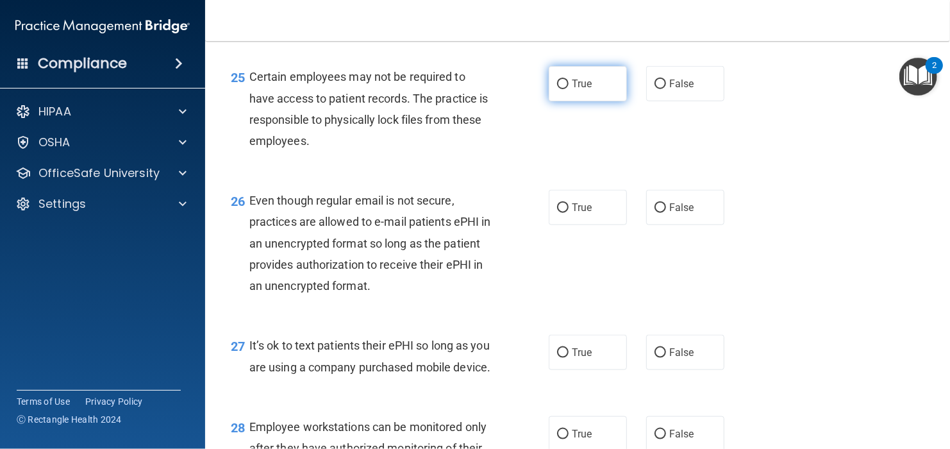
scroll to position [3068, 0]
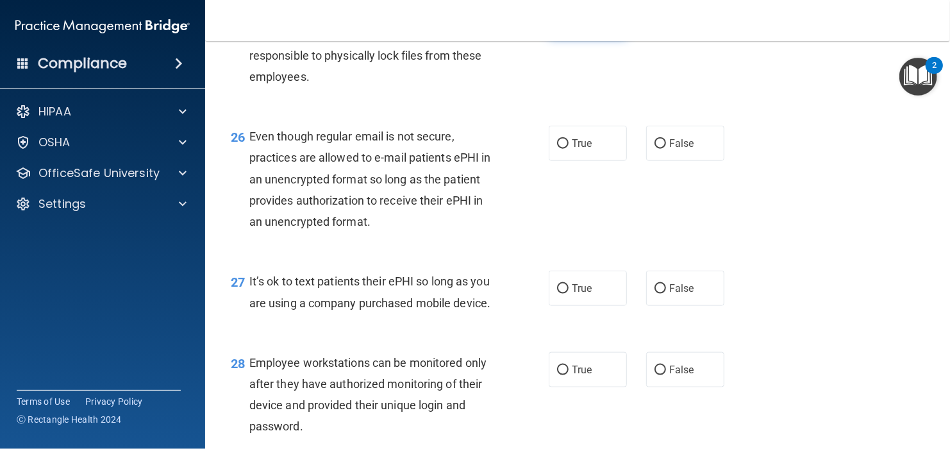
click at [575, 37] on label "True" at bounding box center [588, 19] width 78 height 35
click at [569, 25] on input "True" at bounding box center [563, 20] width 12 height 10
radio input "true"
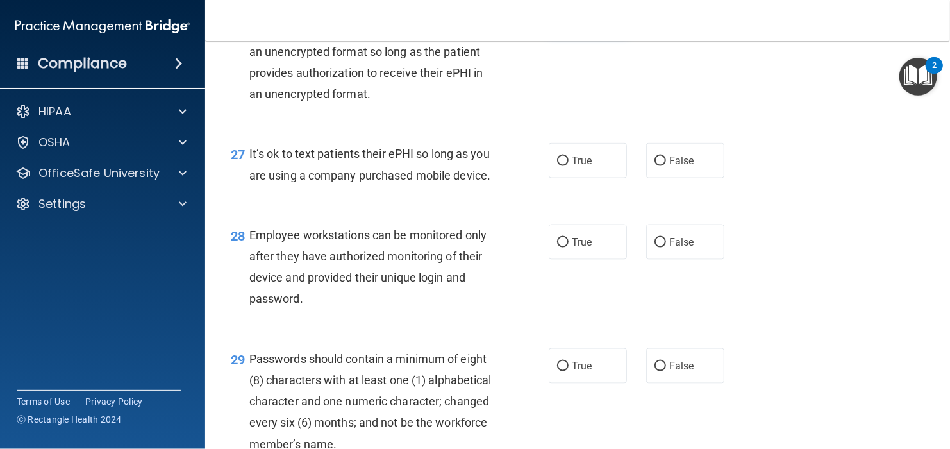
scroll to position [3196, 0]
click at [585, 178] on label "True" at bounding box center [588, 159] width 78 height 35
click at [559, 21] on input "True" at bounding box center [563, 16] width 12 height 10
radio input "true"
click at [655, 165] on input "False" at bounding box center [661, 161] width 12 height 10
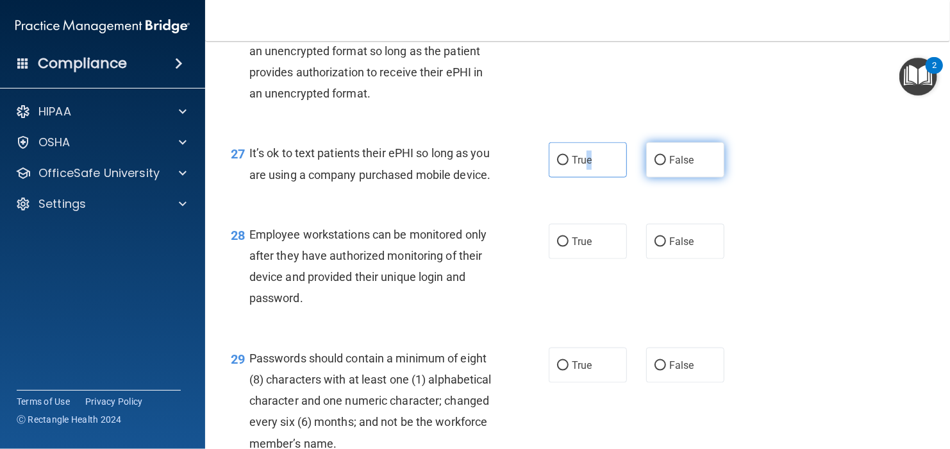
radio input "true"
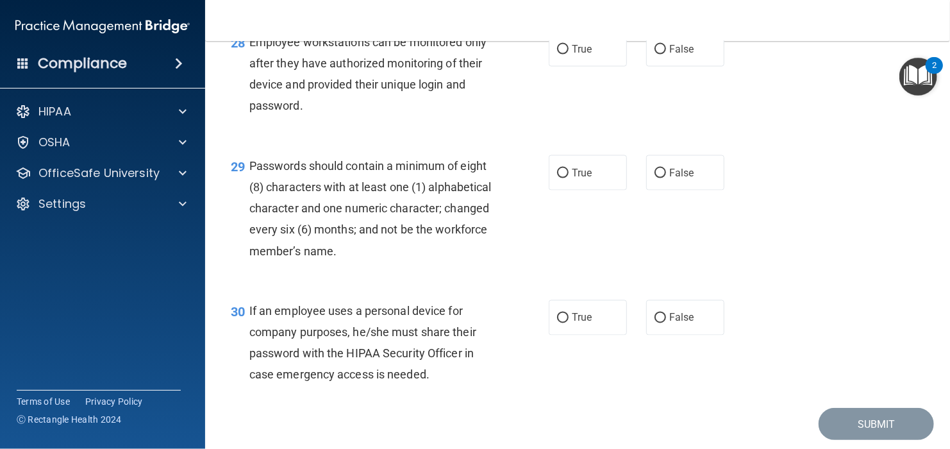
scroll to position [3388, 0]
click at [687, 55] on span "False" at bounding box center [681, 49] width 25 height 12
click at [666, 55] on input "False" at bounding box center [661, 50] width 12 height 10
radio input "true"
click at [584, 179] on span "True" at bounding box center [582, 173] width 20 height 12
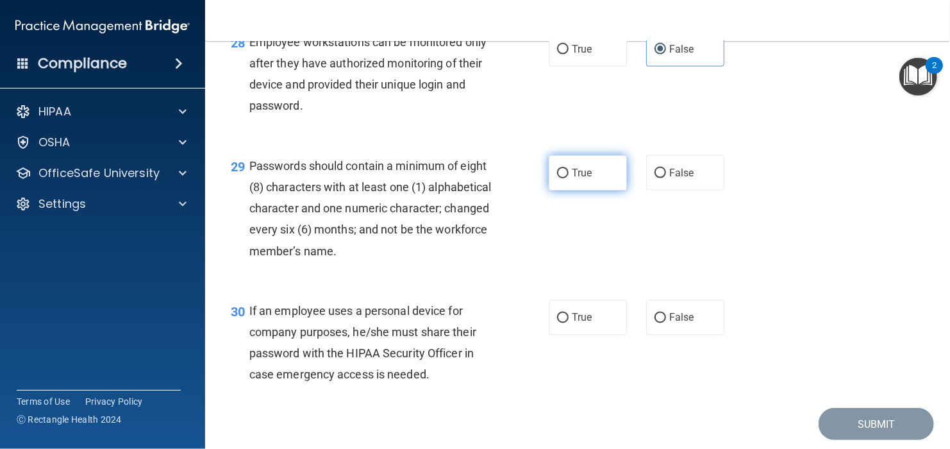
click at [569, 178] on input "True" at bounding box center [563, 174] width 12 height 10
radio input "true"
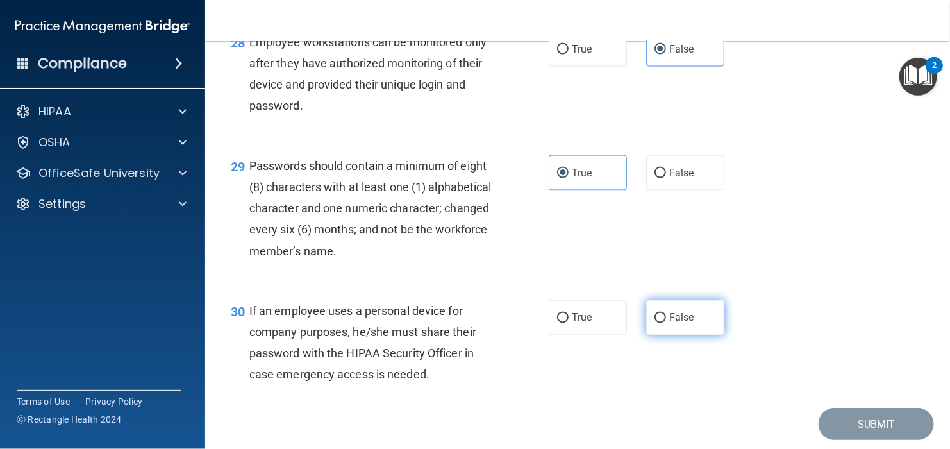
click at [657, 323] on input "False" at bounding box center [661, 319] width 12 height 10
radio input "true"
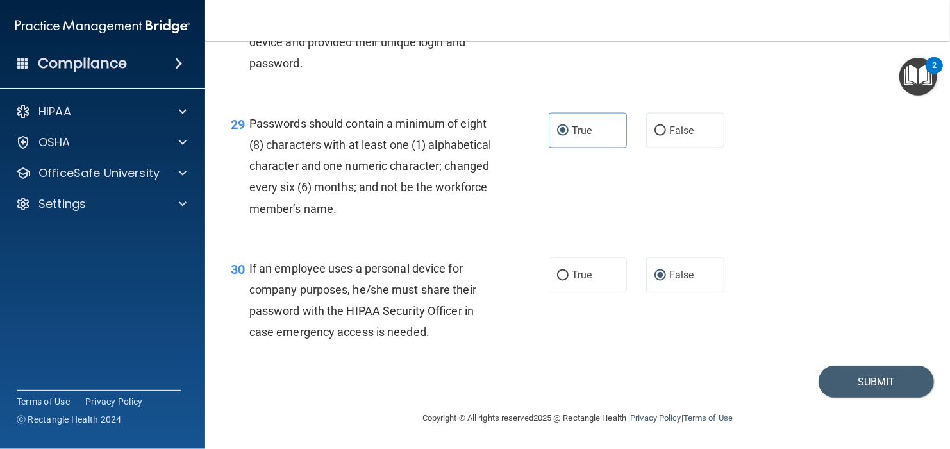
scroll to position [3517, 0]
click at [843, 380] on button "Submit" at bounding box center [876, 382] width 115 height 33
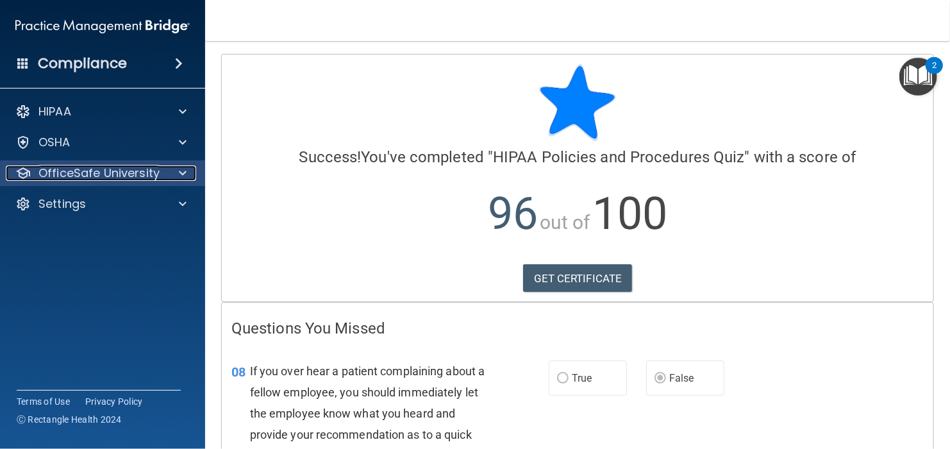
click at [165, 180] on div at bounding box center [181, 172] width 32 height 15
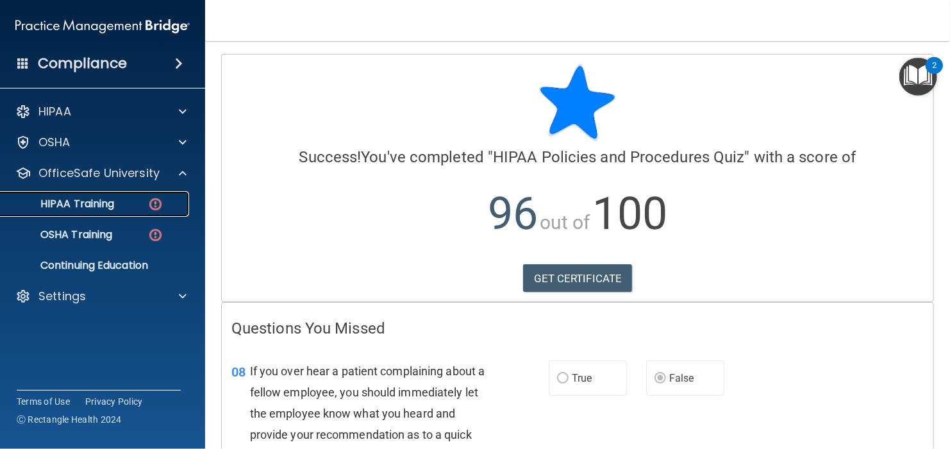
click at [110, 209] on p "HIPAA Training" at bounding box center [61, 204] width 106 height 13
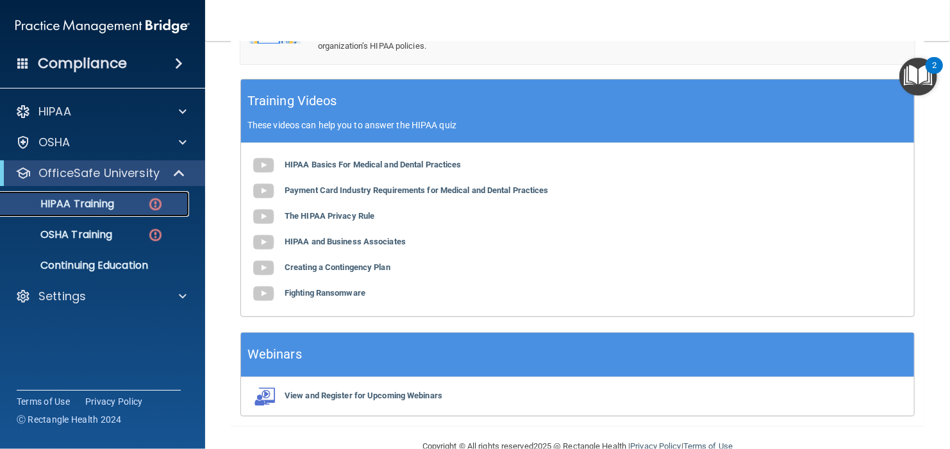
scroll to position [509, 0]
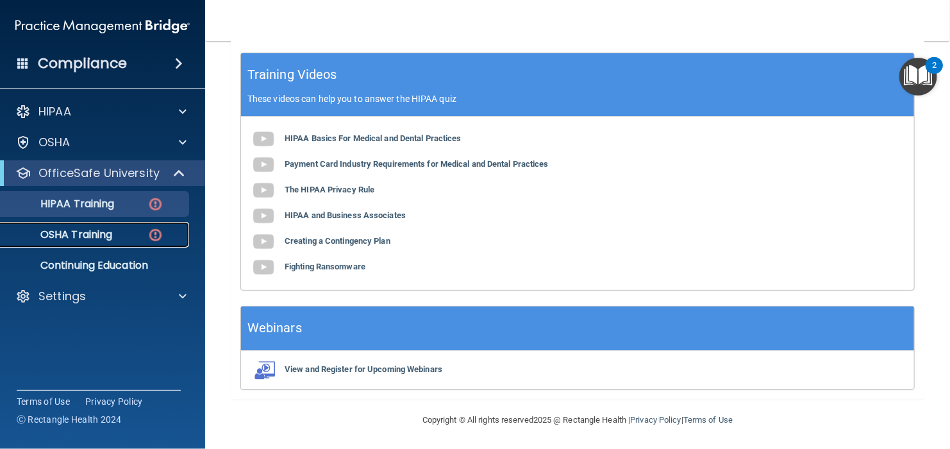
click at [87, 241] on p "OSHA Training" at bounding box center [60, 234] width 104 height 13
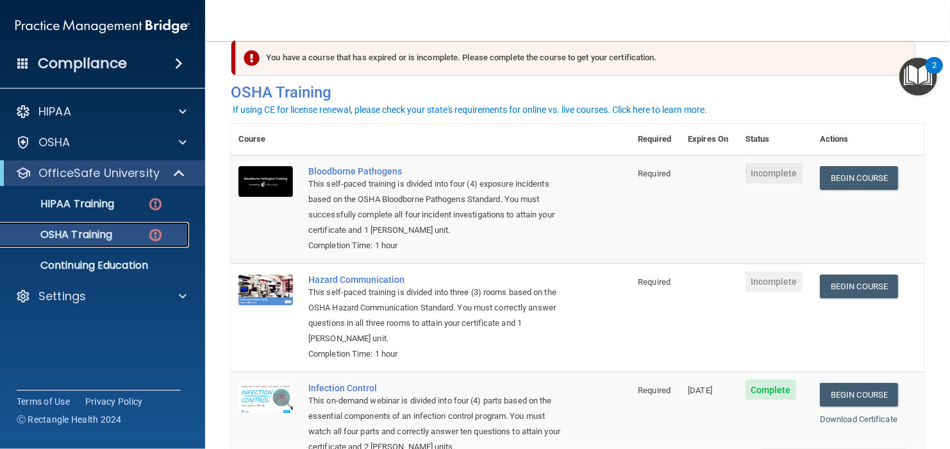
scroll to position [88, 0]
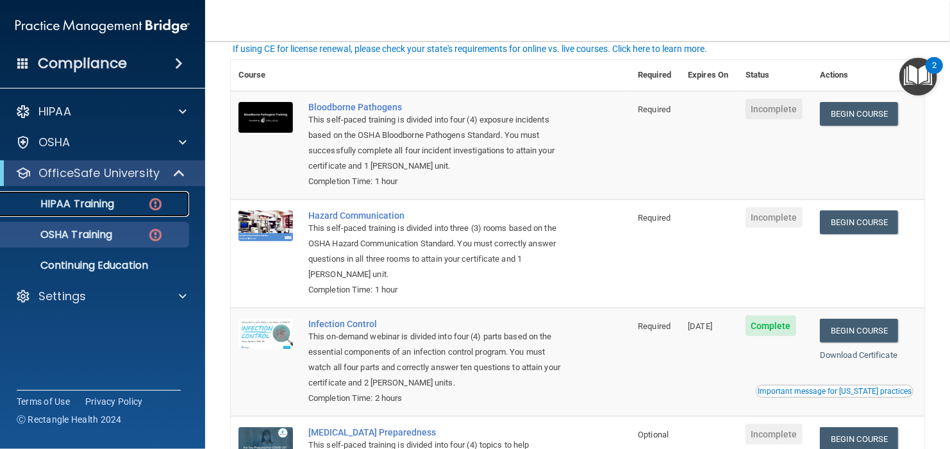
click at [109, 214] on link "HIPAA Training" at bounding box center [88, 204] width 202 height 26
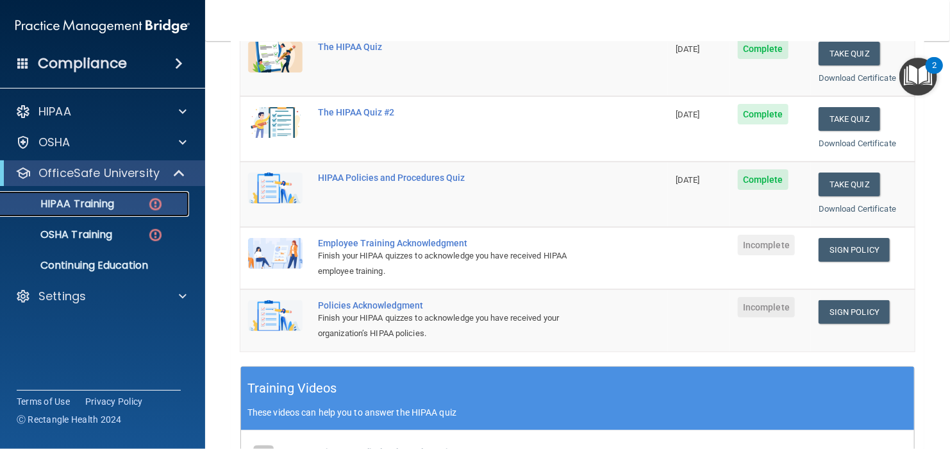
scroll to position [217, 0]
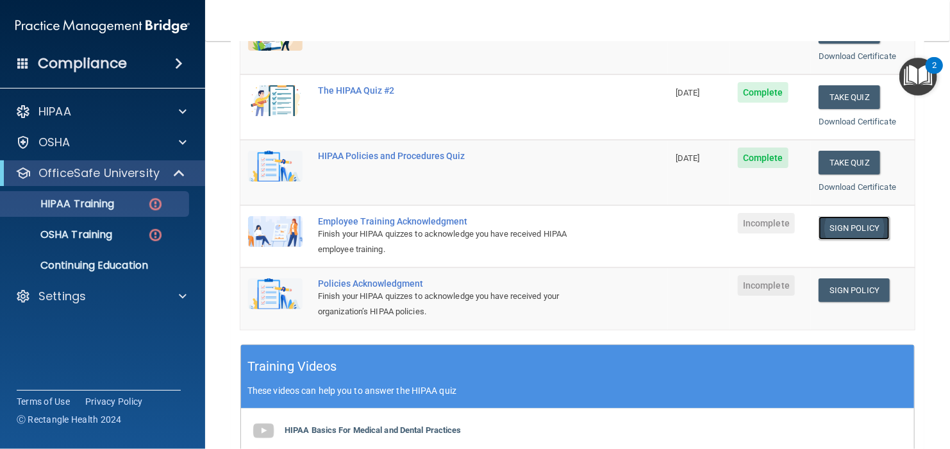
click at [862, 224] on link "Sign Policy" at bounding box center [854, 228] width 71 height 24
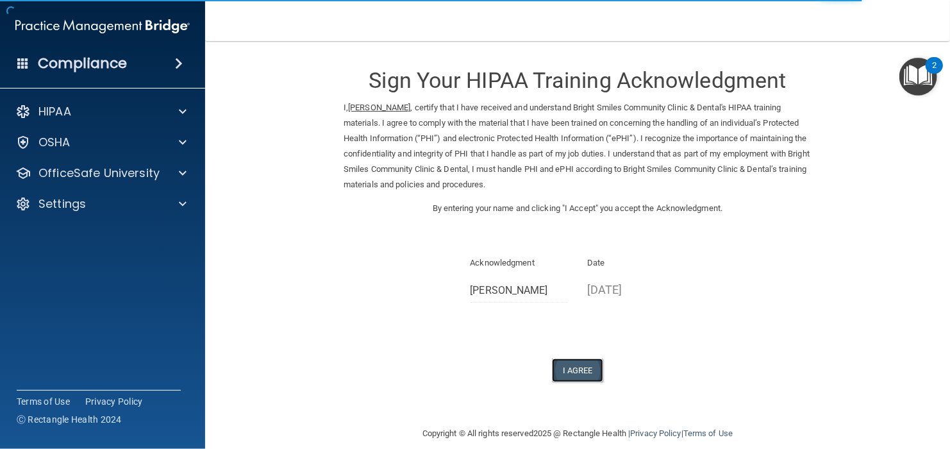
click at [569, 369] on button "I Agree" at bounding box center [577, 370] width 51 height 24
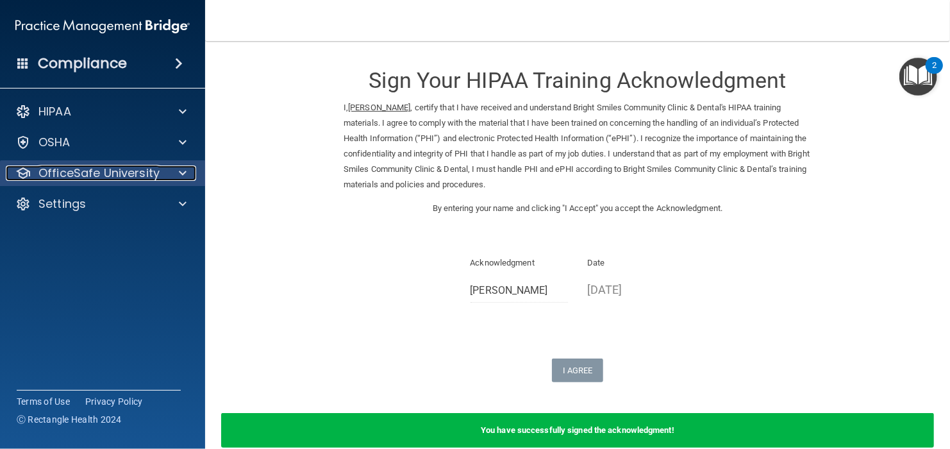
click at [124, 178] on p "OfficeSafe University" at bounding box center [98, 172] width 121 height 15
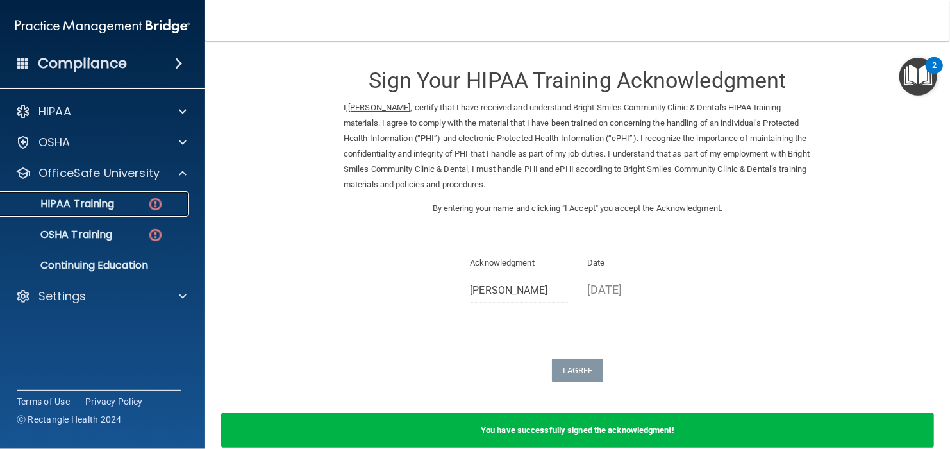
click at [125, 203] on div "HIPAA Training" at bounding box center [95, 204] width 175 height 13
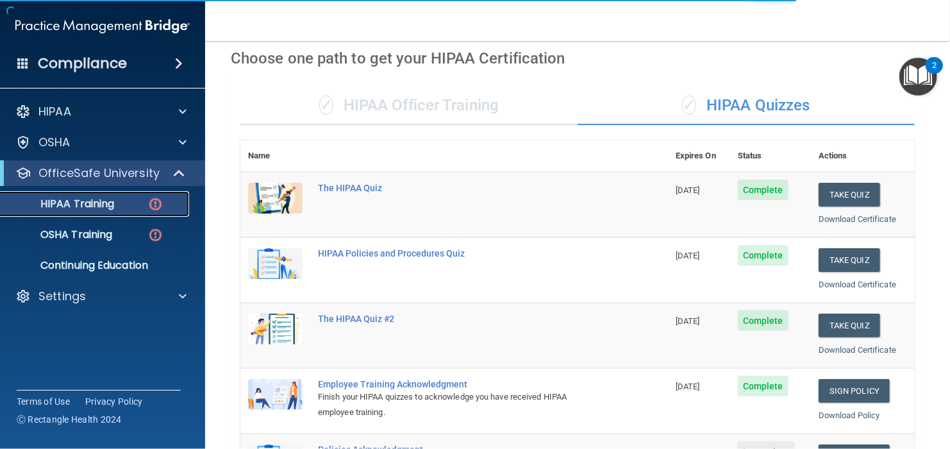
scroll to position [192, 0]
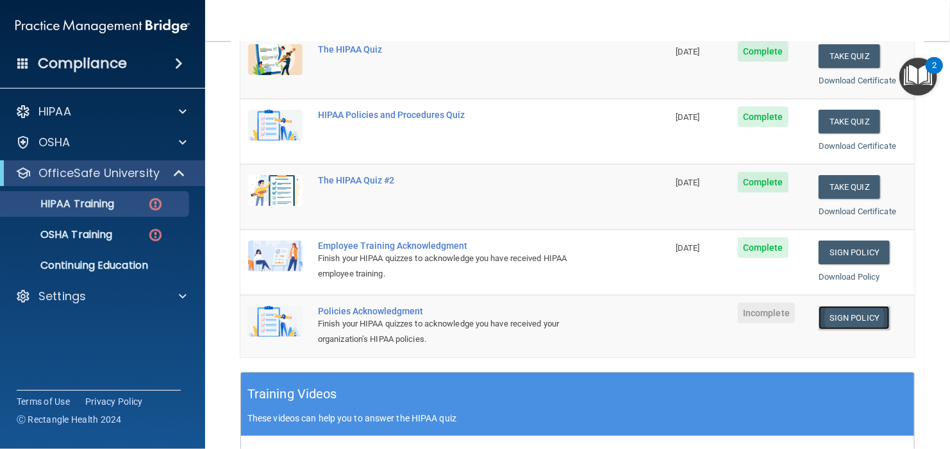
click at [846, 315] on link "Sign Policy" at bounding box center [854, 318] width 71 height 24
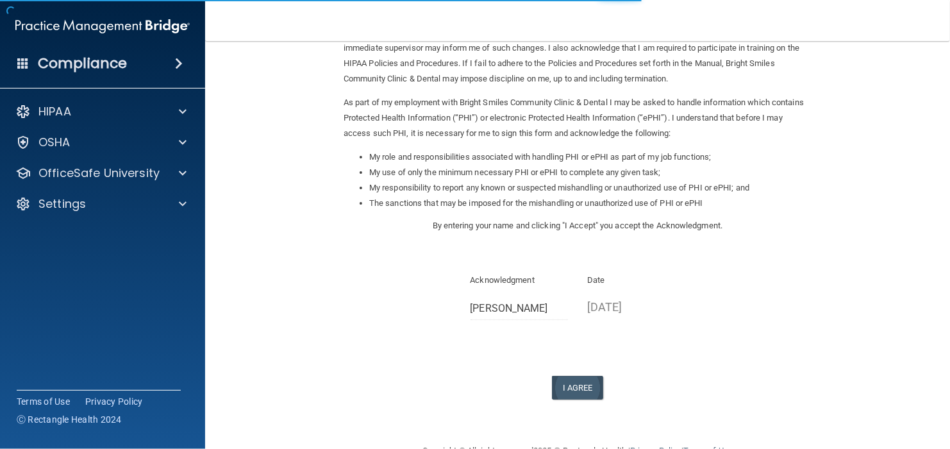
scroll to position [128, 0]
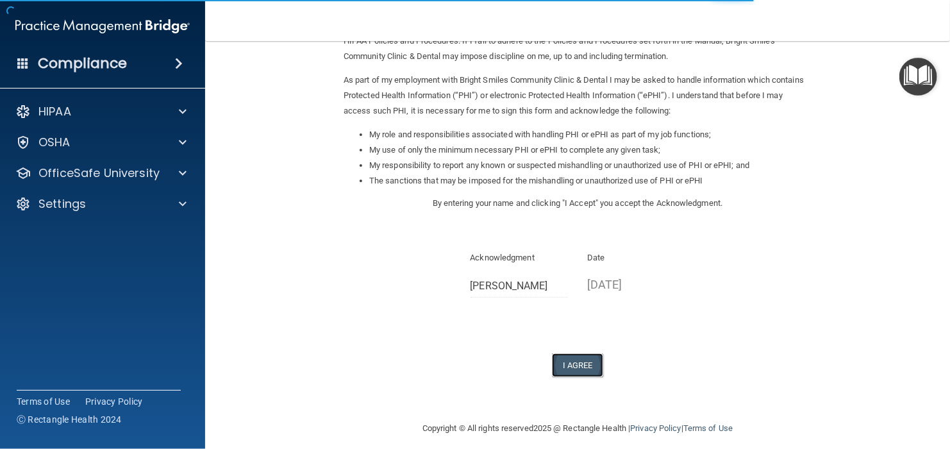
click at [584, 364] on button "I Agree" at bounding box center [577, 365] width 51 height 24
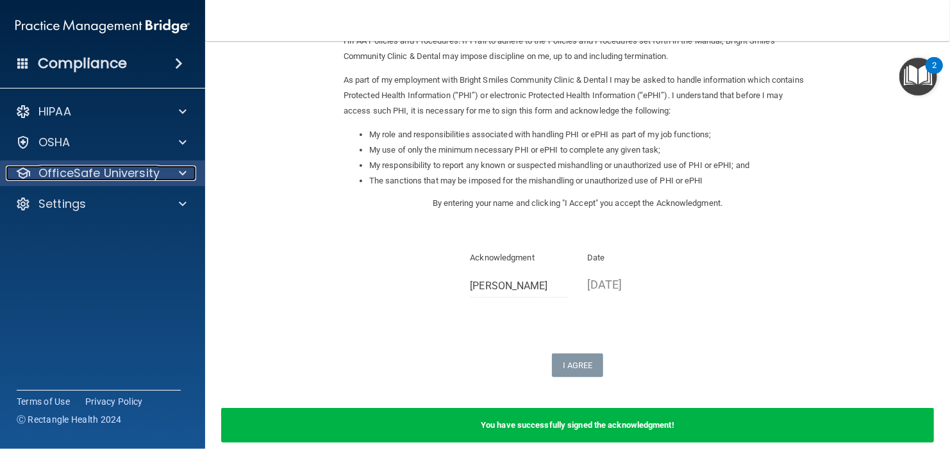
click at [128, 167] on p "OfficeSafe University" at bounding box center [98, 172] width 121 height 15
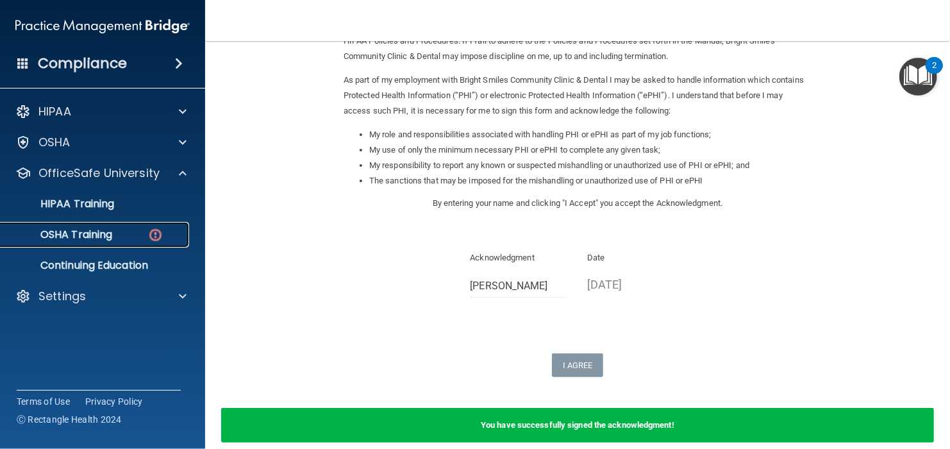
click at [128, 237] on div "OSHA Training" at bounding box center [95, 234] width 175 height 13
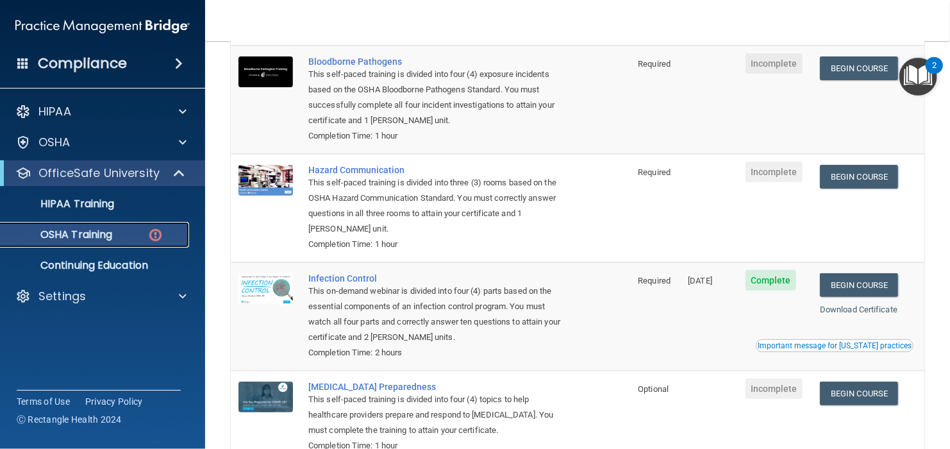
scroll to position [88, 0]
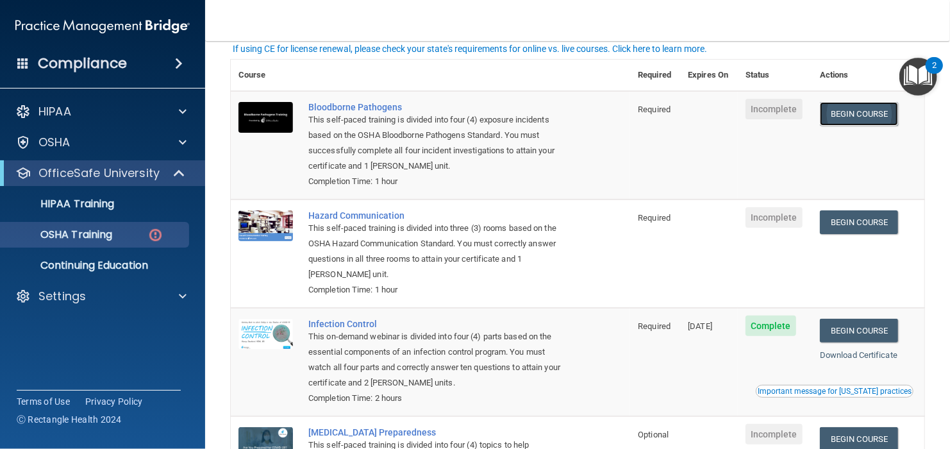
click at [839, 108] on link "Begin Course" at bounding box center [859, 114] width 78 height 24
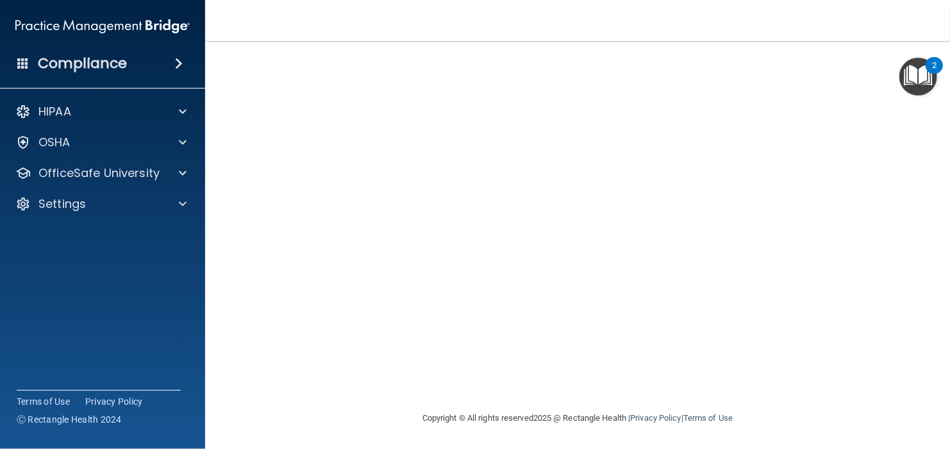
scroll to position [15, 0]
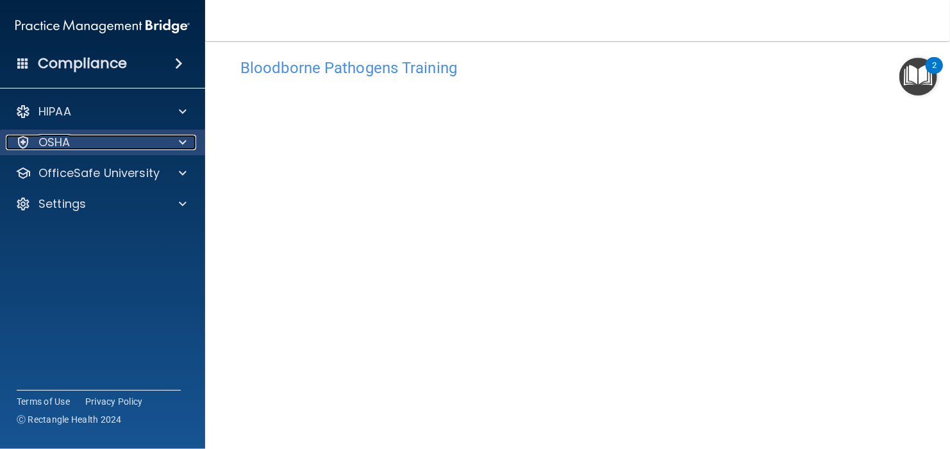
click at [103, 149] on div "OSHA" at bounding box center [85, 142] width 159 height 15
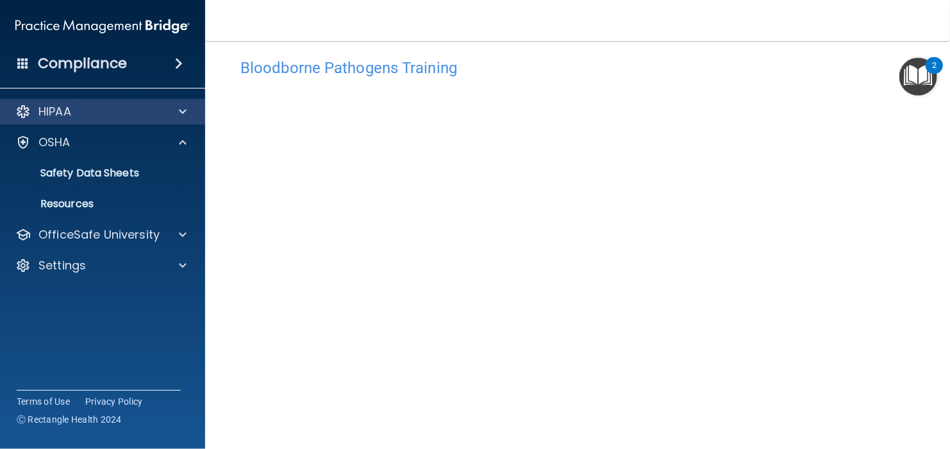
click at [140, 121] on div "HIPAA" at bounding box center [103, 112] width 206 height 26
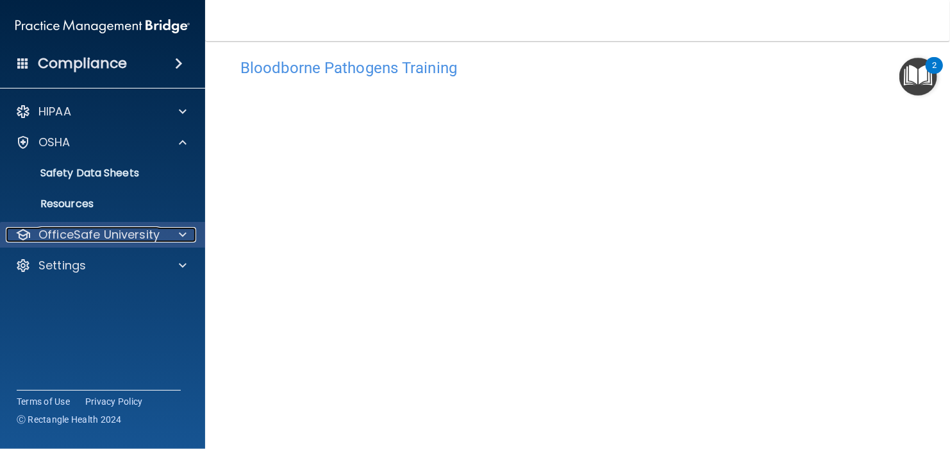
click at [165, 235] on div at bounding box center [181, 234] width 32 height 15
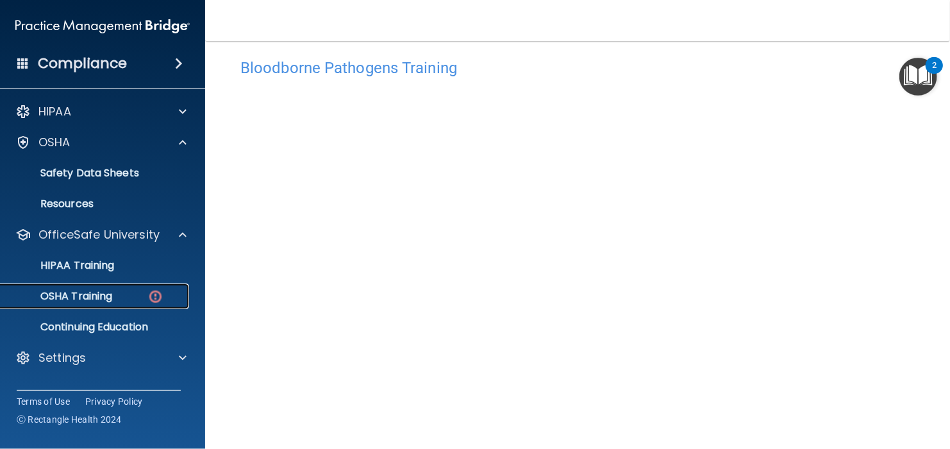
click at [137, 300] on div "OSHA Training" at bounding box center [95, 296] width 175 height 13
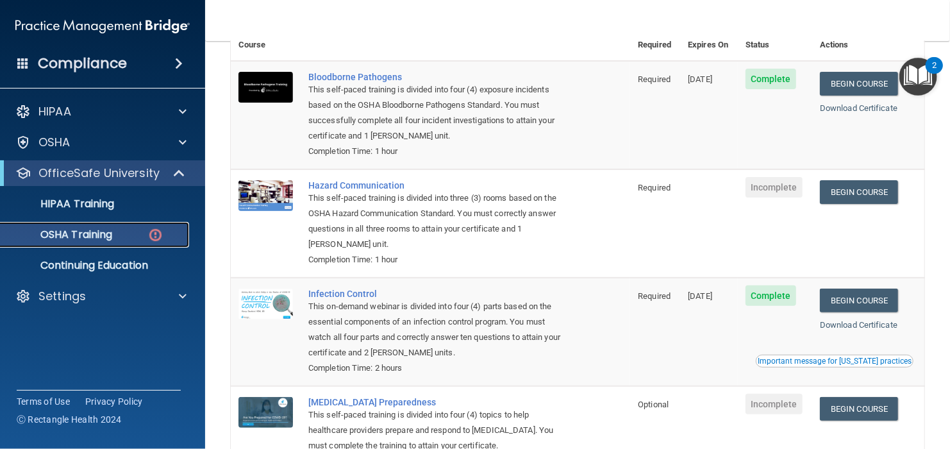
scroll to position [88, 0]
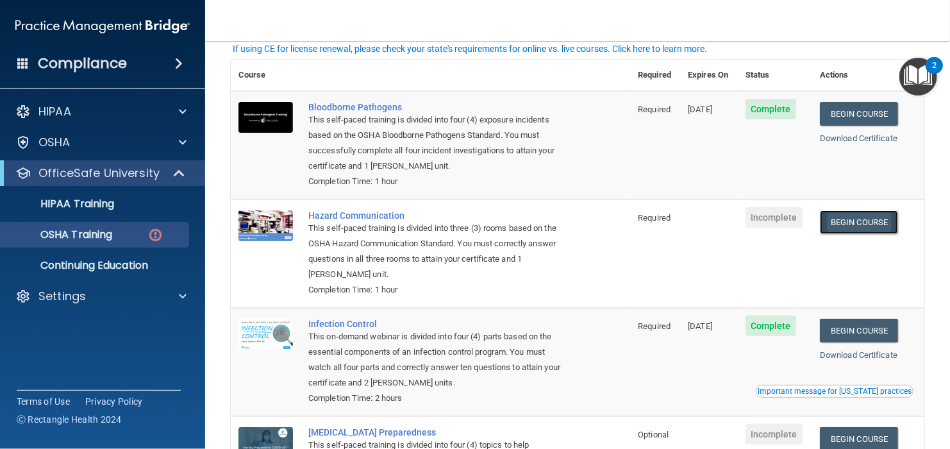
click at [861, 221] on link "Begin Course" at bounding box center [859, 222] width 78 height 24
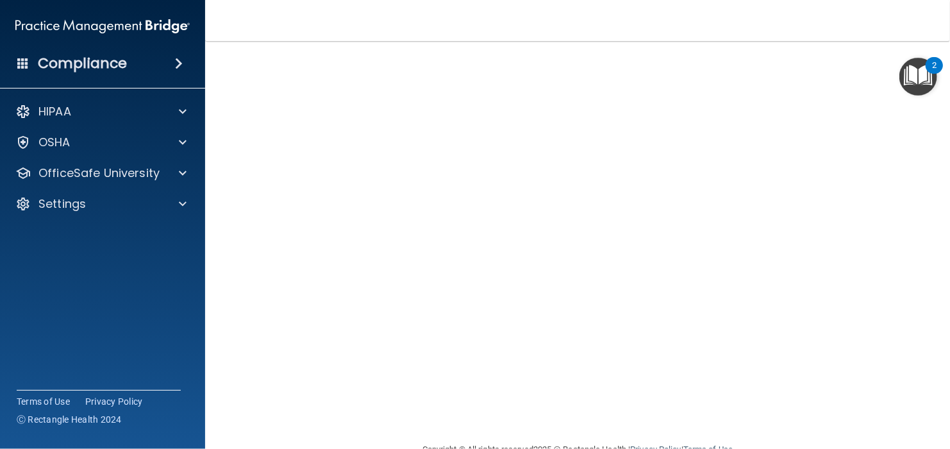
scroll to position [33, 0]
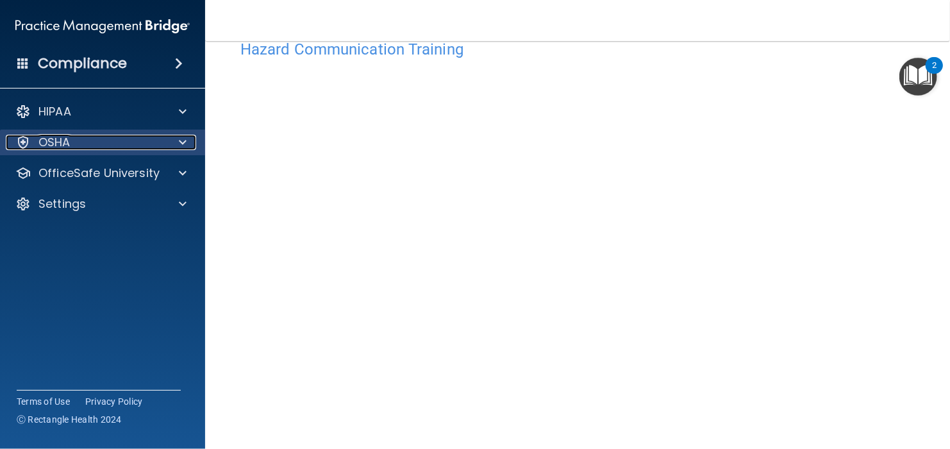
click at [164, 142] on div "OSHA" at bounding box center [85, 142] width 159 height 15
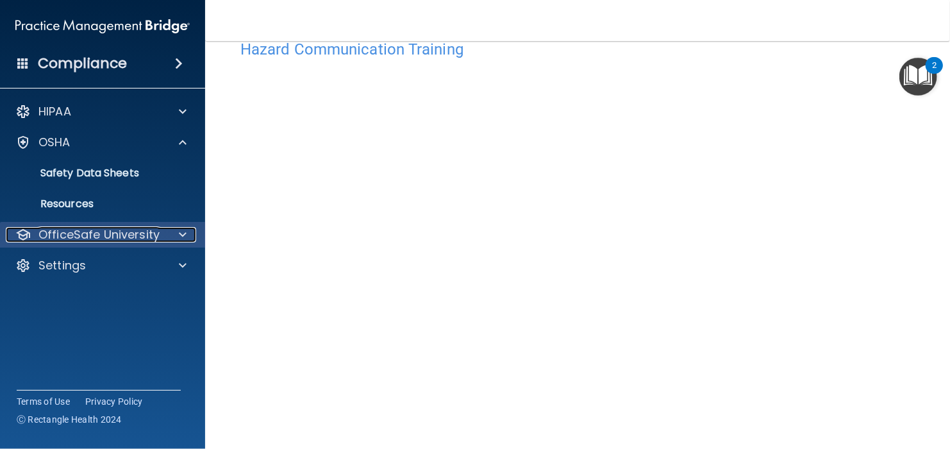
click at [147, 233] on p "OfficeSafe University" at bounding box center [98, 234] width 121 height 15
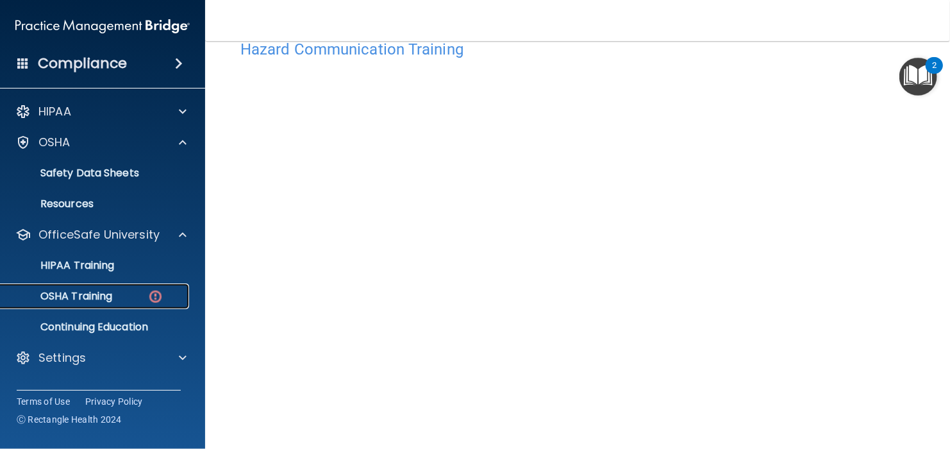
click at [135, 303] on link "OSHA Training" at bounding box center [88, 296] width 202 height 26
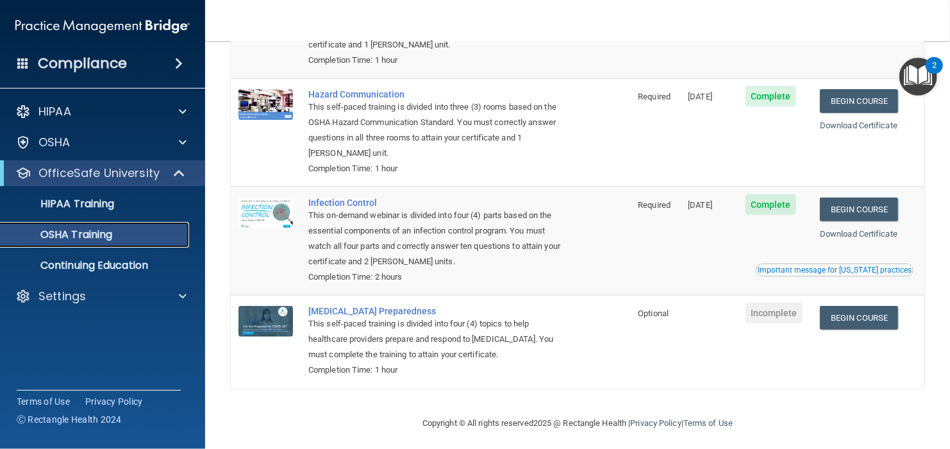
scroll to position [181, 0]
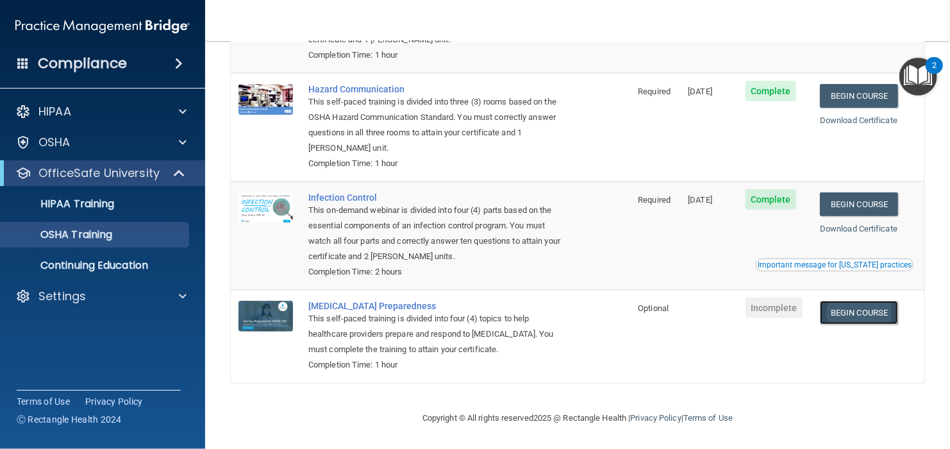
click at [869, 307] on link "Begin Course" at bounding box center [859, 313] width 78 height 24
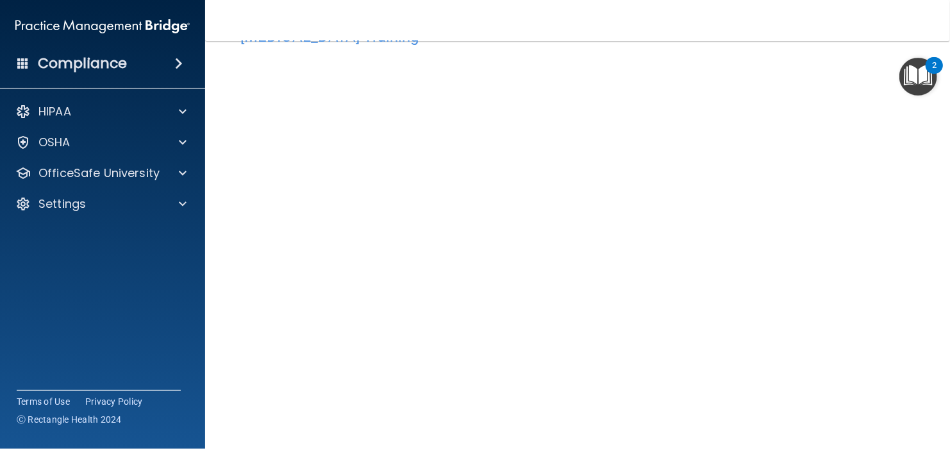
scroll to position [68, 0]
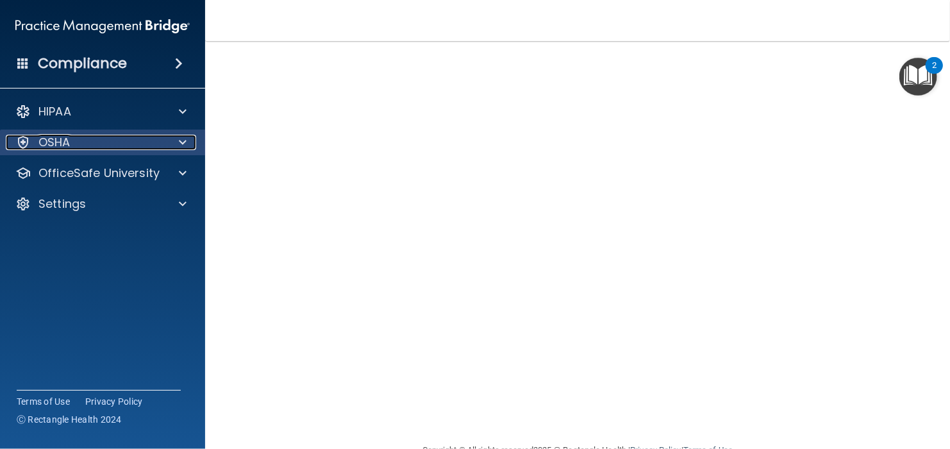
click at [105, 135] on div "OSHA" at bounding box center [85, 142] width 159 height 15
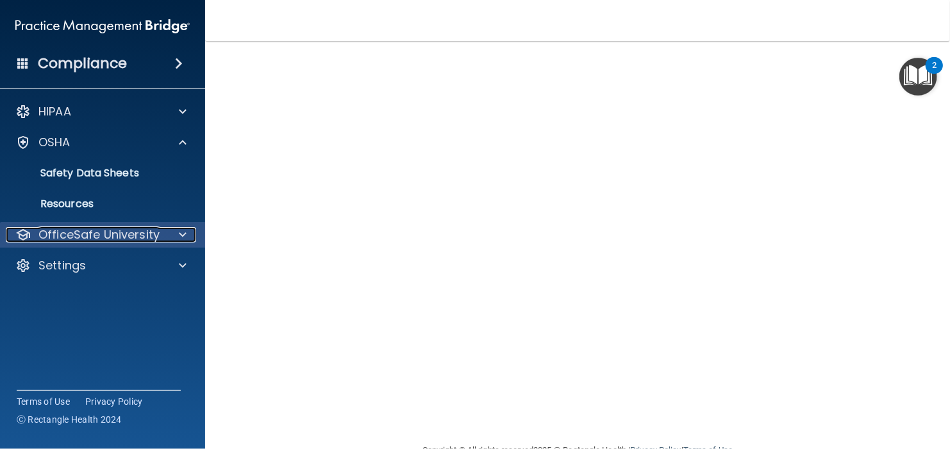
click at [103, 231] on p "OfficeSafe University" at bounding box center [98, 234] width 121 height 15
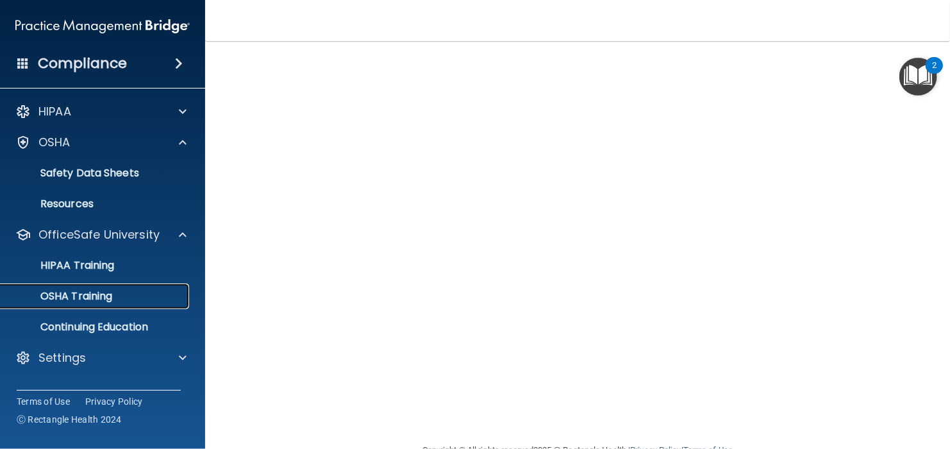
click at [106, 307] on link "OSHA Training" at bounding box center [88, 296] width 202 height 26
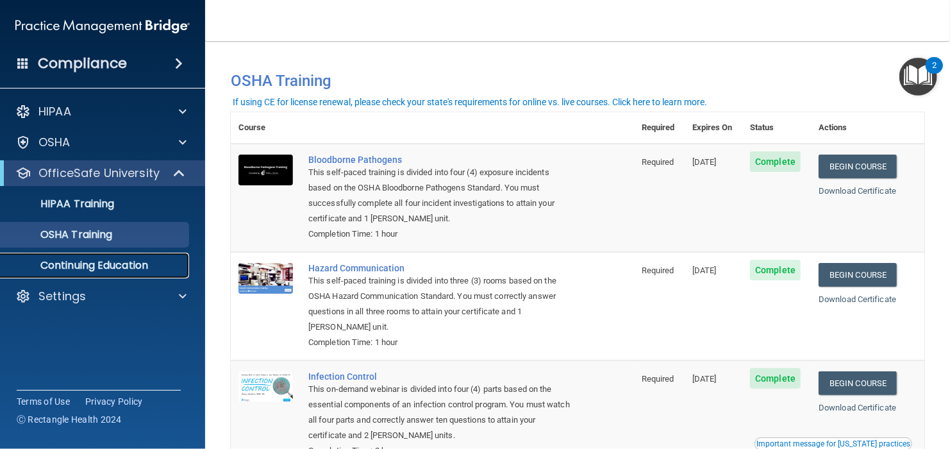
click at [72, 273] on link "Continuing Education" at bounding box center [88, 266] width 202 height 26
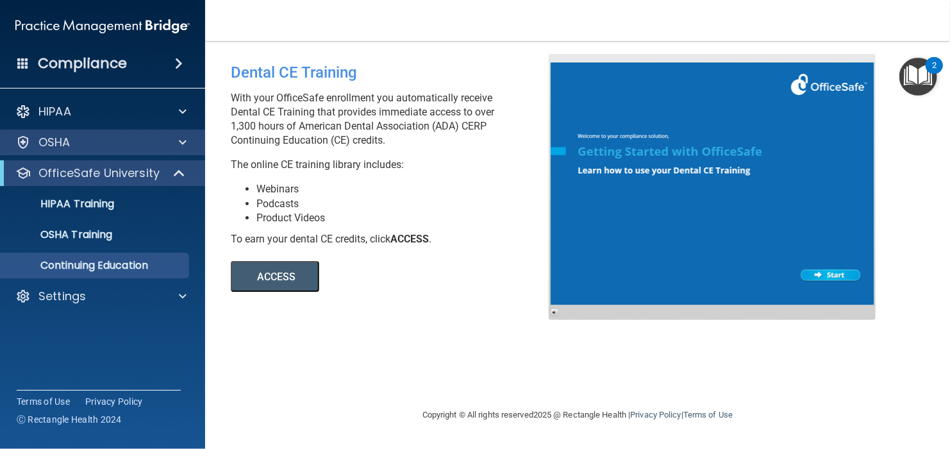
click at [65, 131] on div "OSHA" at bounding box center [103, 143] width 206 height 26
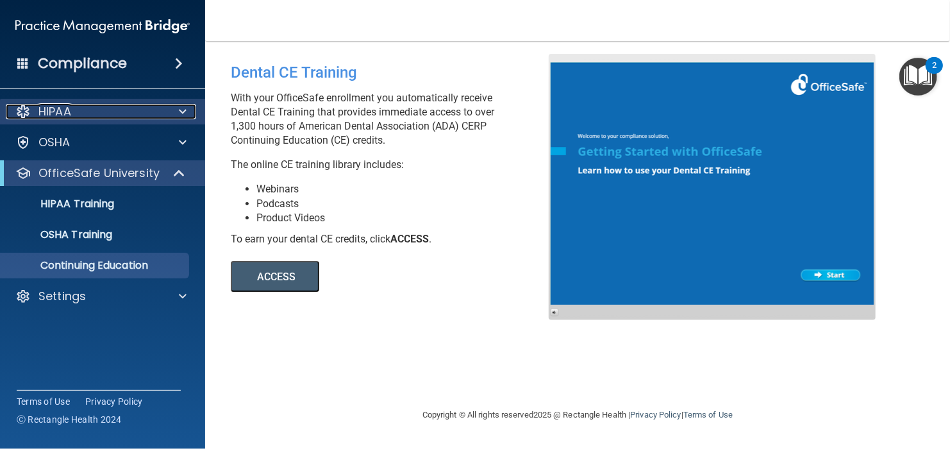
click at [188, 117] on div at bounding box center [181, 111] width 32 height 15
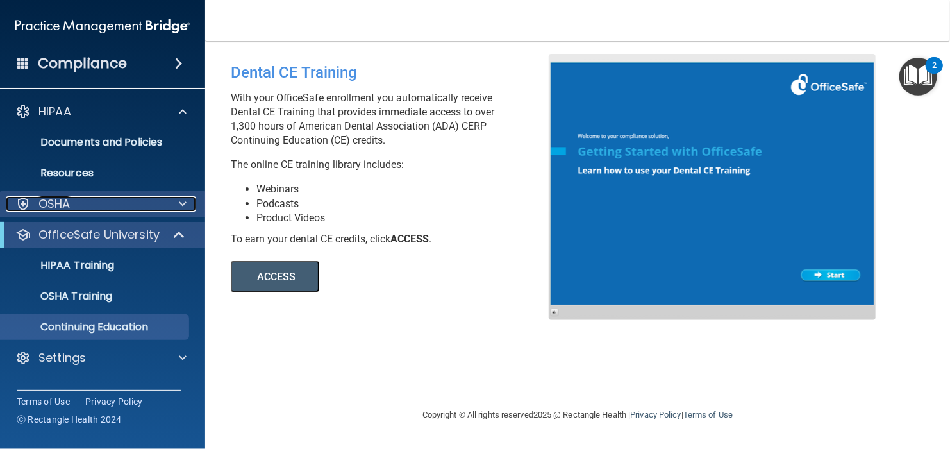
click at [190, 206] on div at bounding box center [181, 203] width 32 height 15
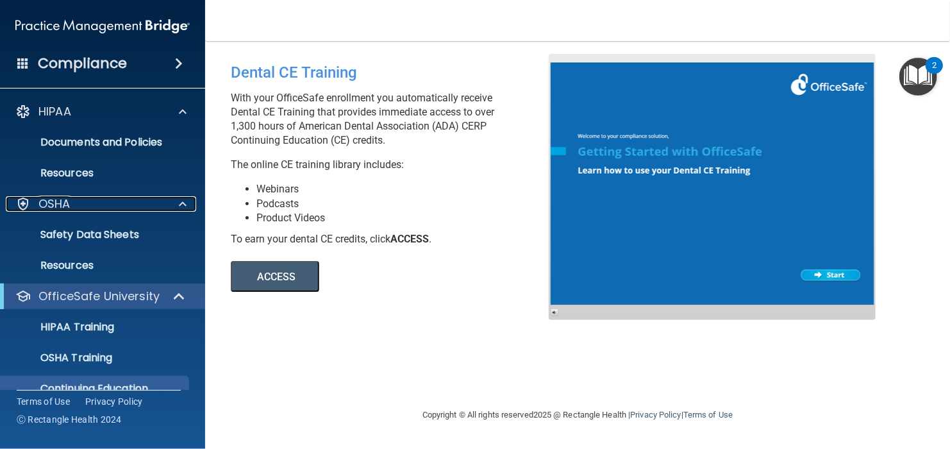
scroll to position [52, 0]
